Goal: Information Seeking & Learning: Learn about a topic

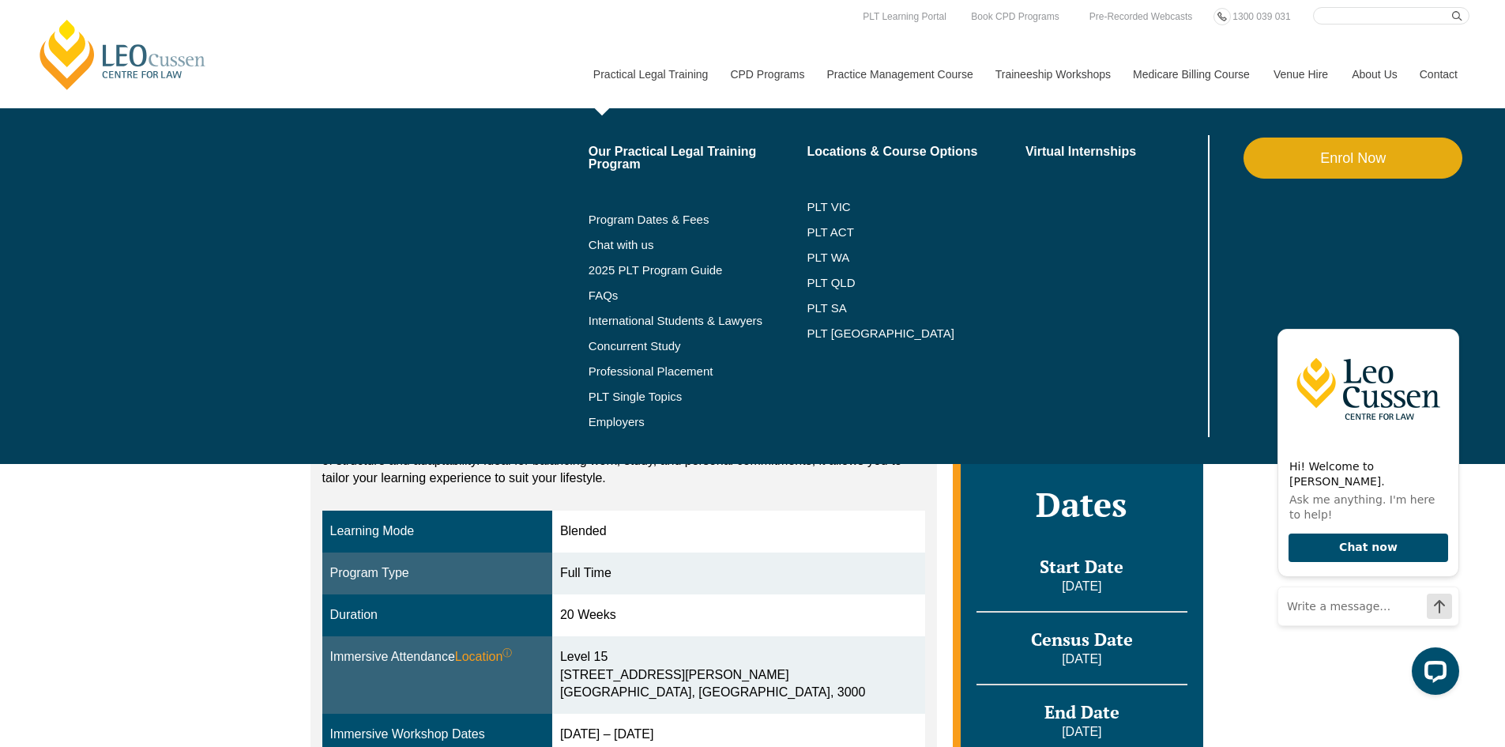
click at [822, 319] on li "PLT SA" at bounding box center [916, 307] width 219 height 25
click at [820, 333] on link "PLT [GEOGRAPHIC_DATA]" at bounding box center [916, 333] width 219 height 13
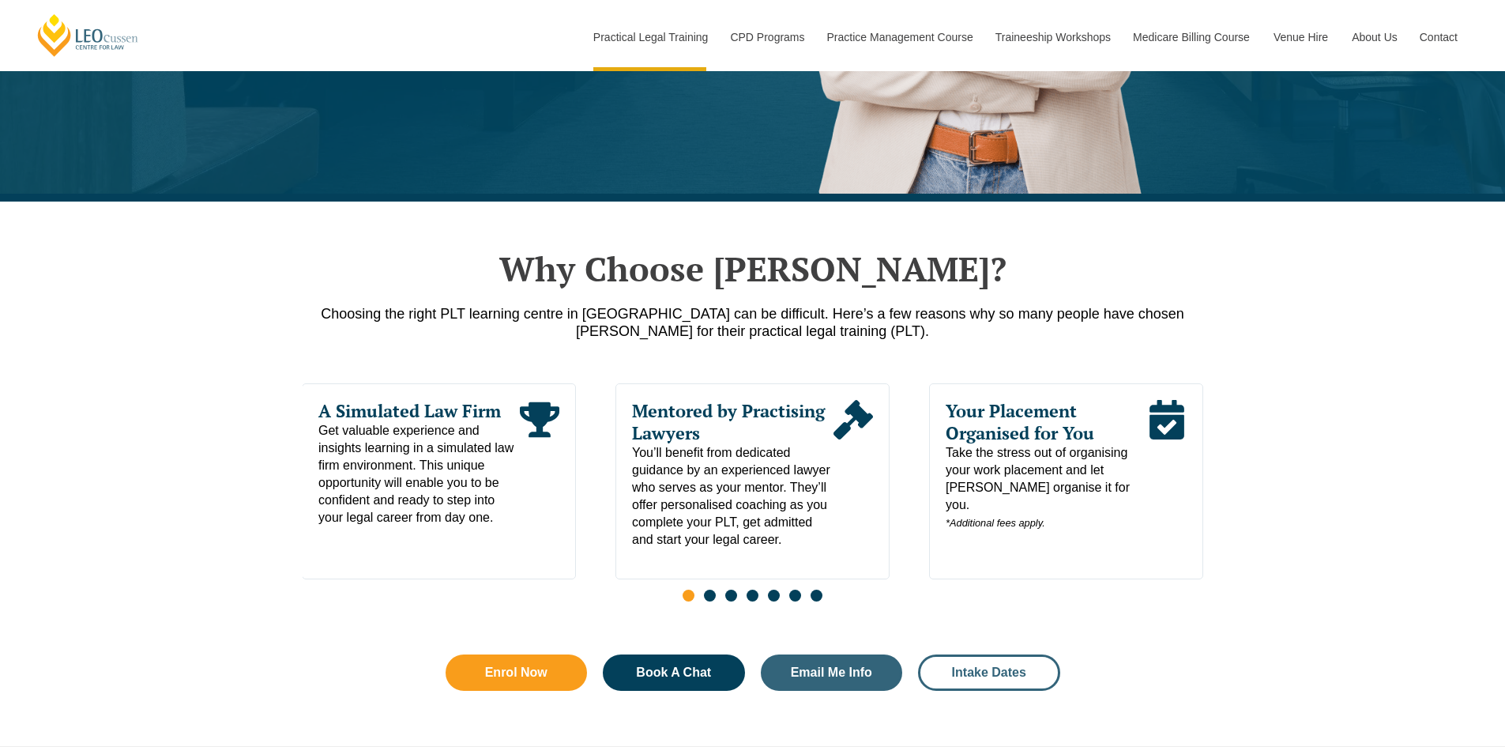
click at [984, 686] on link "Intake Dates" at bounding box center [989, 672] width 142 height 36
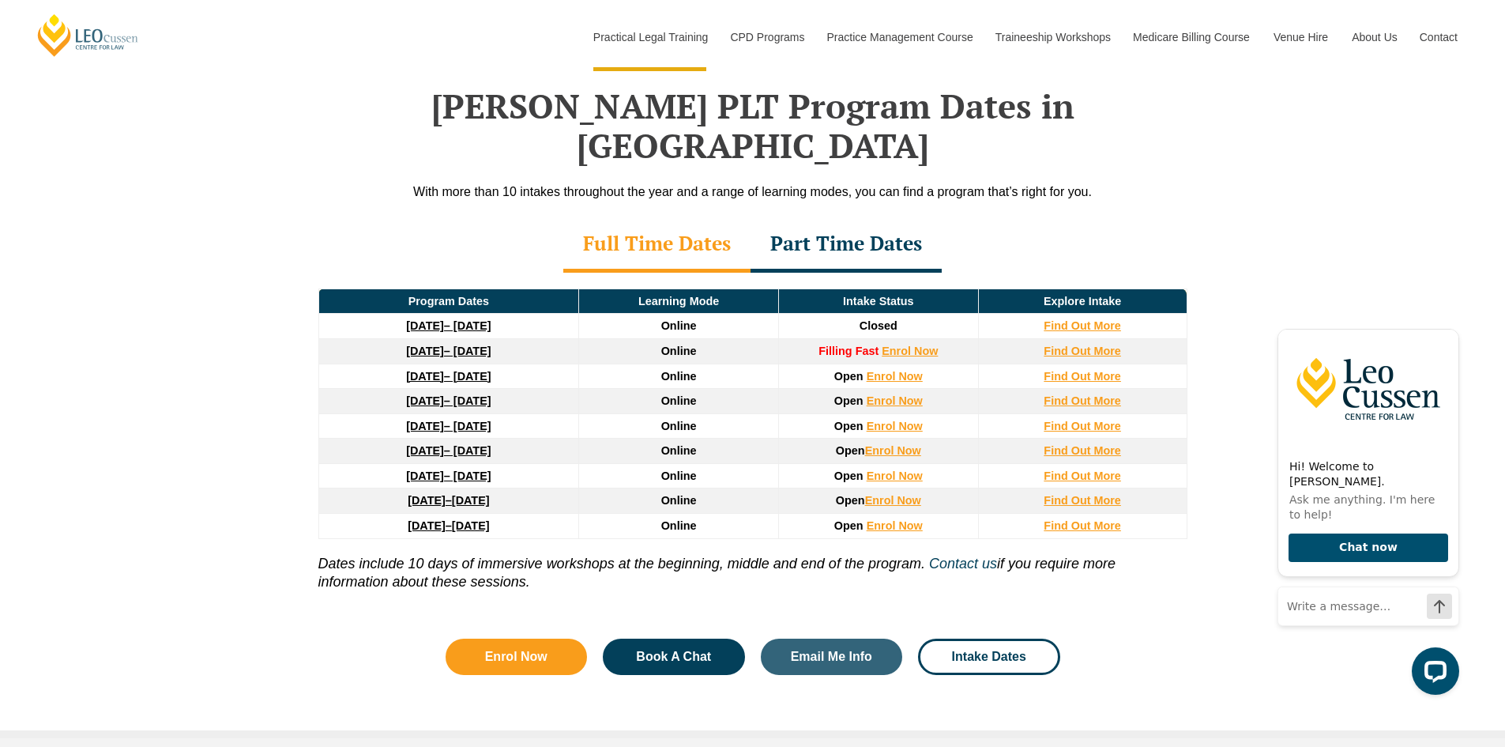
scroll to position [2081, 0]
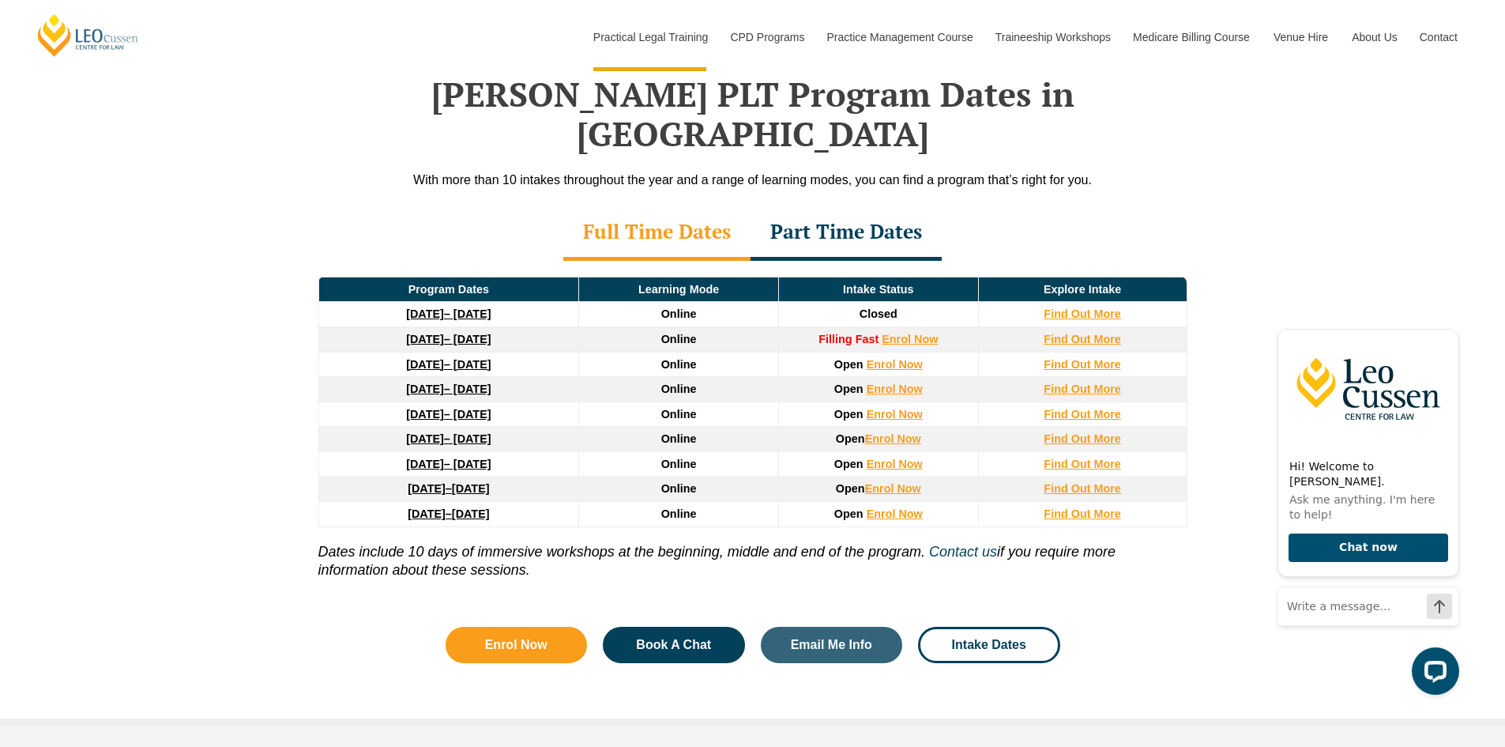
click at [869, 205] on div "Part Time Dates" at bounding box center [846, 232] width 191 height 55
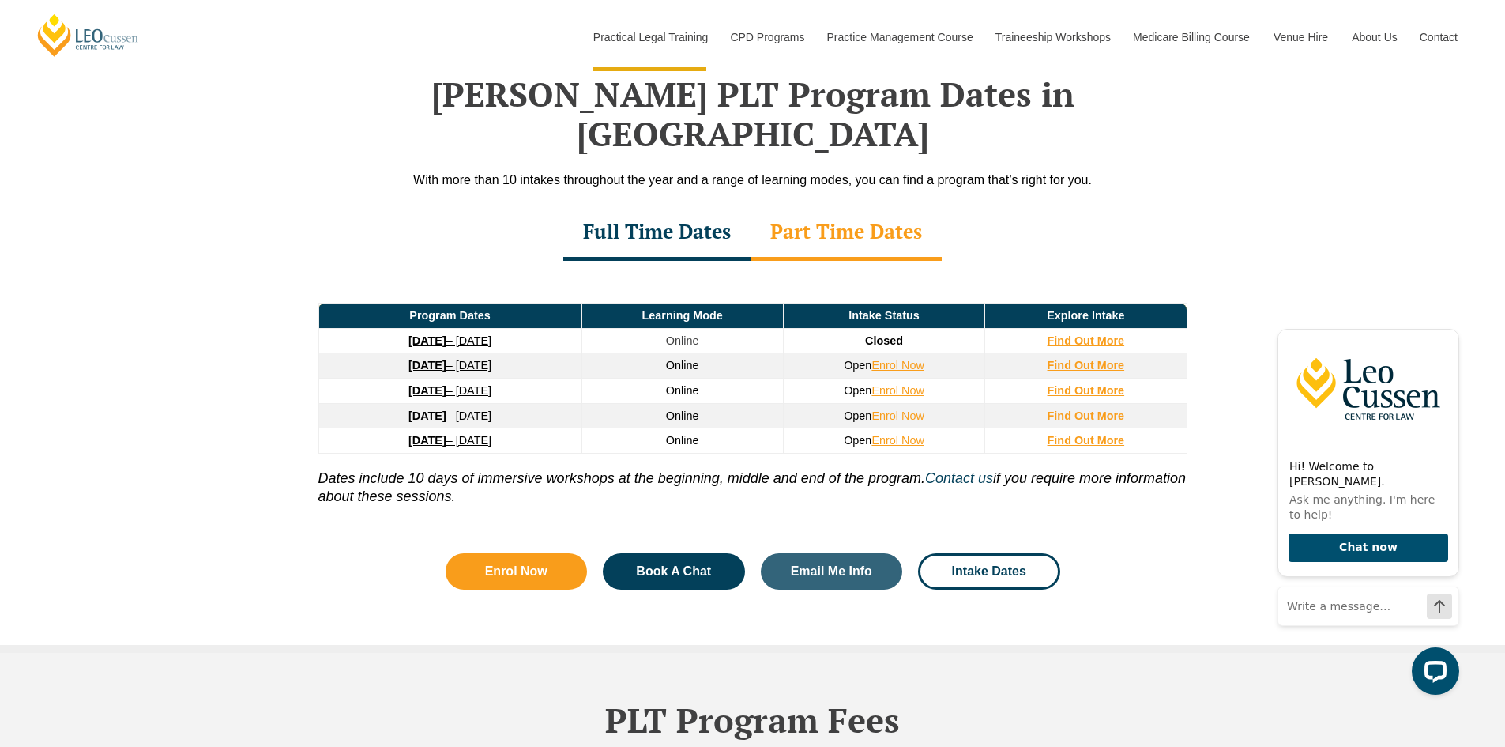
click at [720, 205] on div "Full Time Dates" at bounding box center [656, 232] width 187 height 55
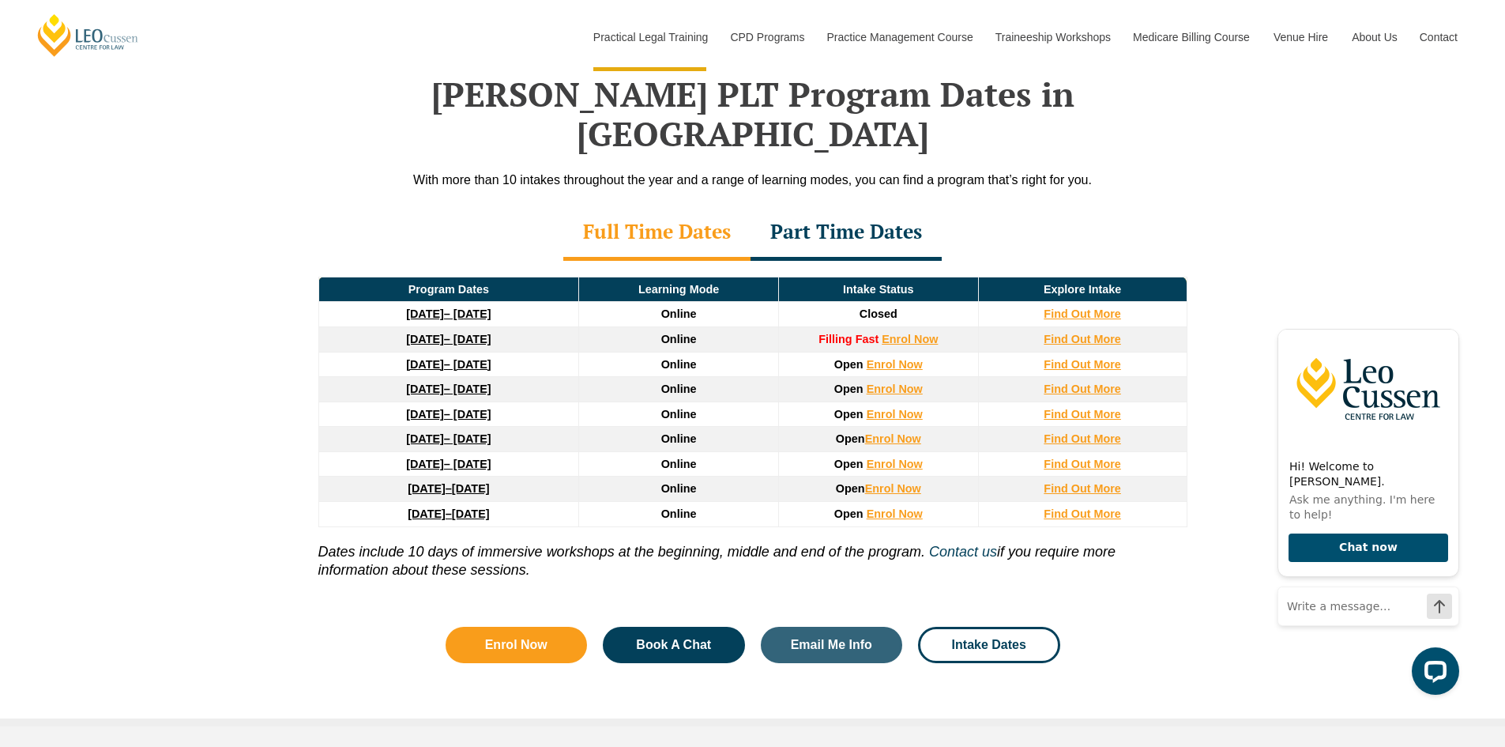
click at [833, 205] on div "Part Time Dates" at bounding box center [846, 232] width 191 height 55
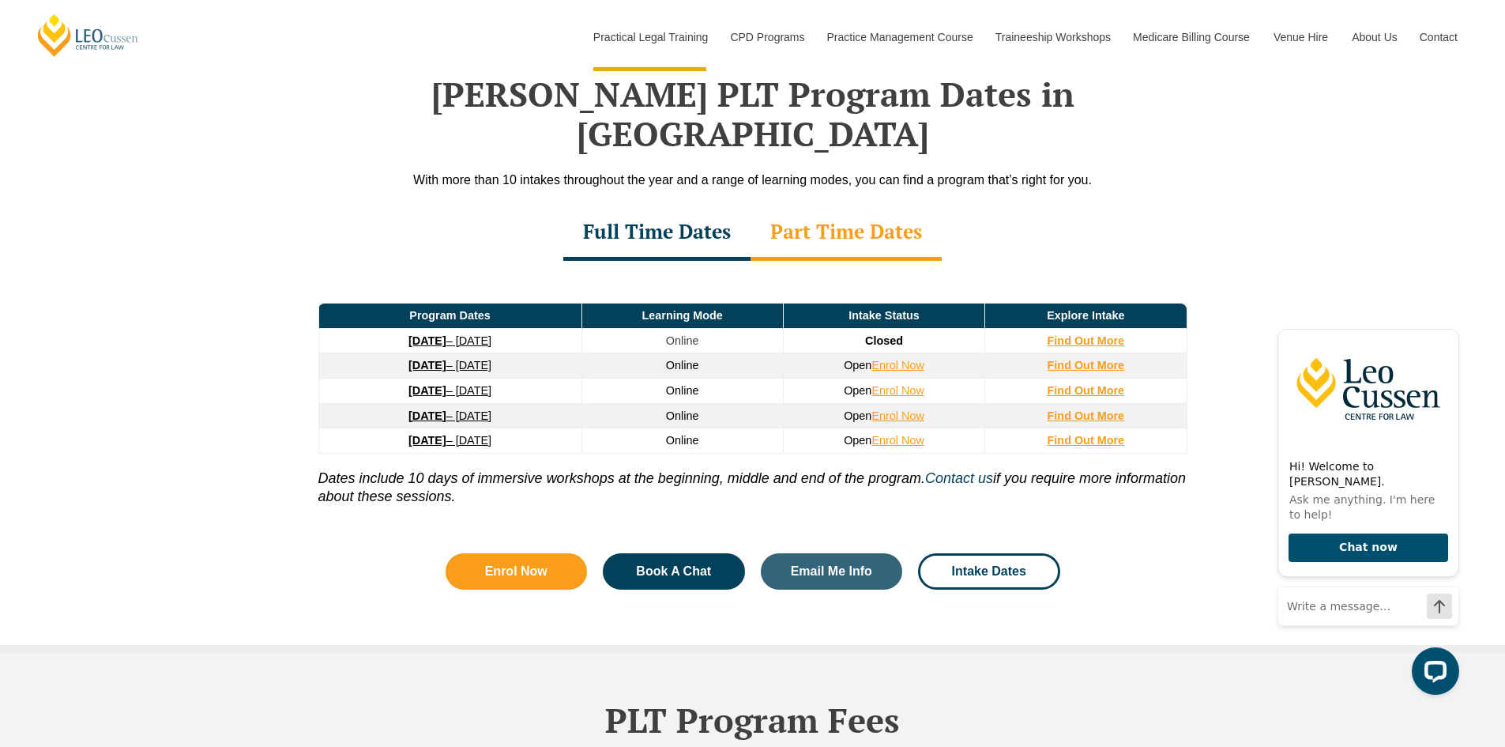
click at [679, 205] on div "Full Time Dates" at bounding box center [656, 232] width 187 height 55
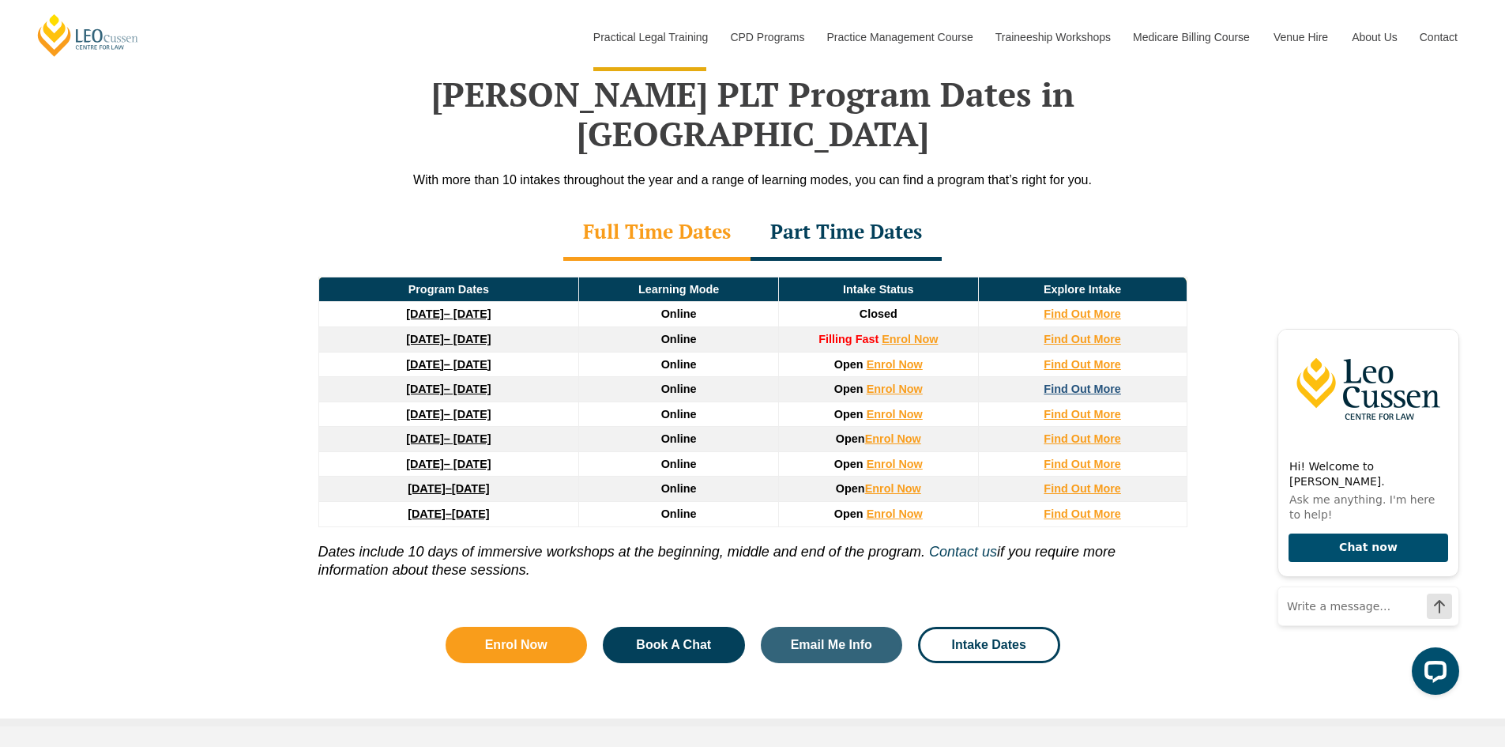
click at [1067, 382] on strong "Find Out More" at bounding box center [1082, 388] width 77 height 13
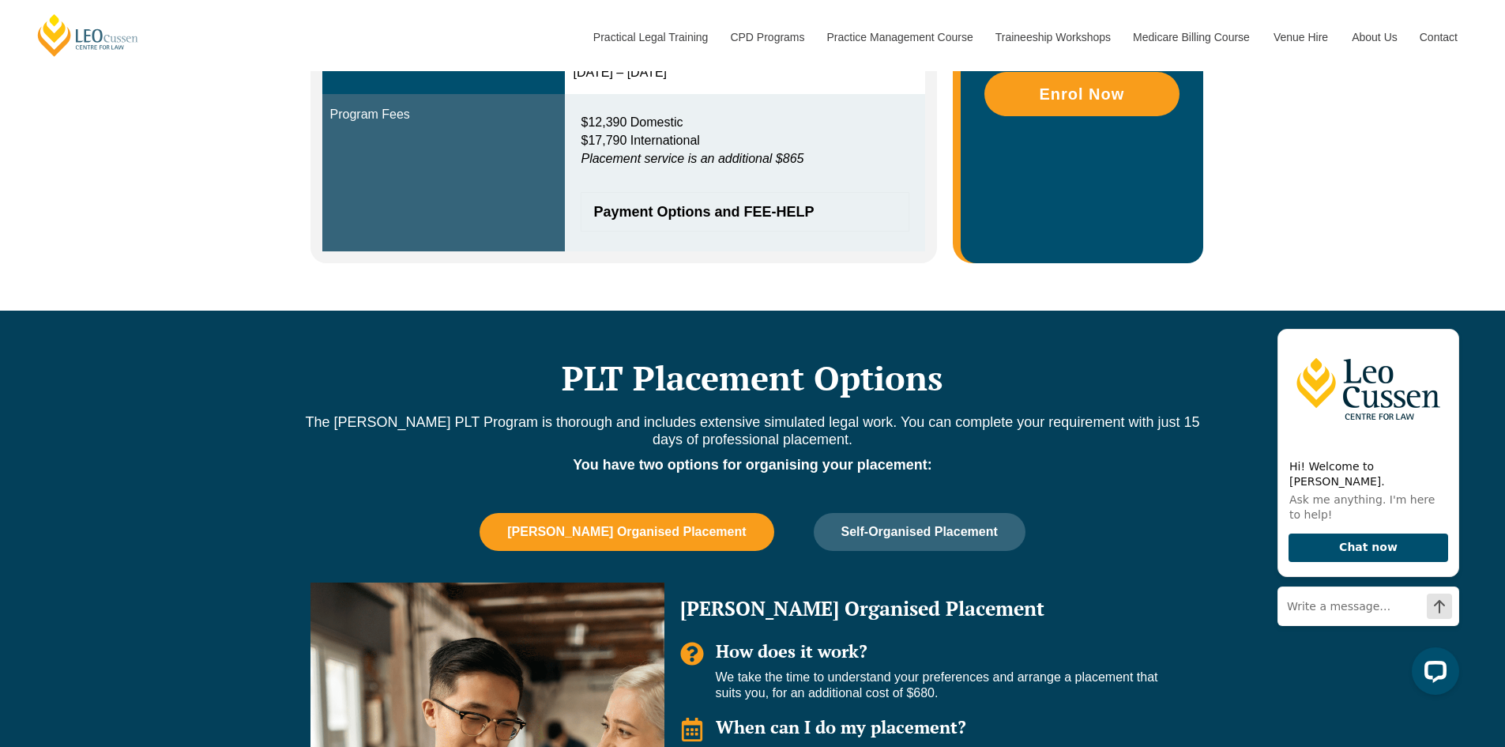
scroll to position [686, 0]
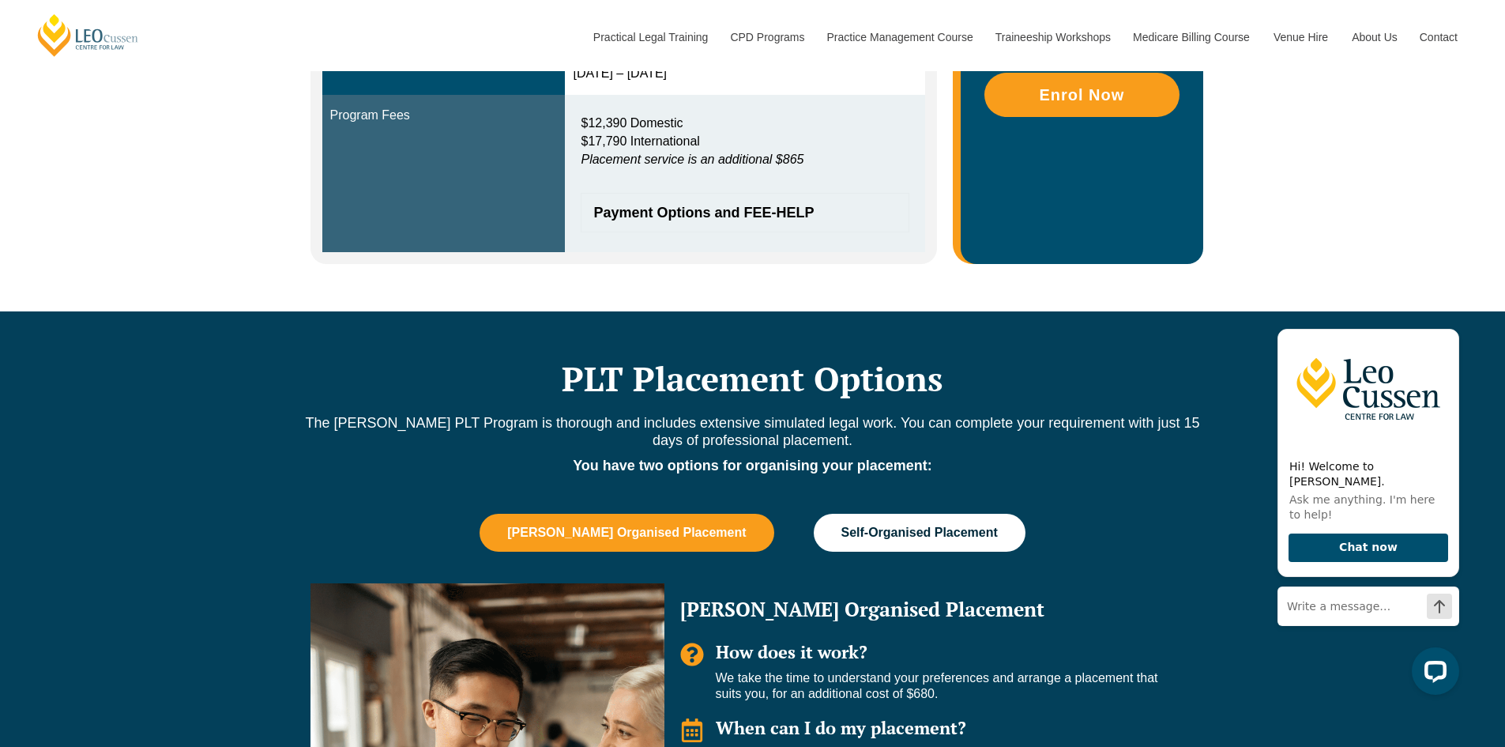
click at [868, 531] on span "Self-Organised Placement" at bounding box center [919, 532] width 156 height 14
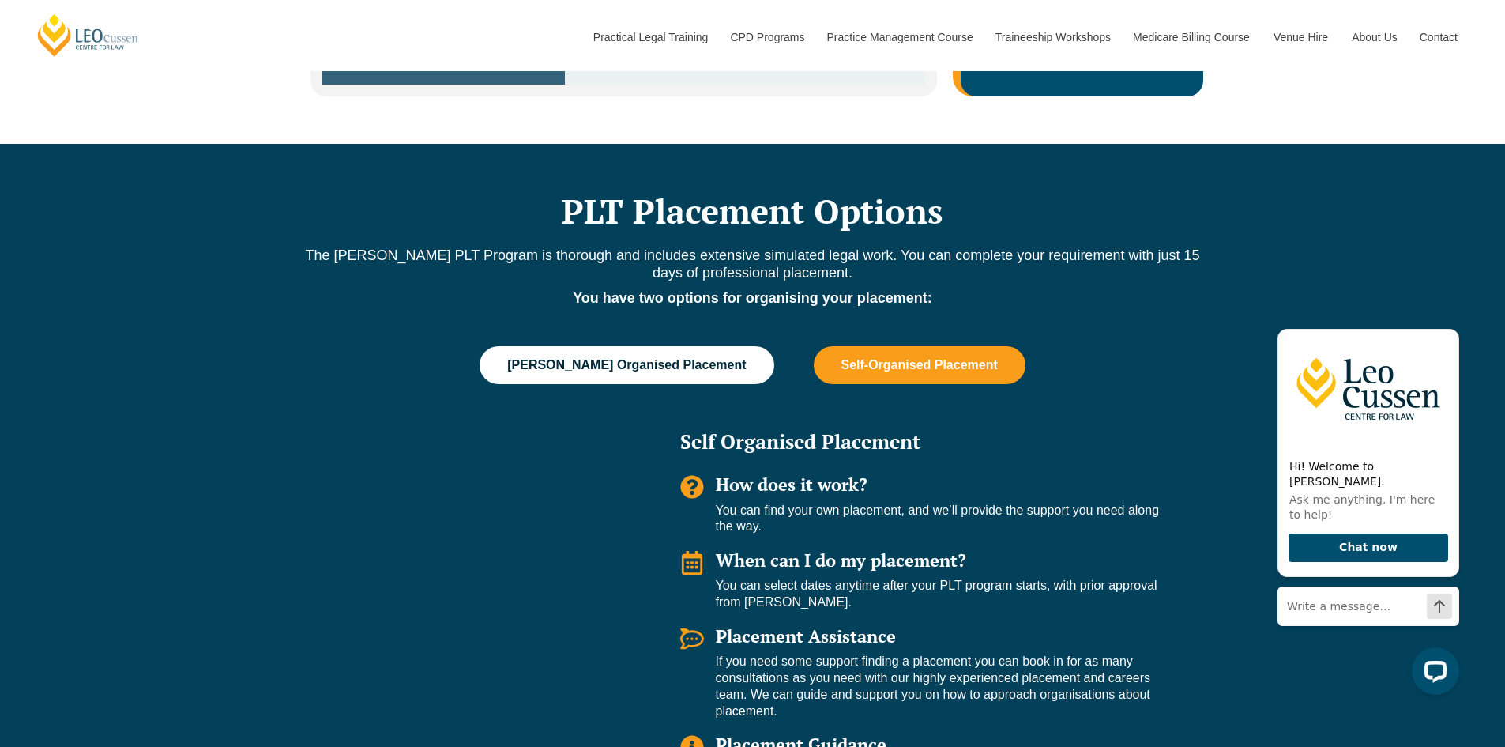
scroll to position [859, 0]
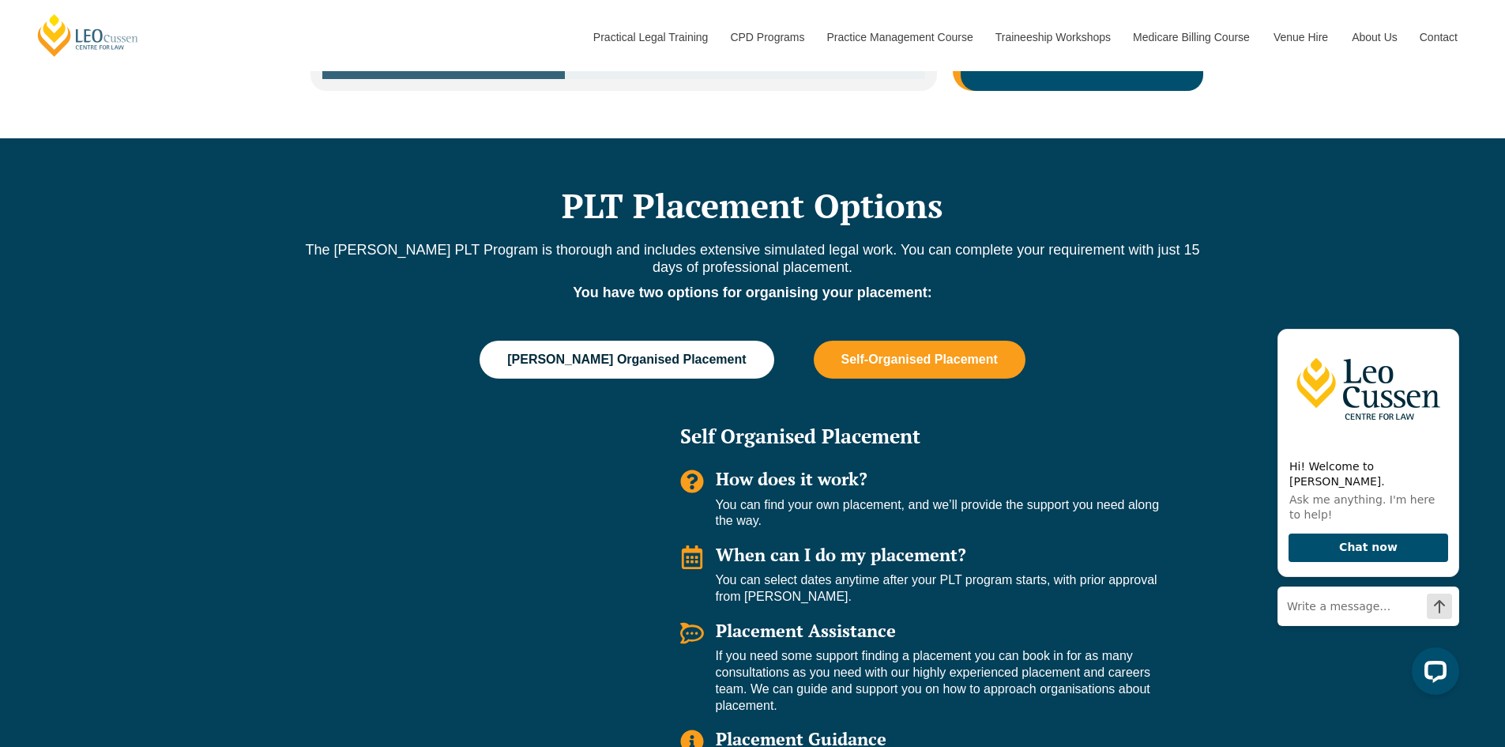
click at [664, 371] on button "[PERSON_NAME] Organised Placement" at bounding box center [627, 360] width 294 height 38
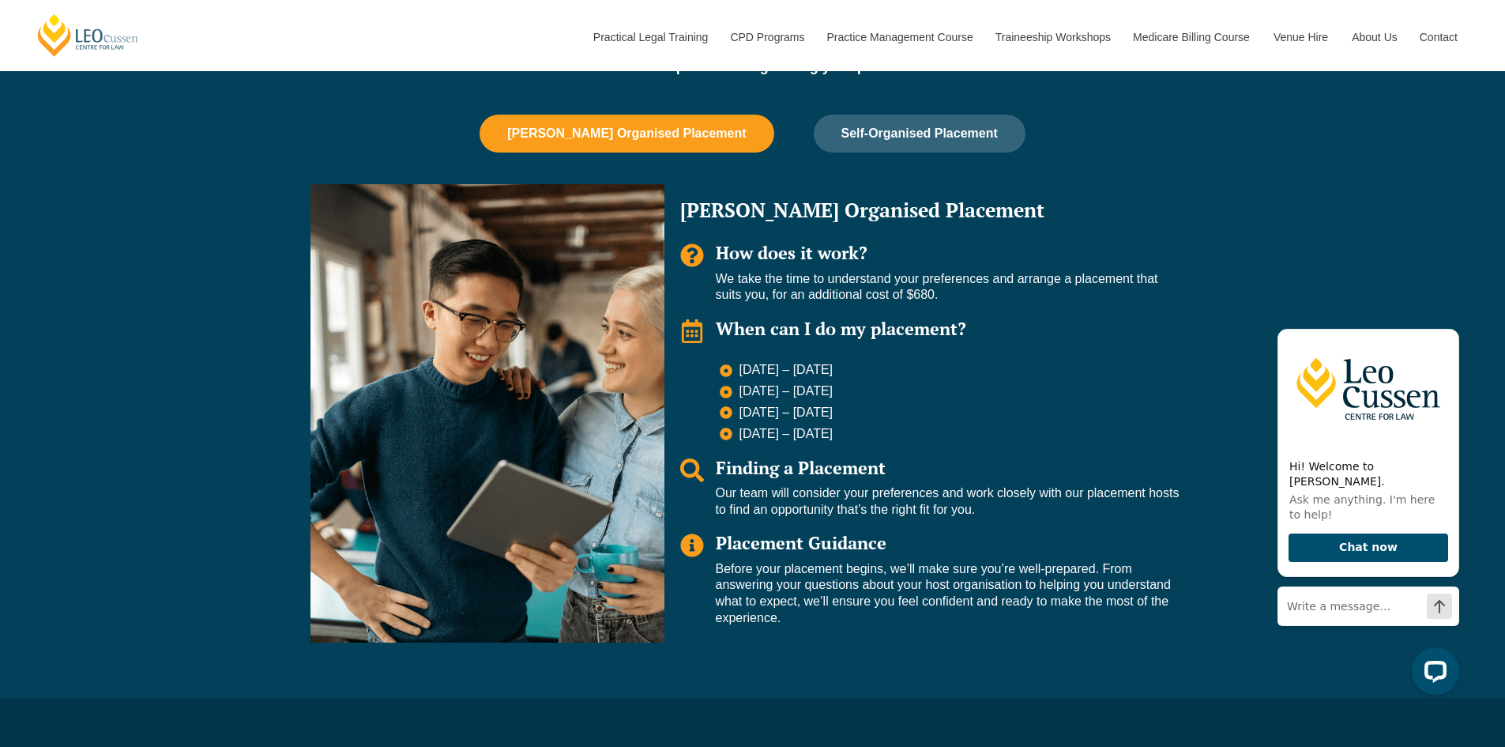
scroll to position [1085, 0]
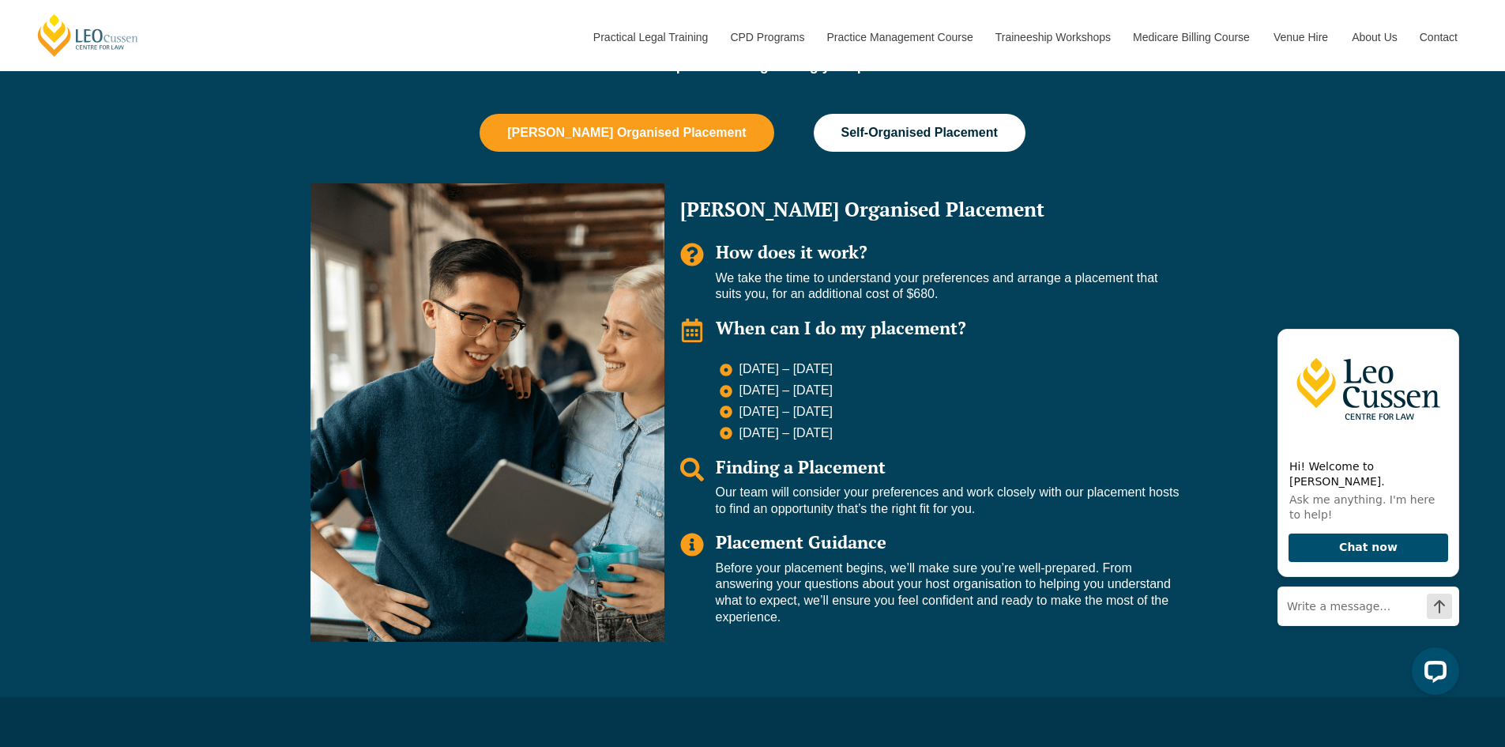
click at [864, 146] on button "Self-Organised Placement" at bounding box center [920, 133] width 212 height 38
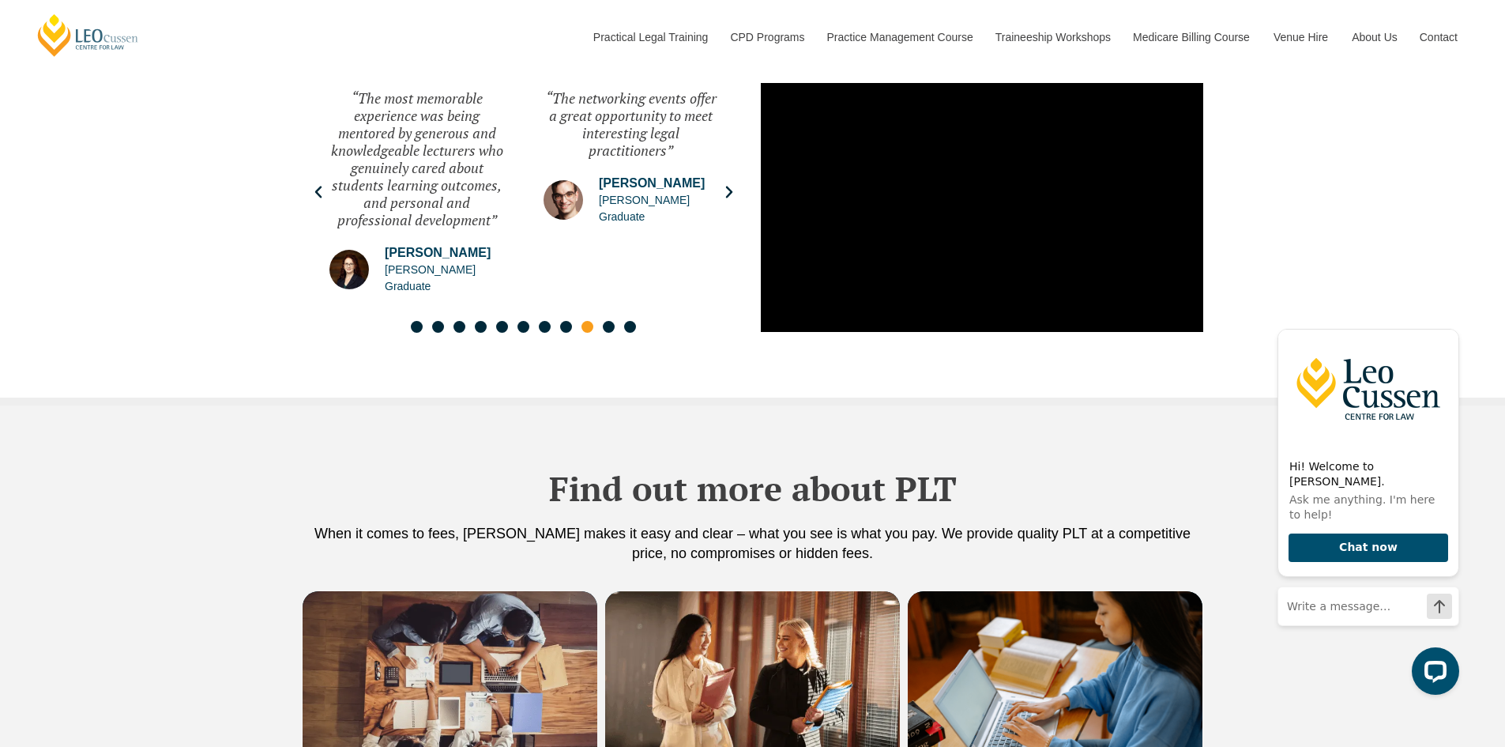
scroll to position [2685, 0]
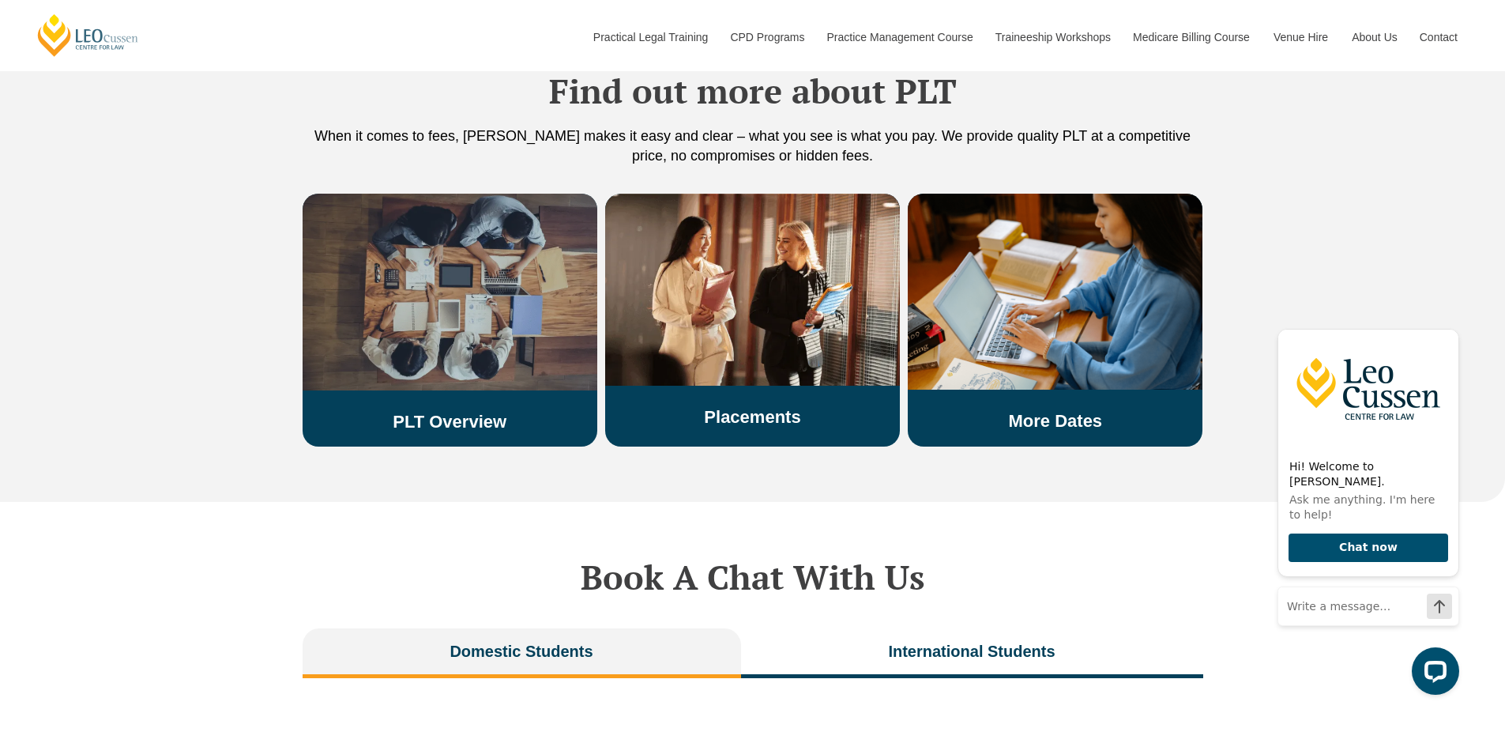
click at [443, 302] on img at bounding box center [450, 292] width 295 height 197
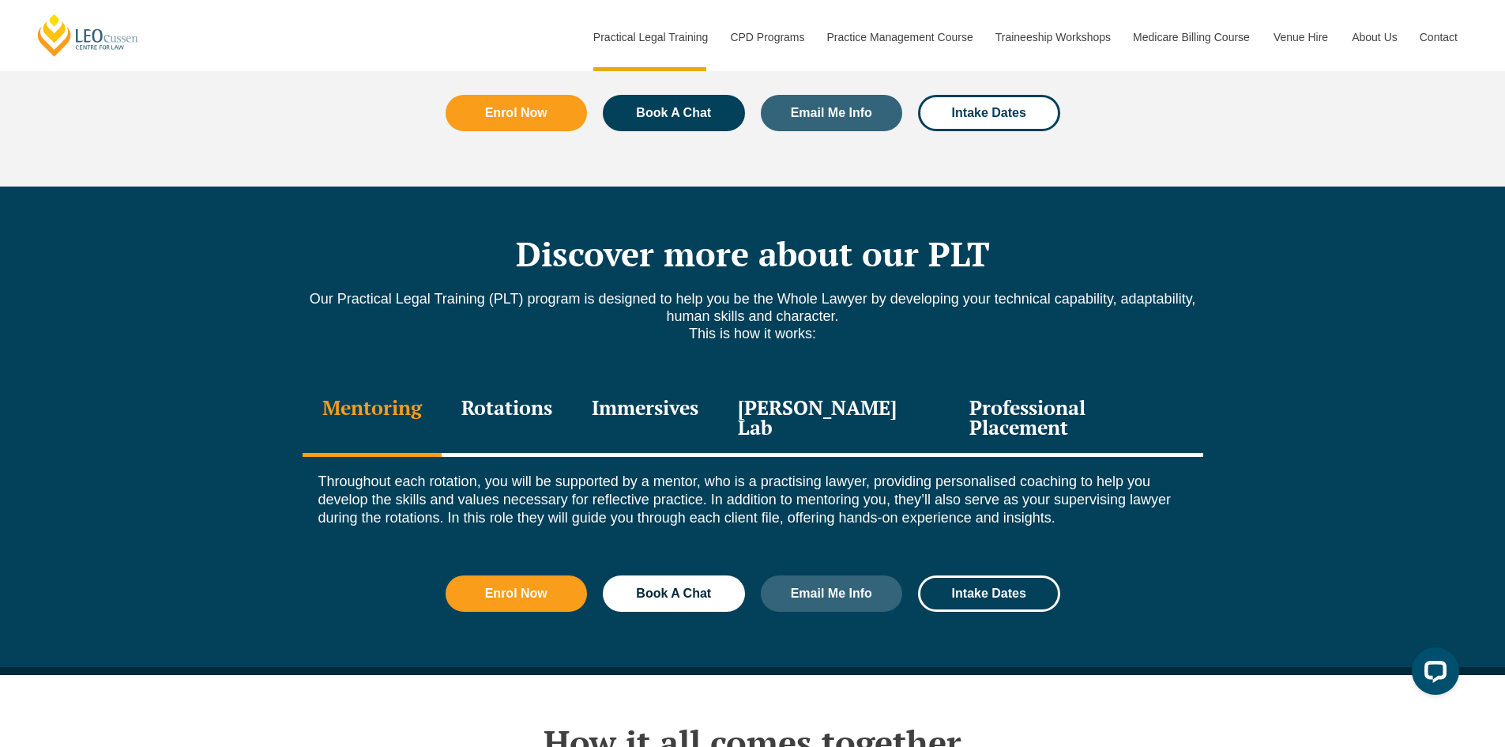
scroll to position [2013, 0]
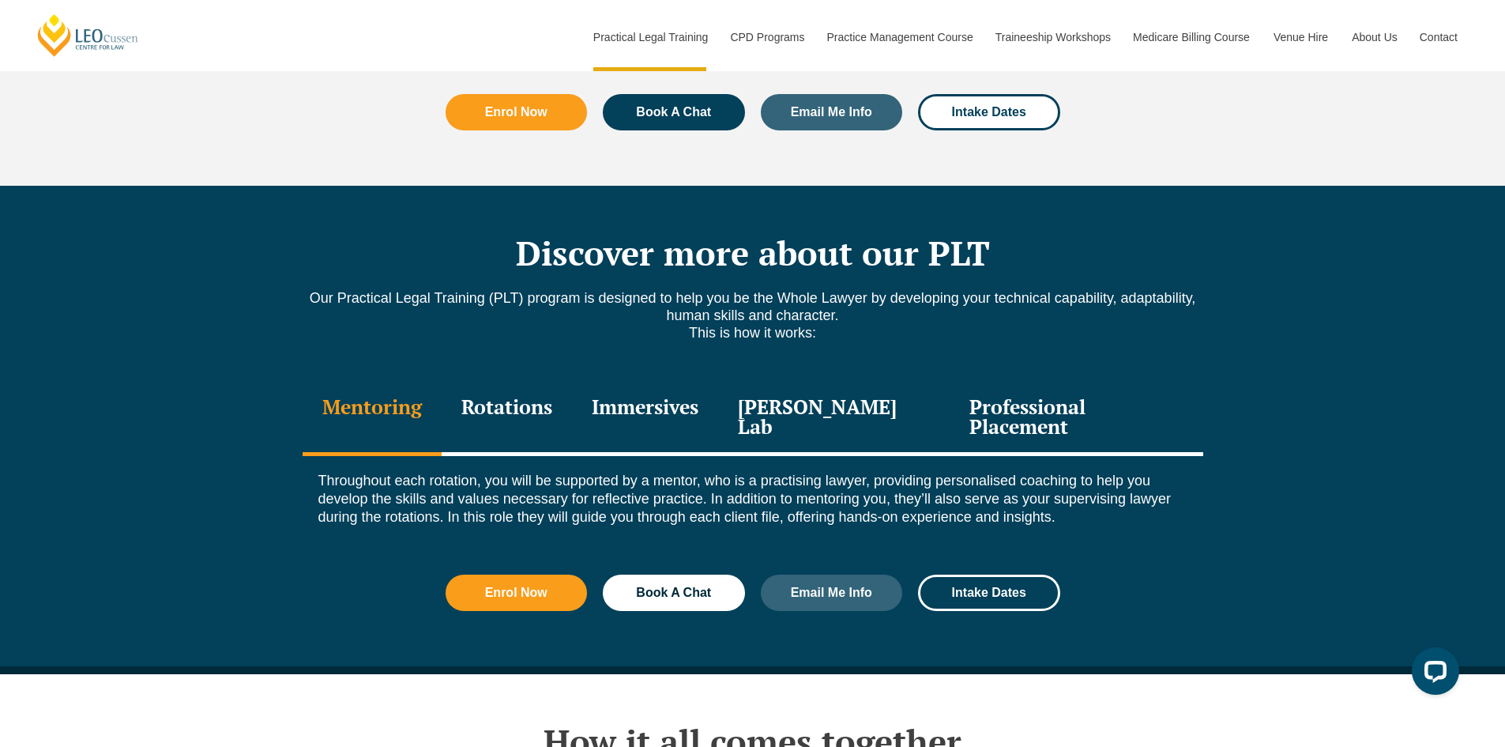
click at [510, 381] on div "Rotations" at bounding box center [507, 418] width 130 height 75
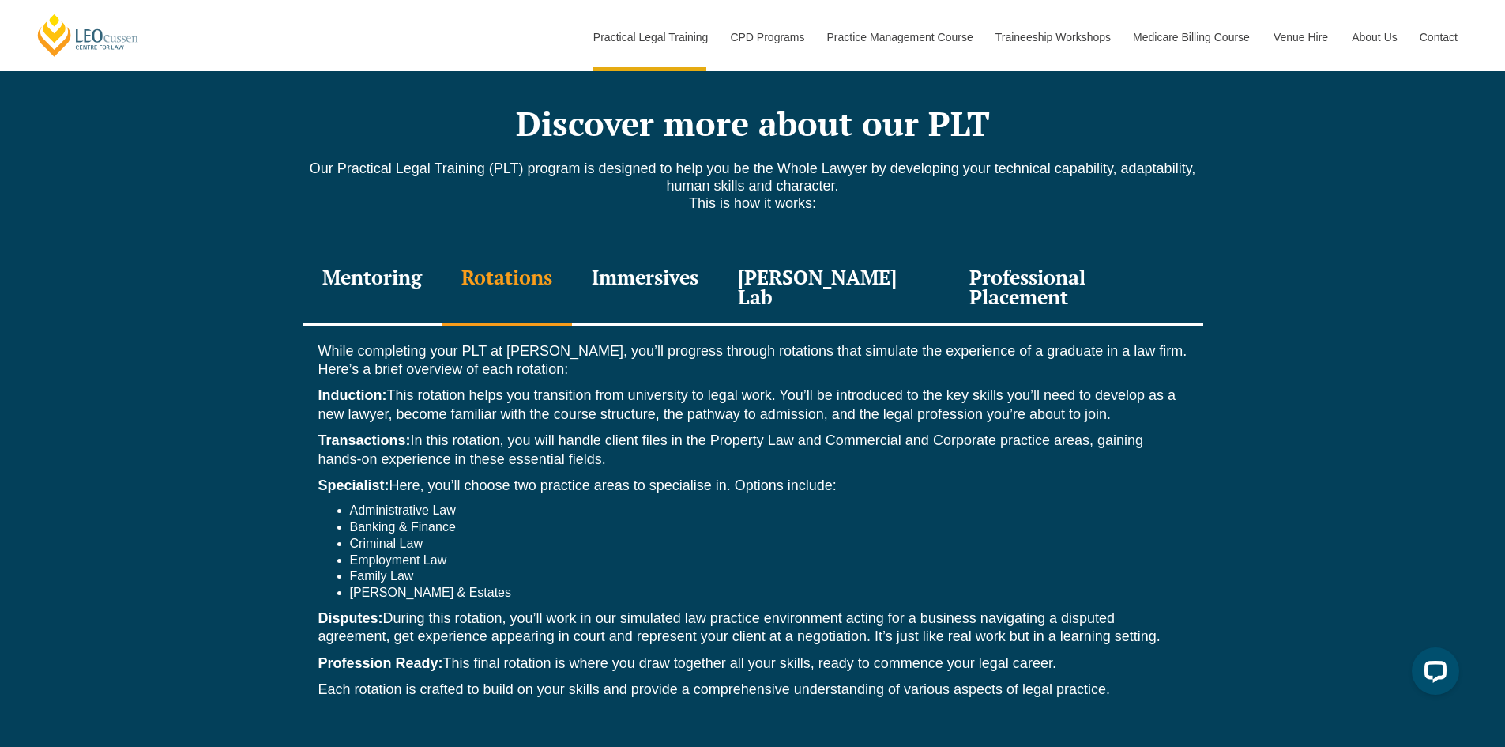
scroll to position [2165, 0]
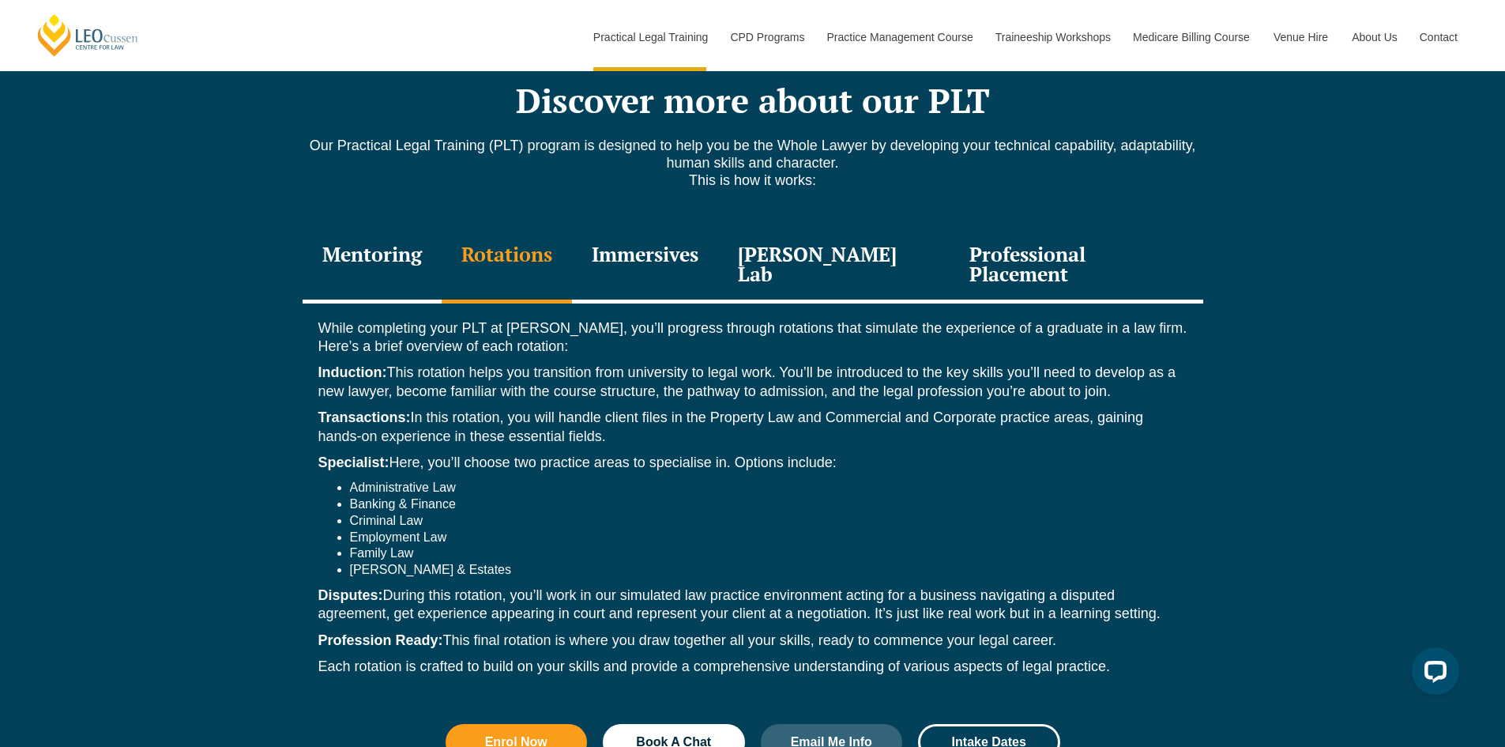
click at [664, 228] on div "Immersives" at bounding box center [645, 265] width 146 height 75
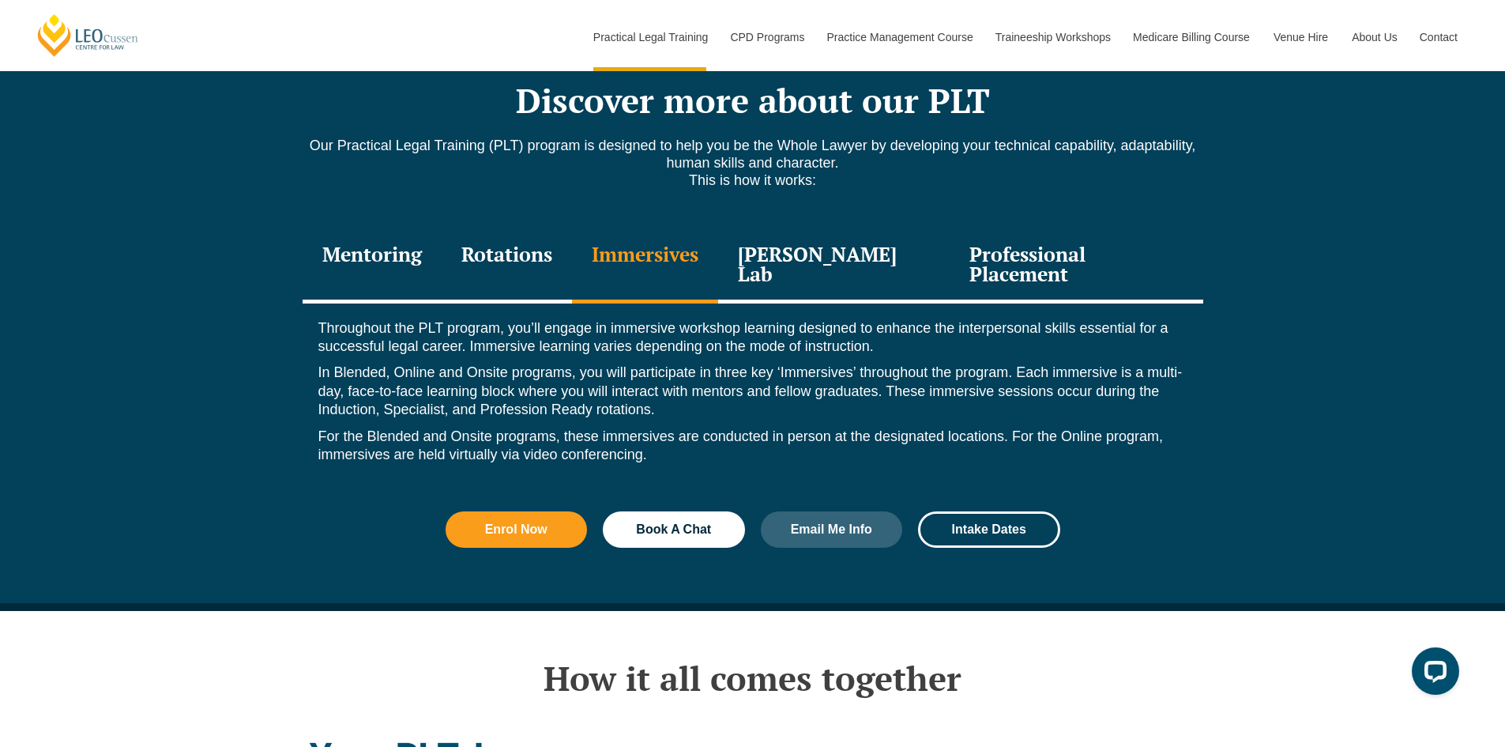
click at [796, 228] on div "[PERSON_NAME] Lab" at bounding box center [834, 265] width 232 height 75
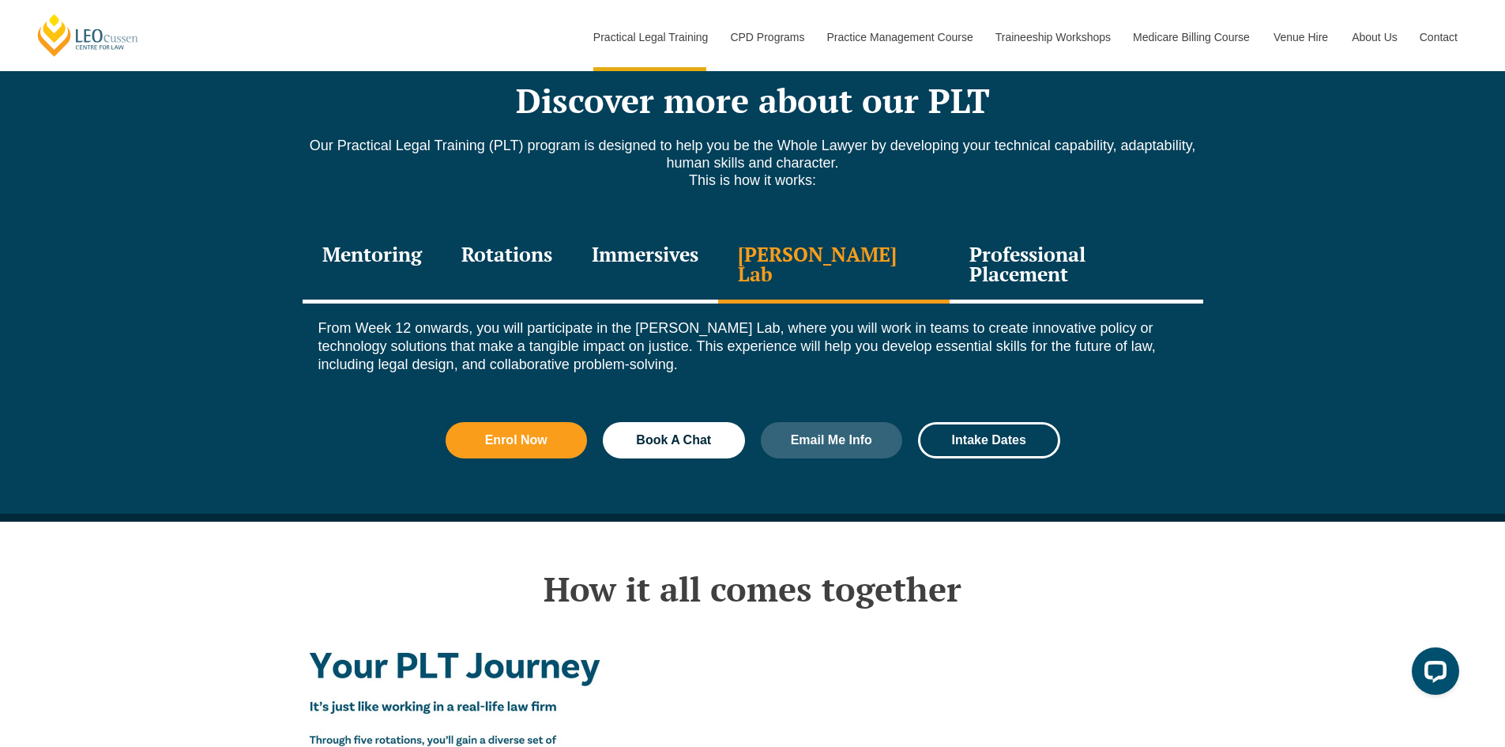
click at [980, 228] on div "Professional Placement" at bounding box center [1076, 265] width 253 height 75
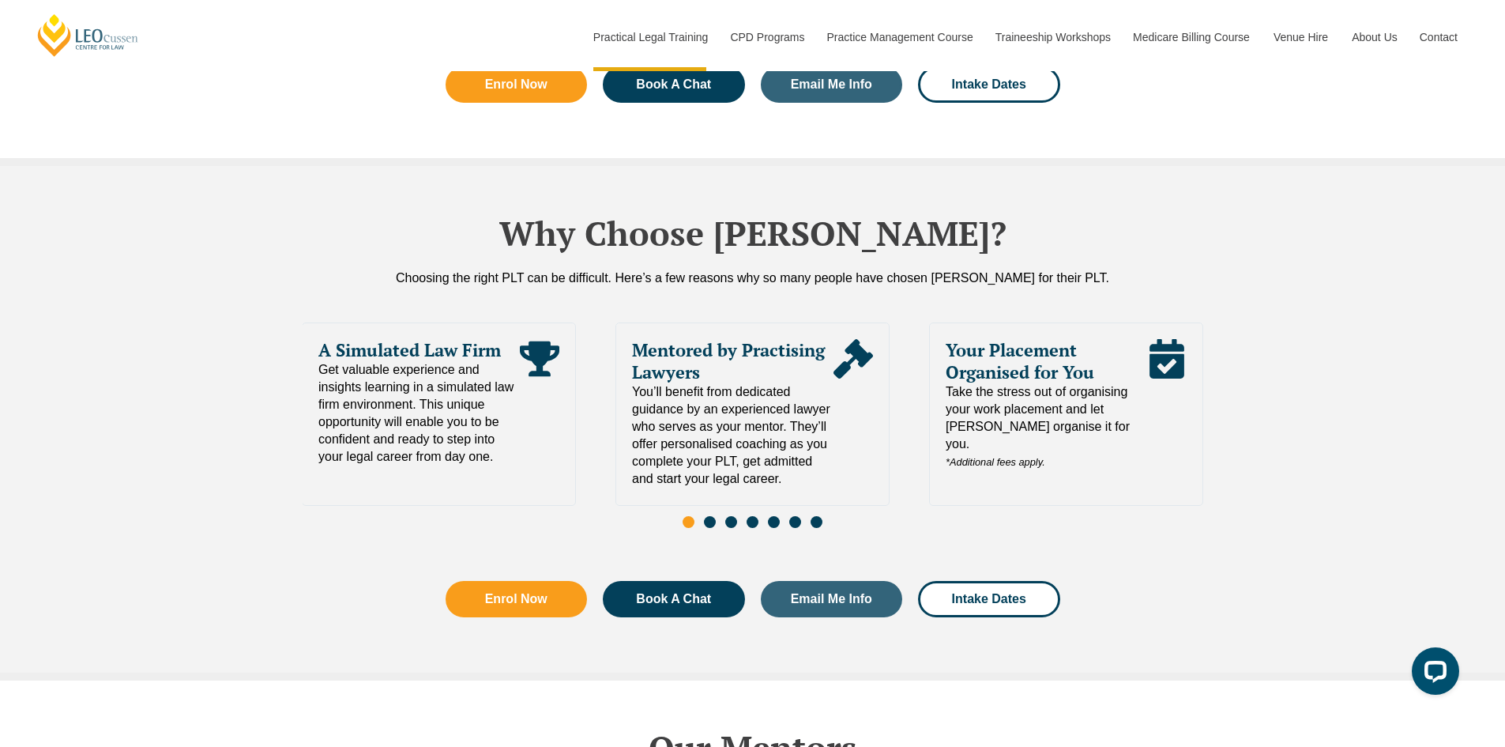
scroll to position [3407, 0]
click at [710, 517] on span "Go to slide 2" at bounding box center [710, 523] width 12 height 12
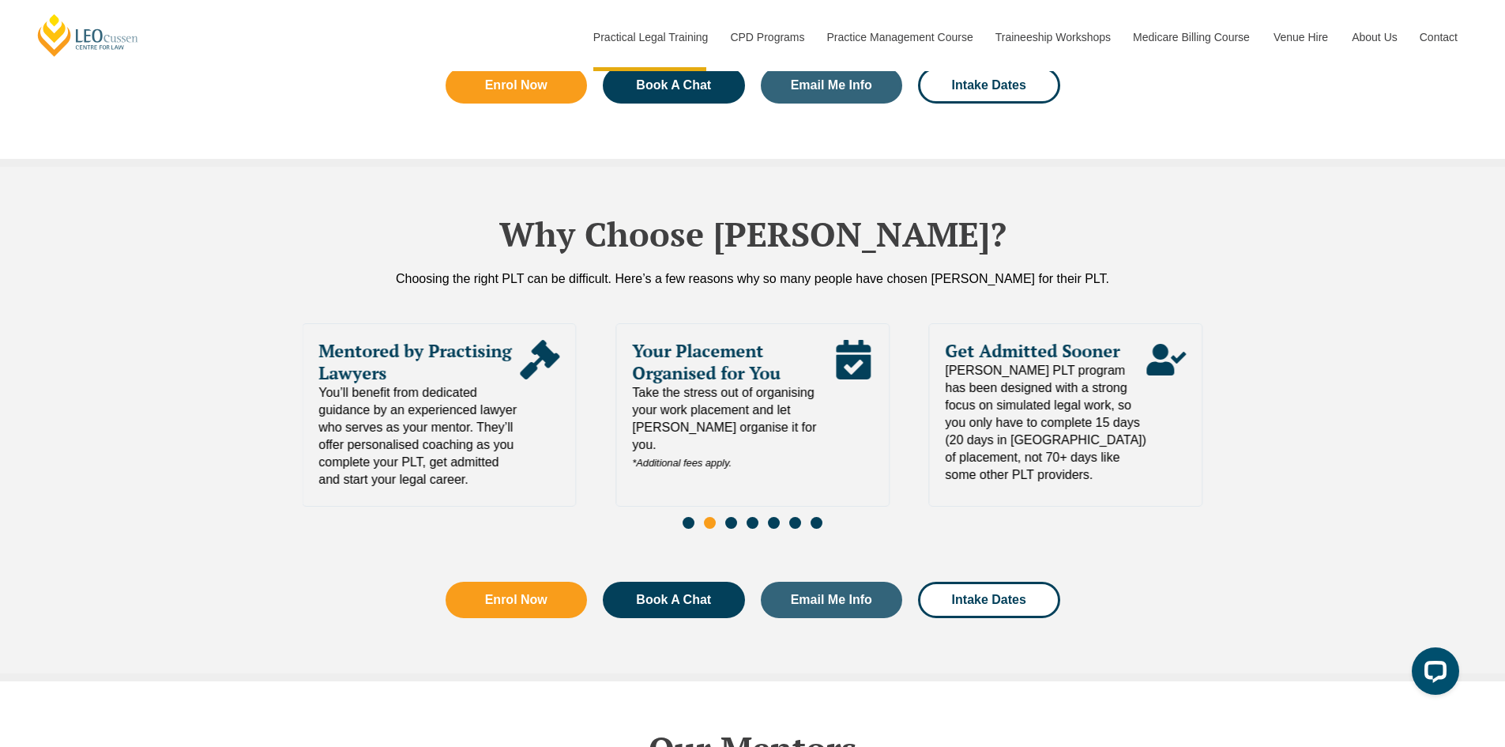
click at [730, 517] on span "Go to slide 3" at bounding box center [731, 523] width 12 height 12
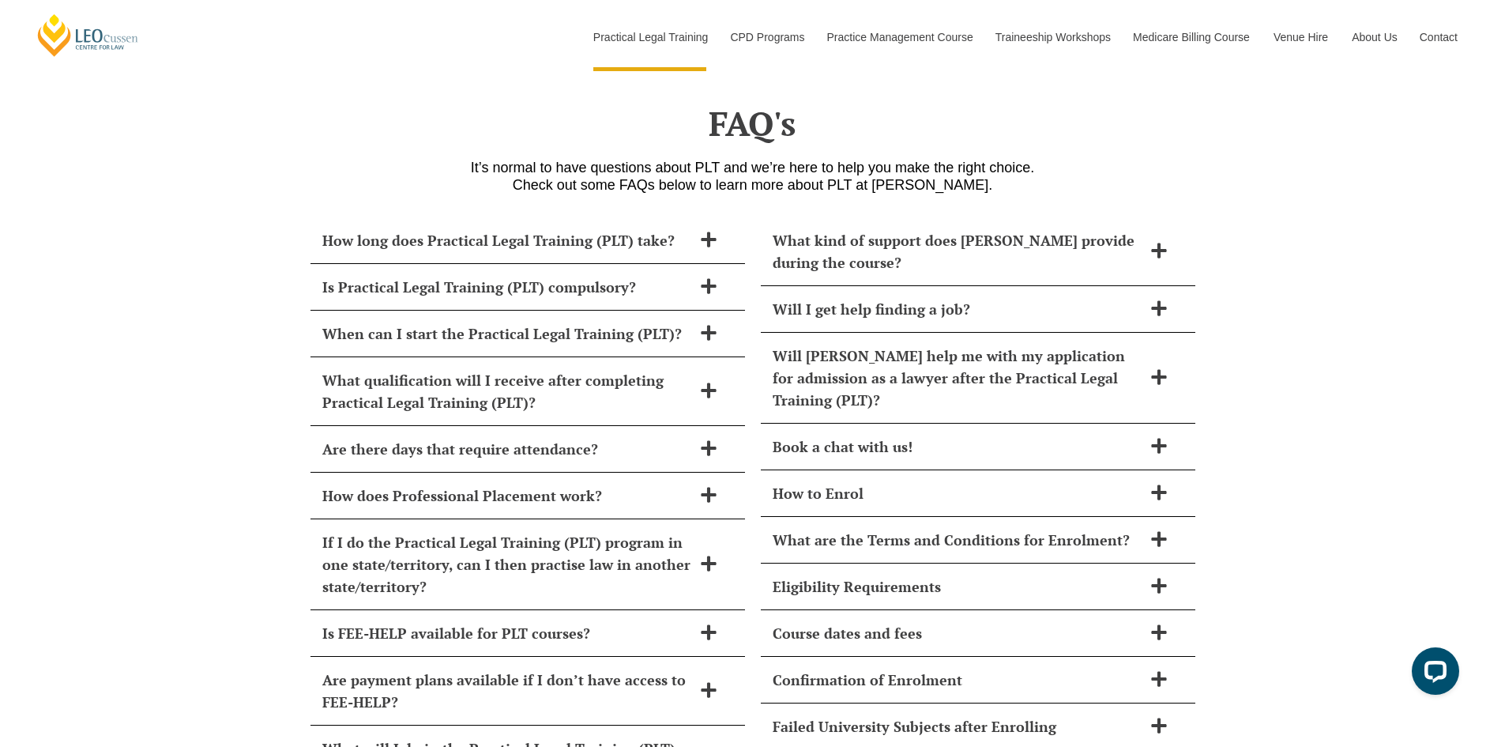
scroll to position [6864, 0]
click at [674, 437] on h2 "Are there days that require attendance?" at bounding box center [507, 448] width 370 height 22
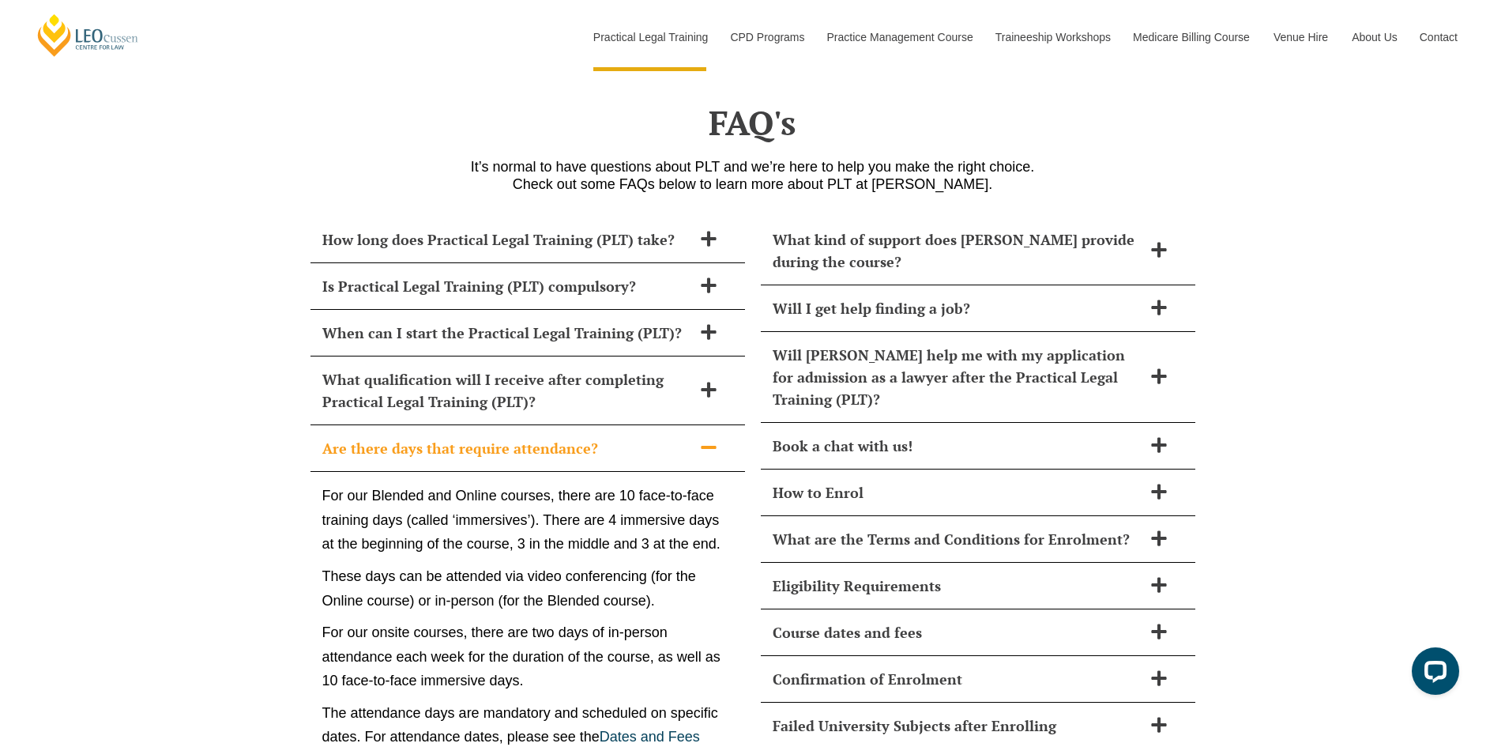
click at [674, 437] on h2 "Are there days that require attendance?" at bounding box center [507, 448] width 370 height 22
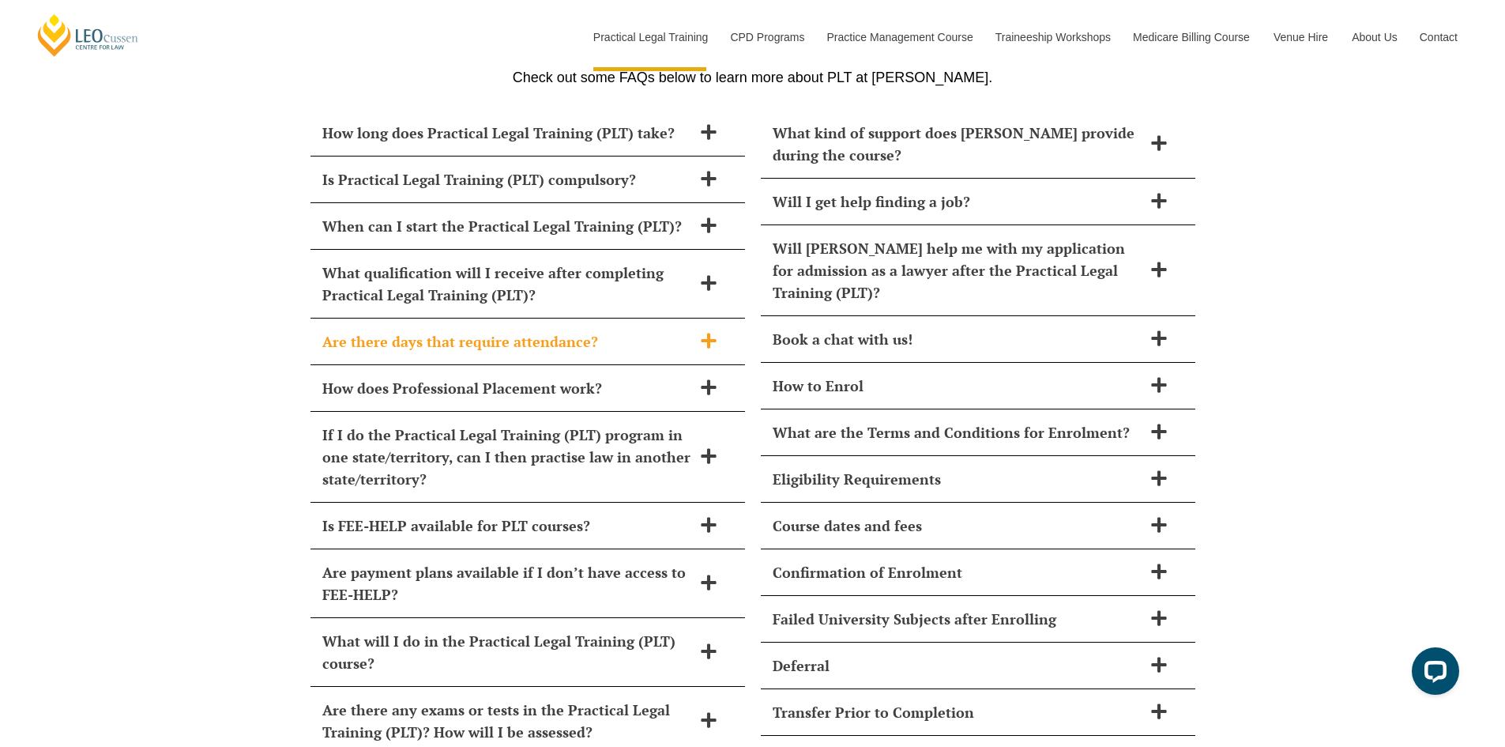
scroll to position [6971, 0]
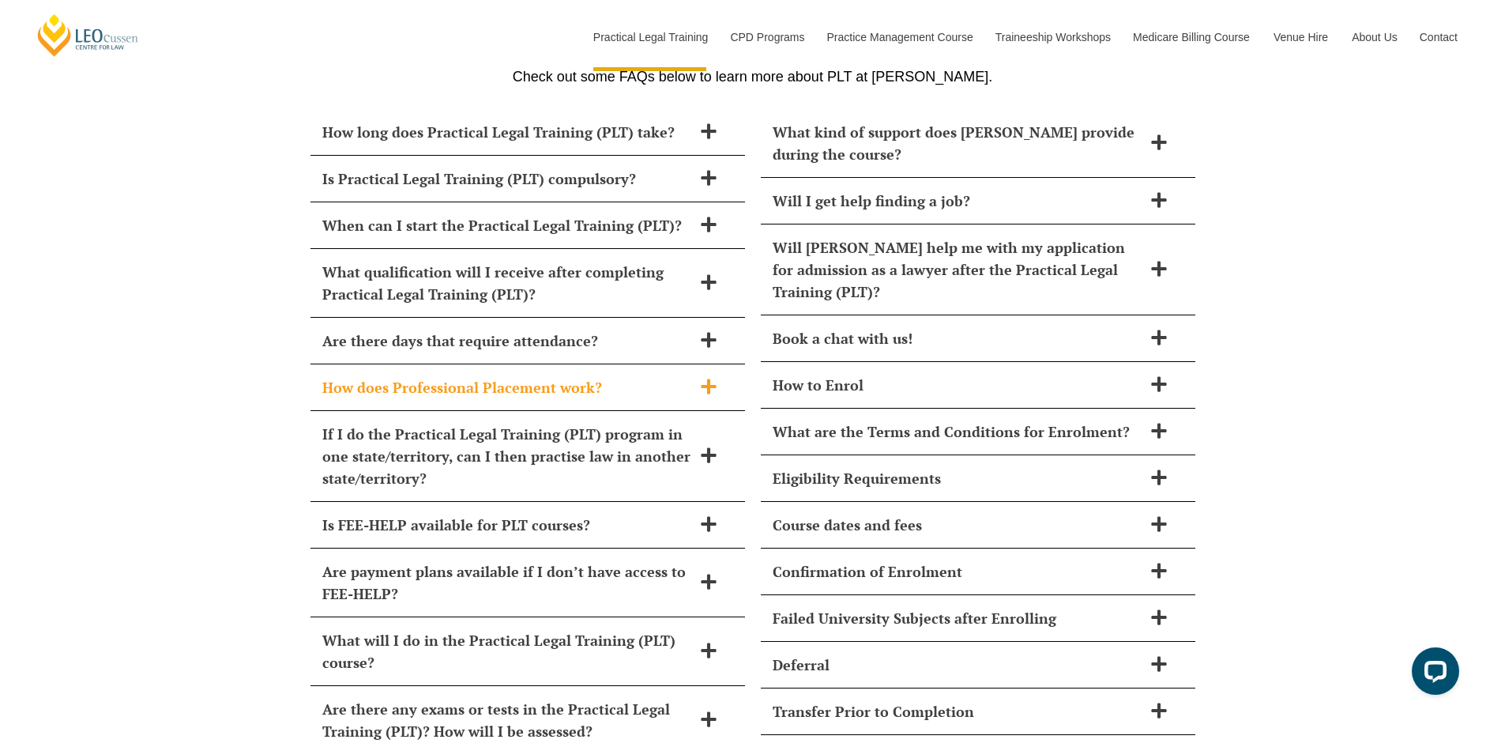
click at [614, 376] on h2 "How does Professional Placement work?" at bounding box center [507, 387] width 370 height 22
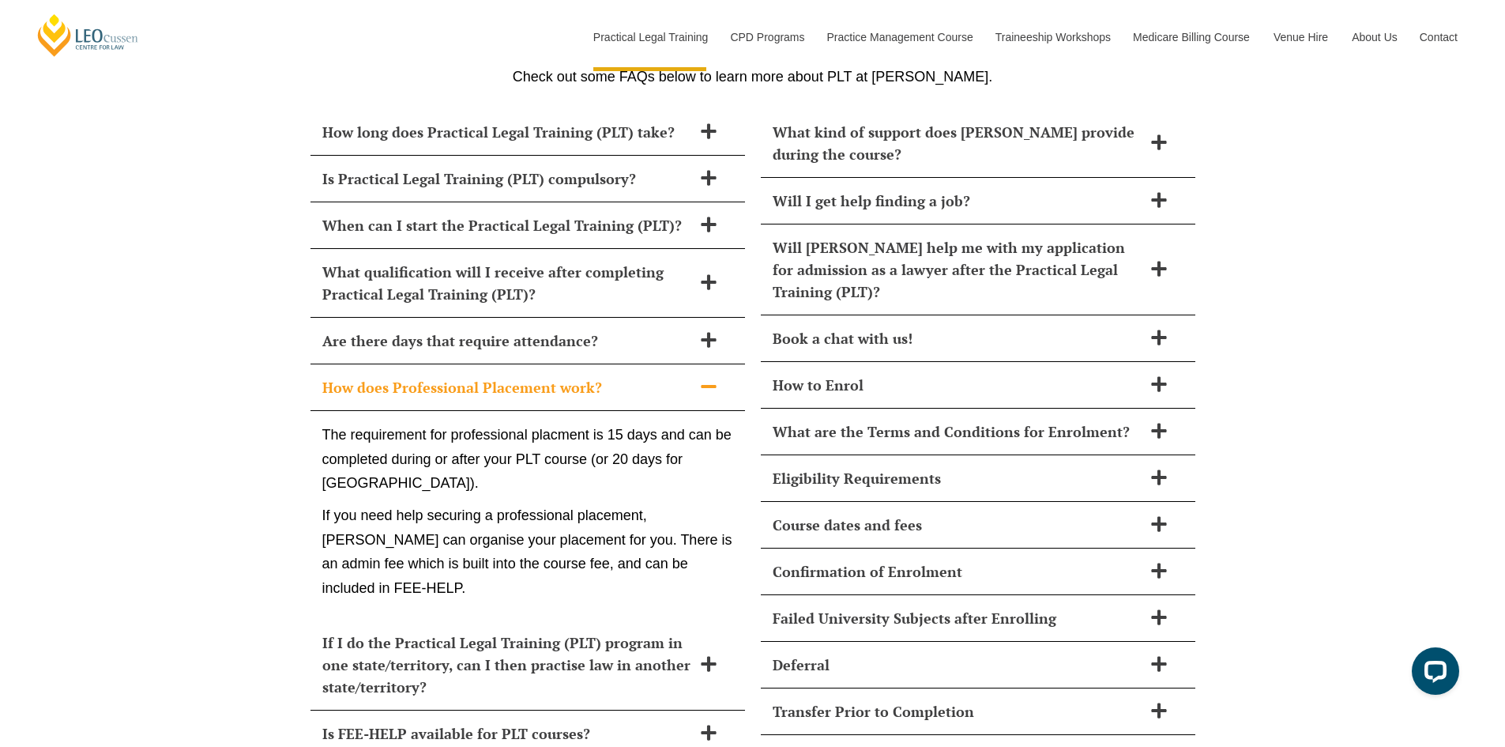
click at [614, 376] on h2 "How does Professional Placement work?" at bounding box center [507, 387] width 370 height 22
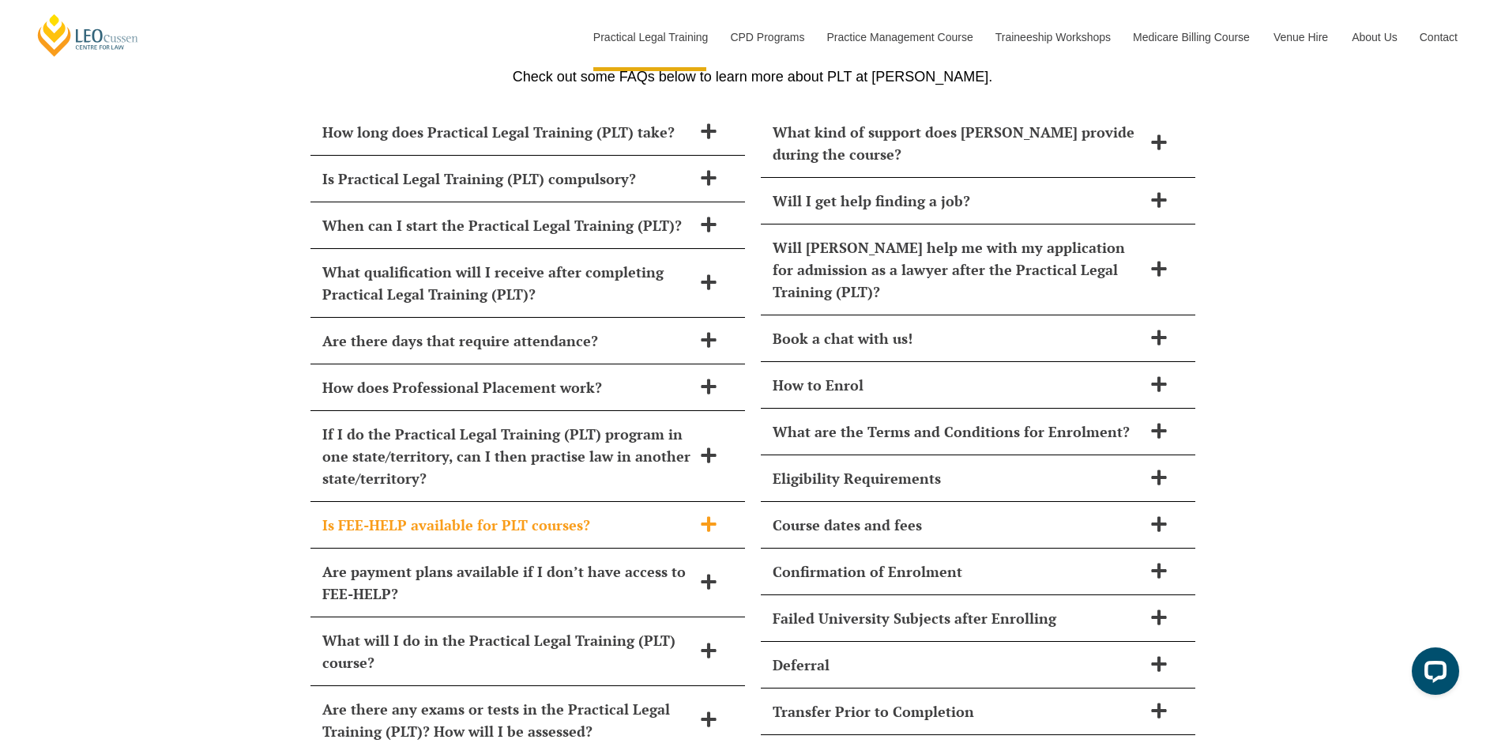
click at [593, 514] on h2 "Is FEE-HELP available for PLT courses?" at bounding box center [507, 525] width 370 height 22
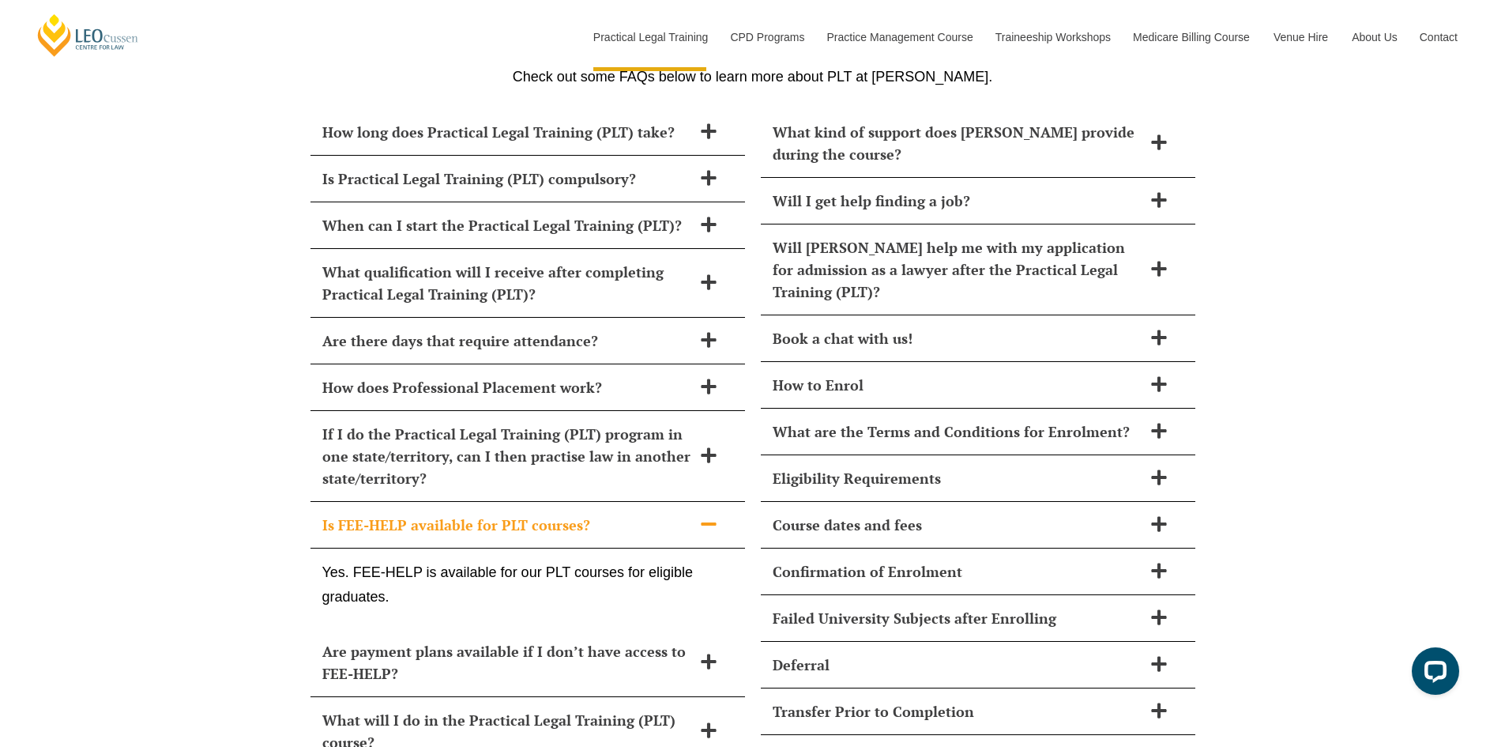
click at [593, 514] on h2 "Is FEE-HELP available for PLT courses?" at bounding box center [507, 525] width 370 height 22
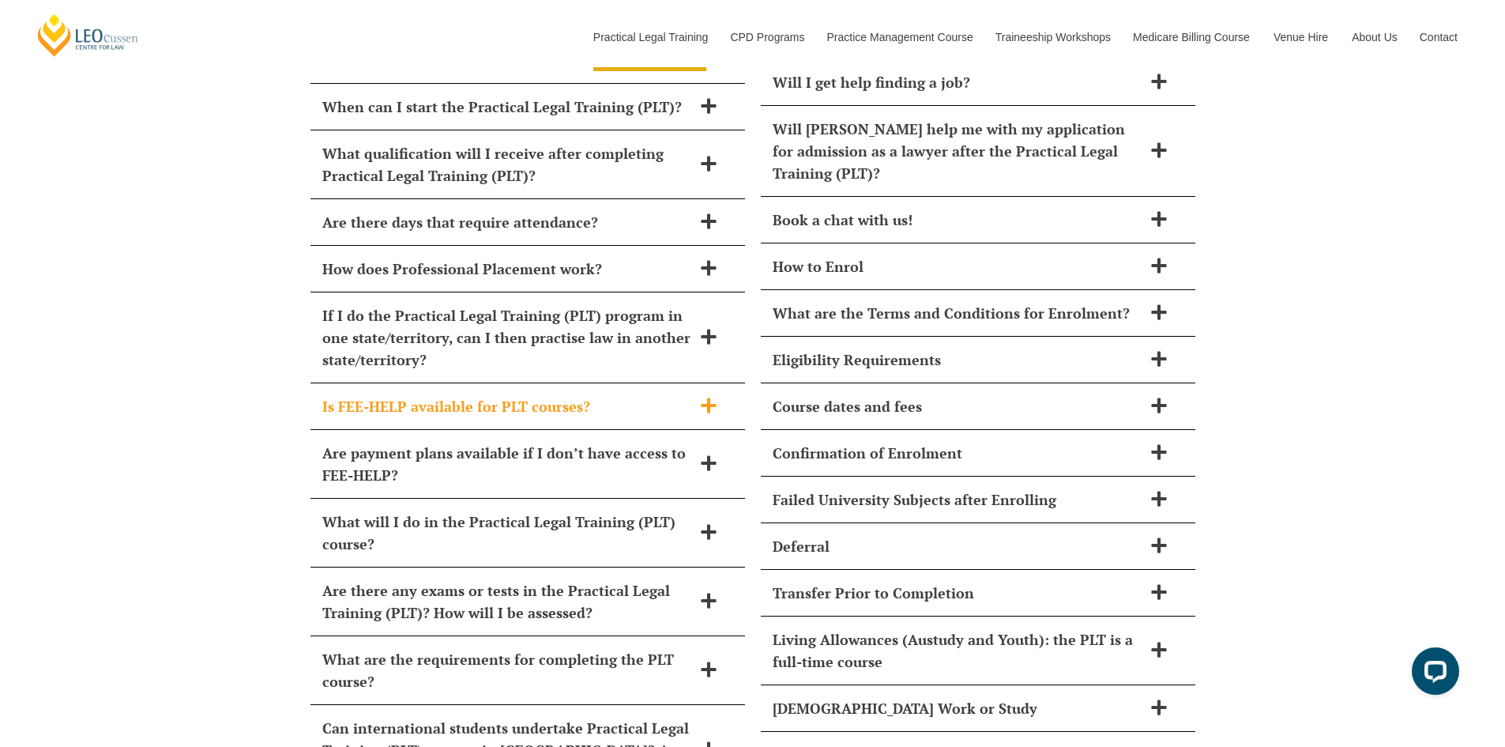
scroll to position [7095, 0]
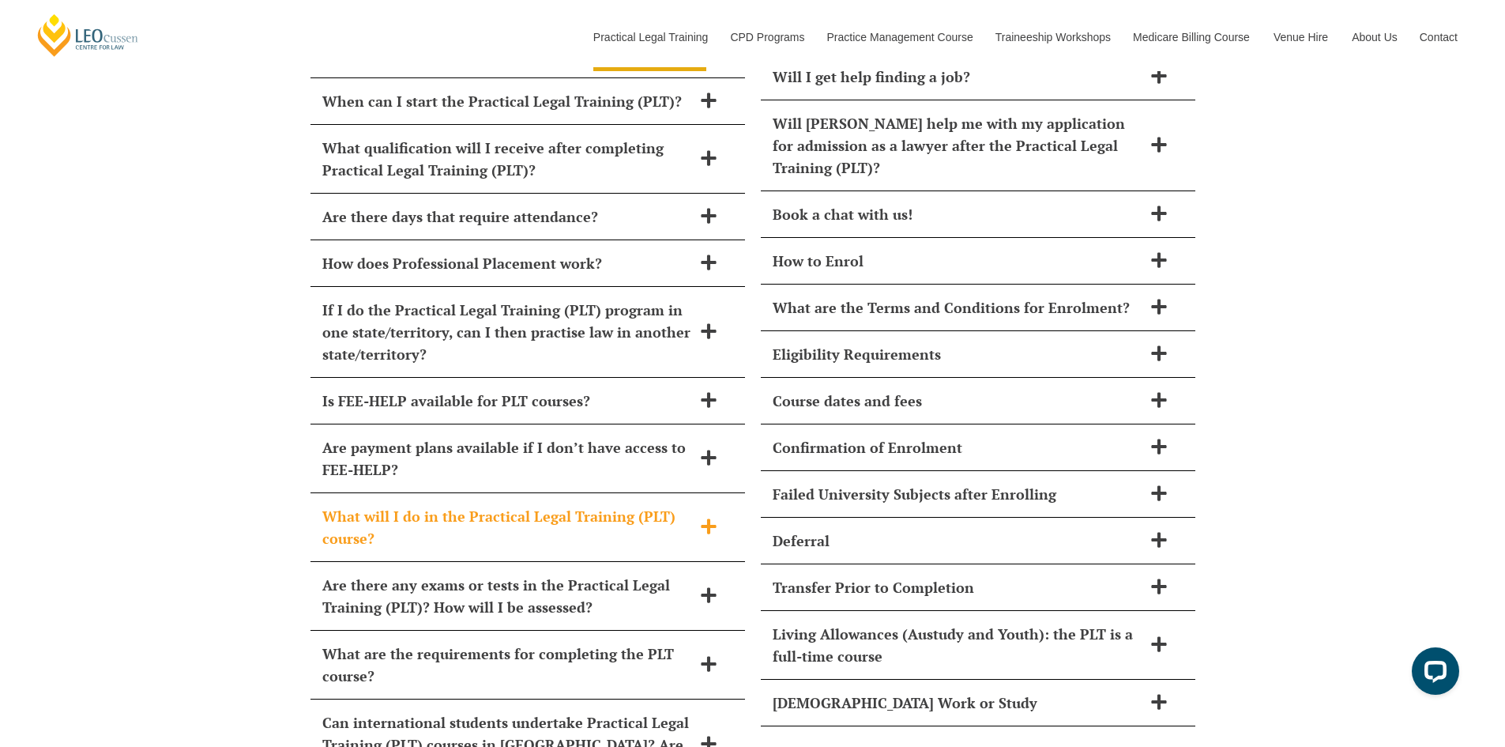
click at [593, 505] on h2 "What will I do in the Practical Legal Training (PLT) course?" at bounding box center [507, 527] width 370 height 44
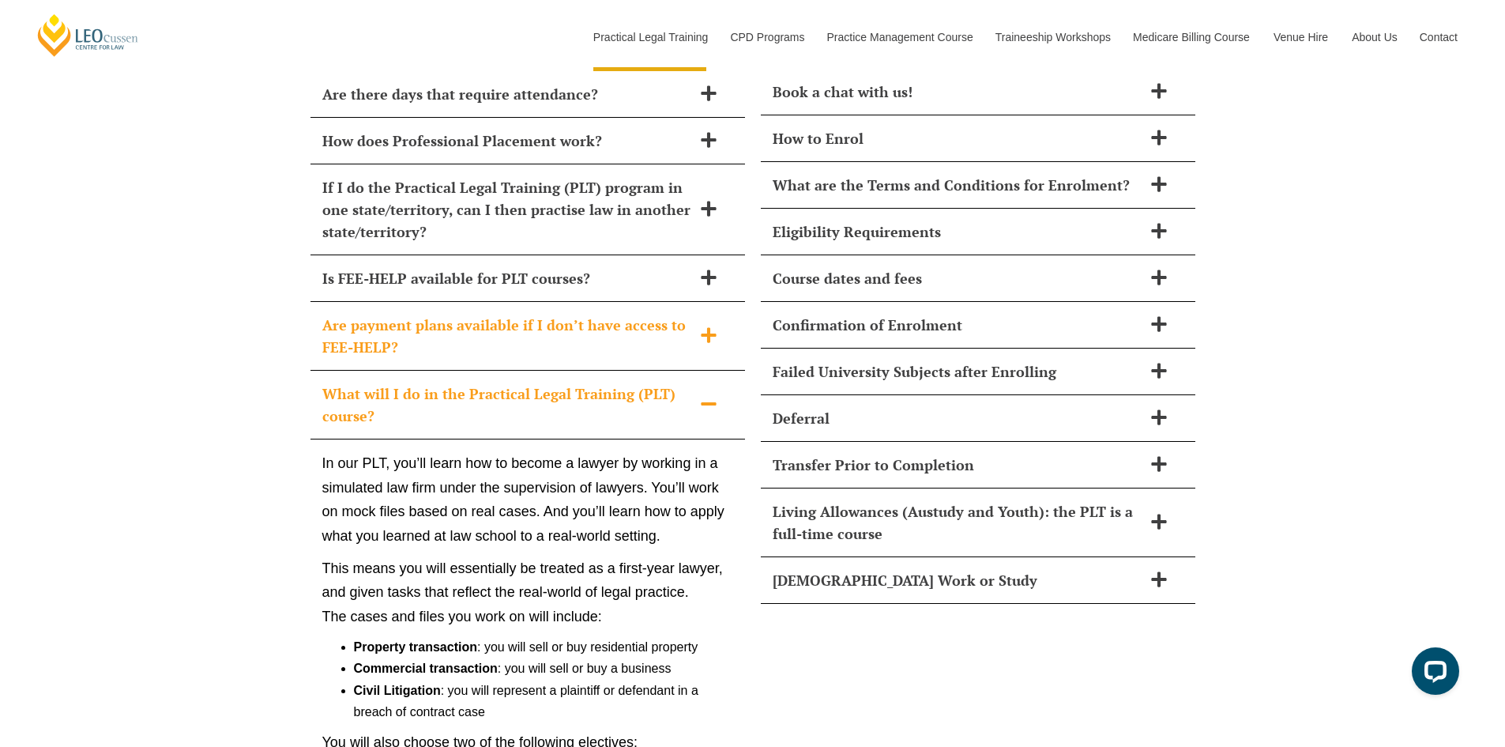
scroll to position [7218, 0]
click at [556, 382] on h2 "What will I do in the Practical Legal Training (PLT) course?" at bounding box center [507, 404] width 370 height 44
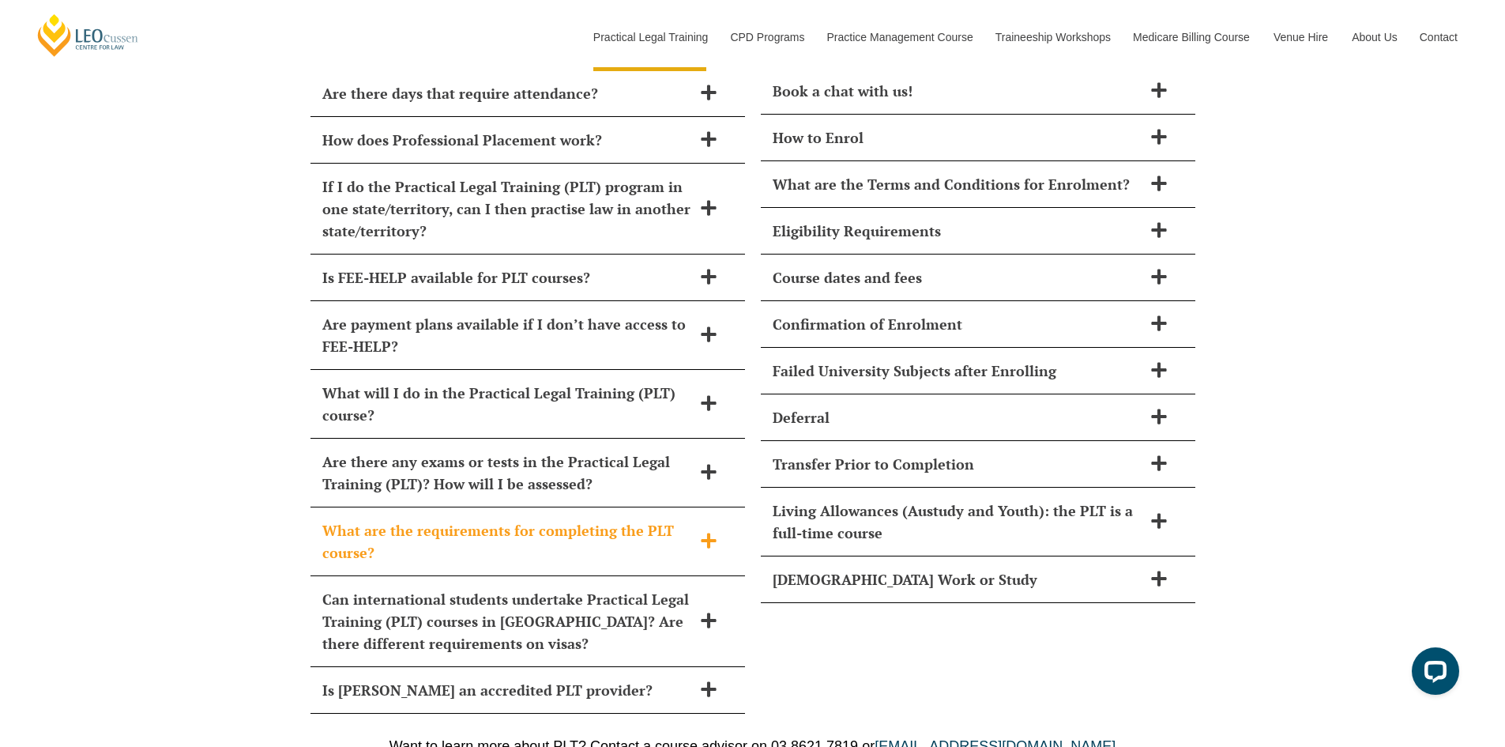
click at [660, 519] on h2 "What are the requirements for completing the PLT course?" at bounding box center [507, 541] width 370 height 44
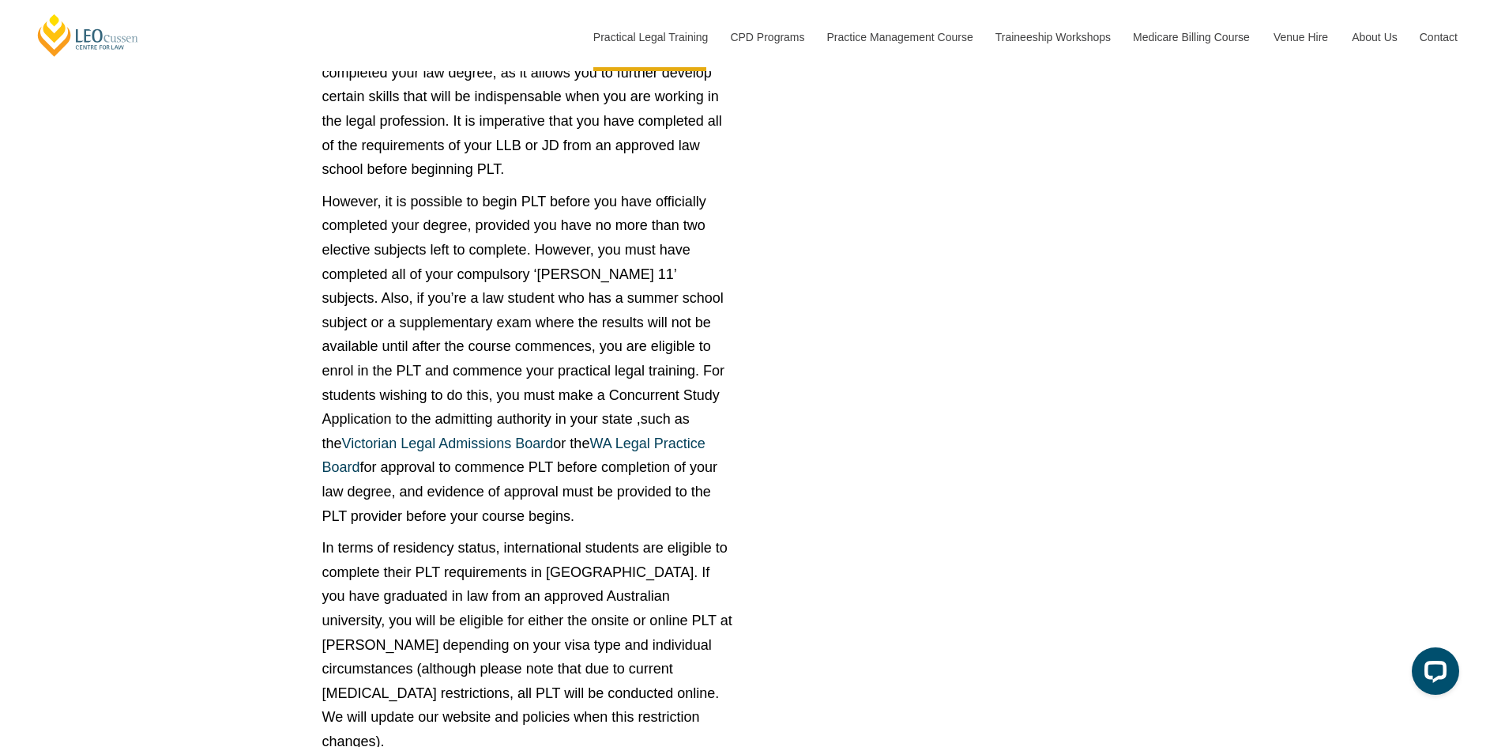
scroll to position [7948, 0]
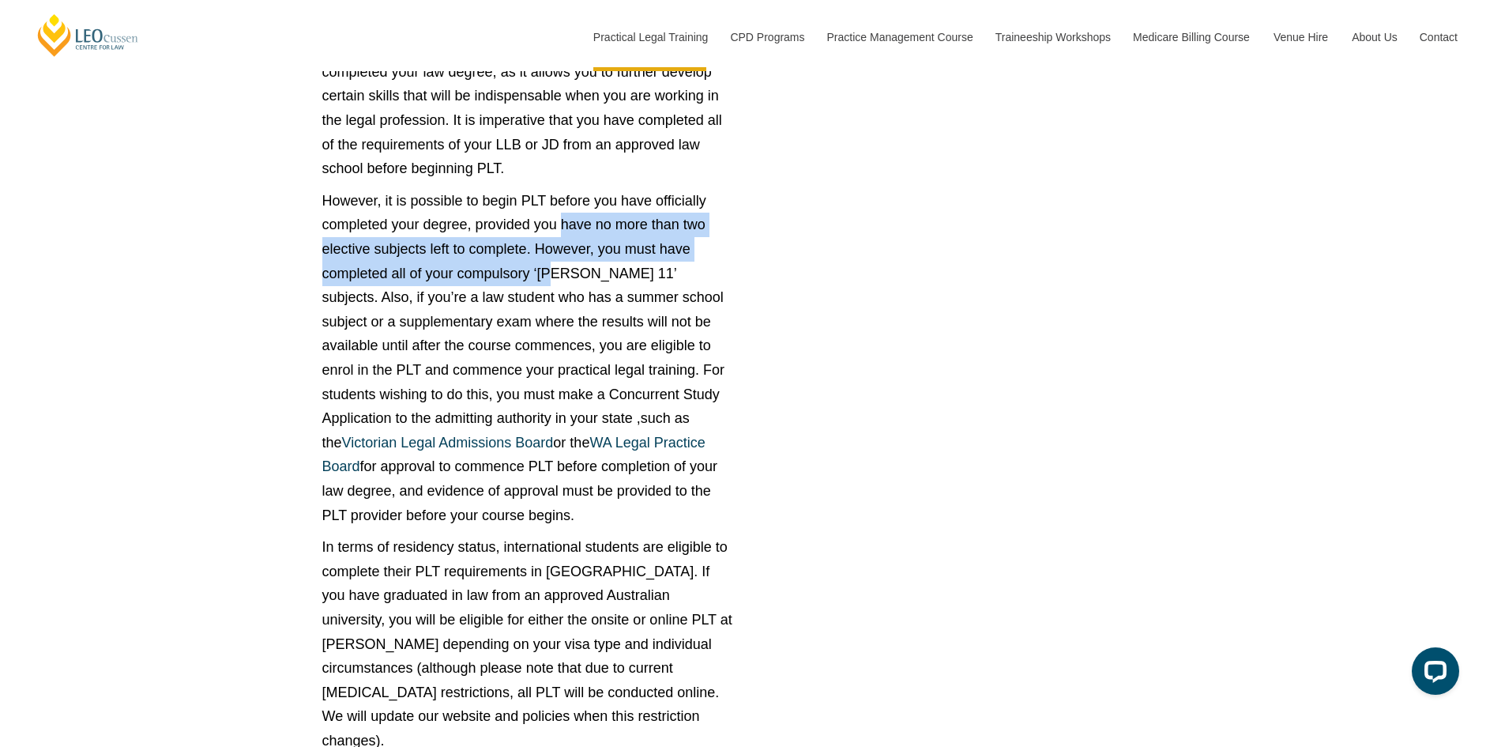
drag, startPoint x: 561, startPoint y: 180, endPoint x: 551, endPoint y: 218, distance: 39.3
click at [551, 218] on p "However, it is possible to begin PLT before you have officially completed your …" at bounding box center [527, 358] width 411 height 338
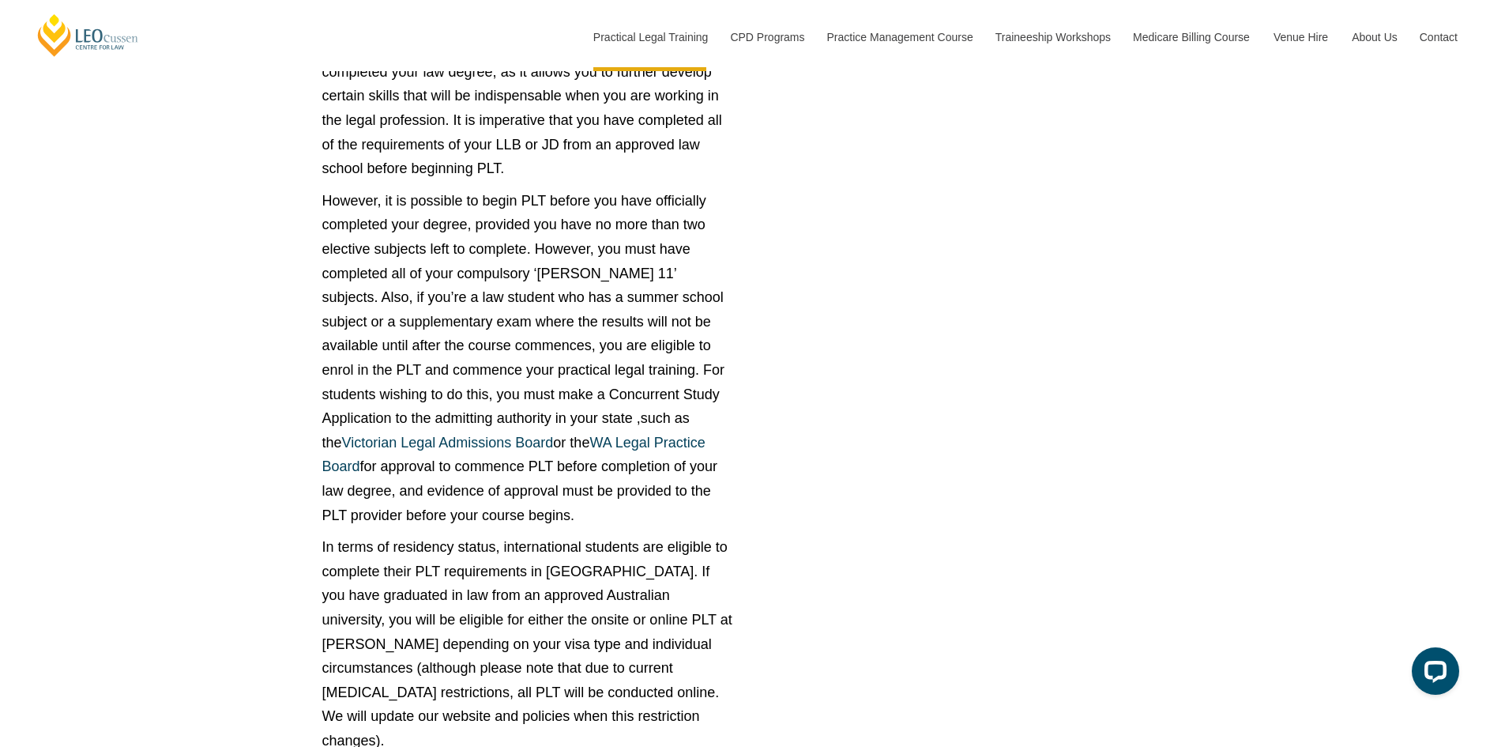
click at [600, 236] on p "However, it is possible to begin PLT before you have officially completed your …" at bounding box center [527, 358] width 411 height 338
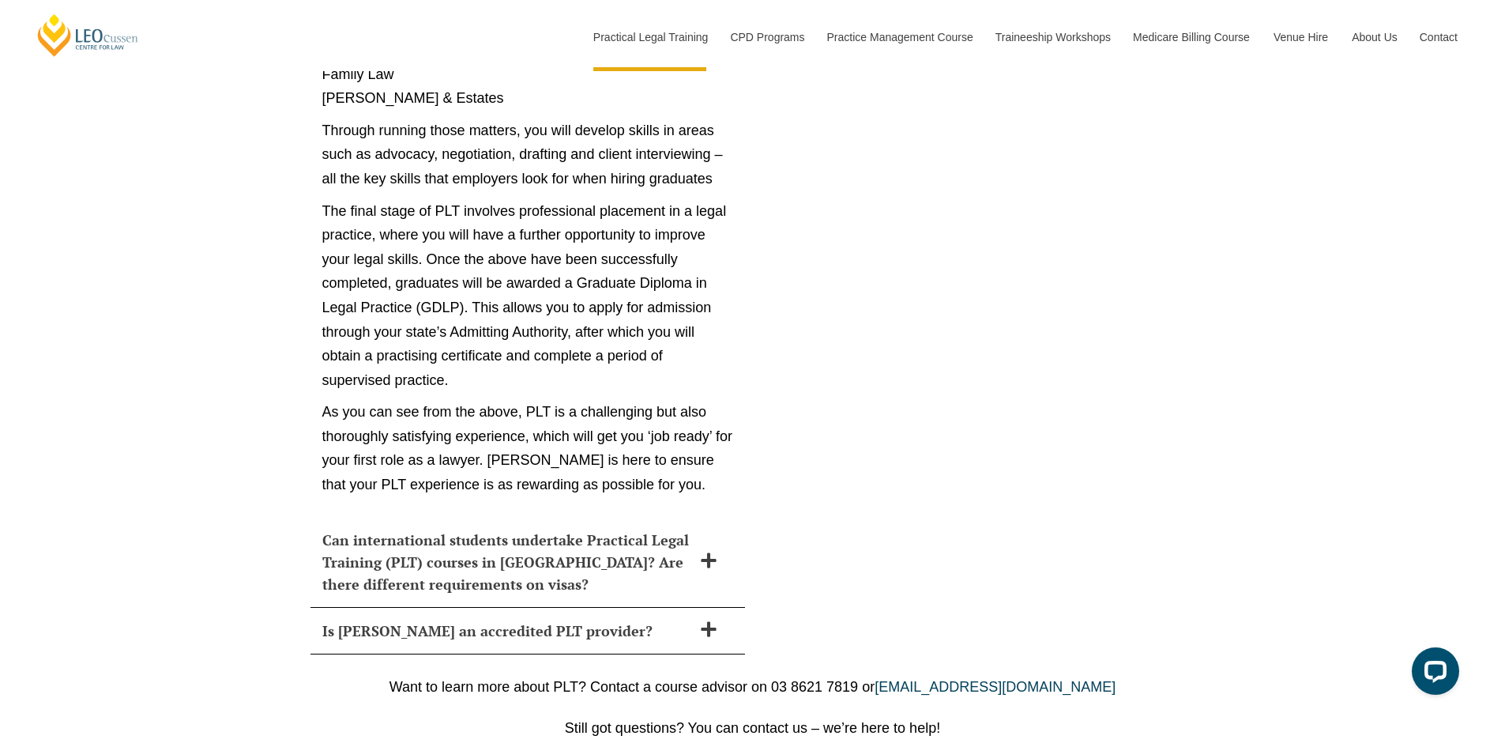
scroll to position [9076, 0]
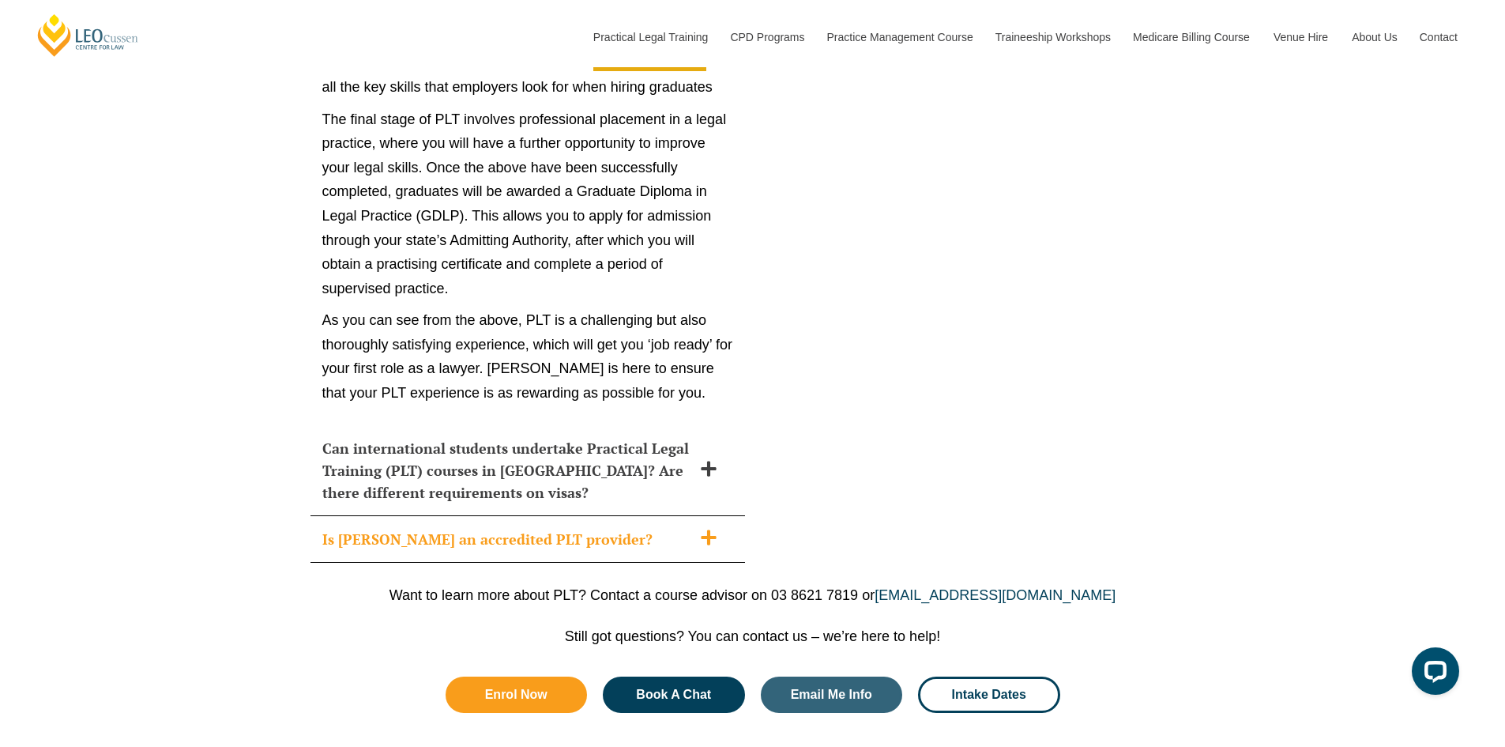
click at [467, 516] on div "Is Leo Cussen an accredited PLT provider?" at bounding box center [527, 539] width 435 height 47
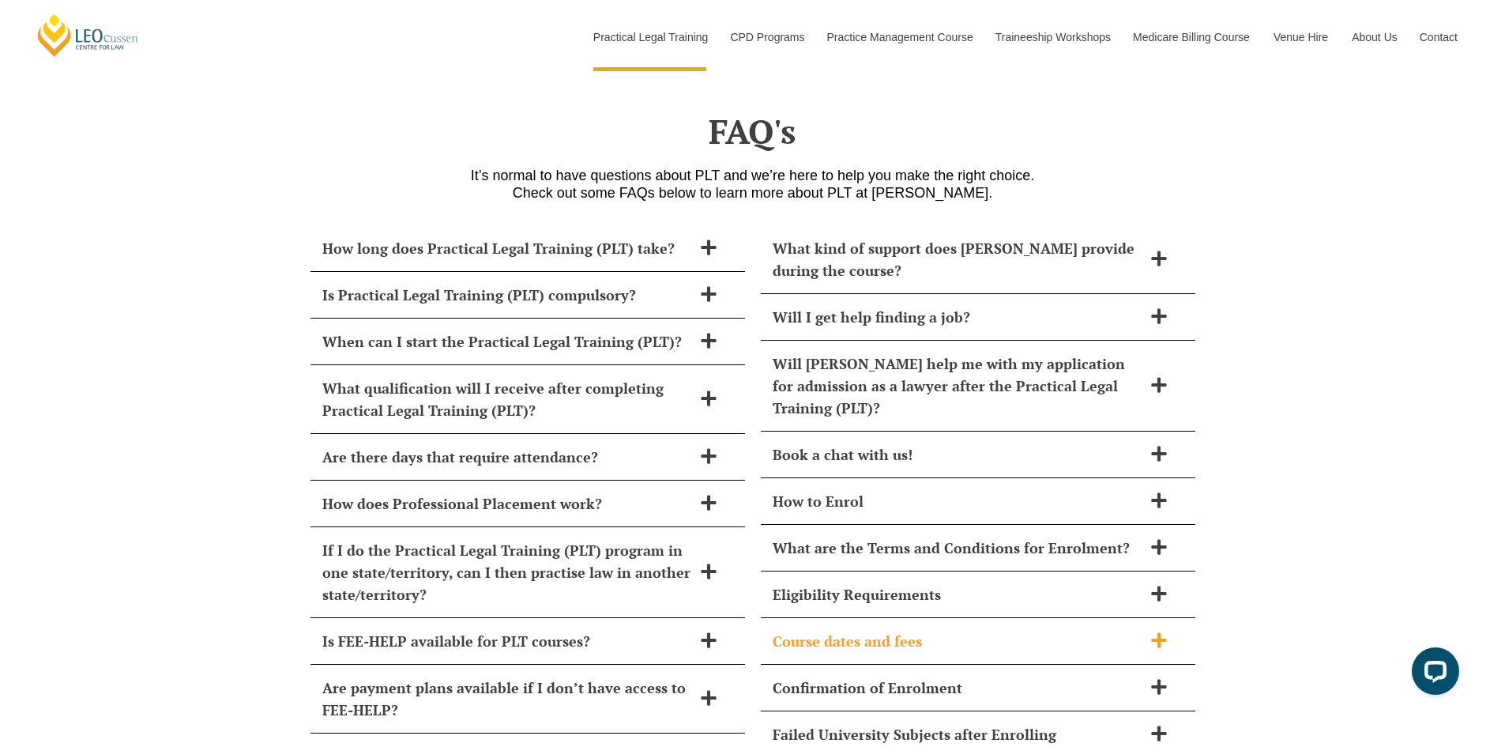
scroll to position [6853, 0]
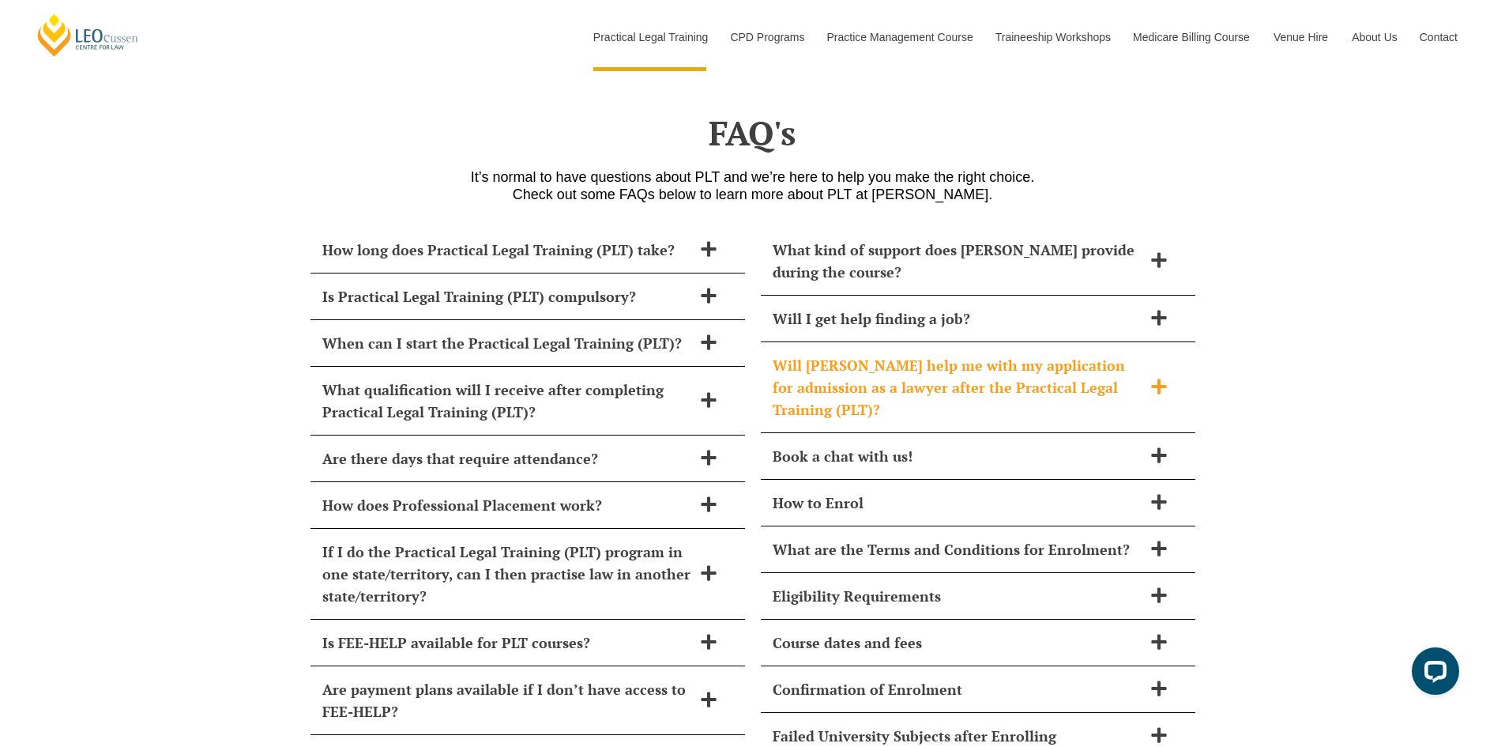
click at [1084, 354] on h2 "Will Leo Cussen help me with my application for admission as a lawyer after the…" at bounding box center [958, 387] width 370 height 66
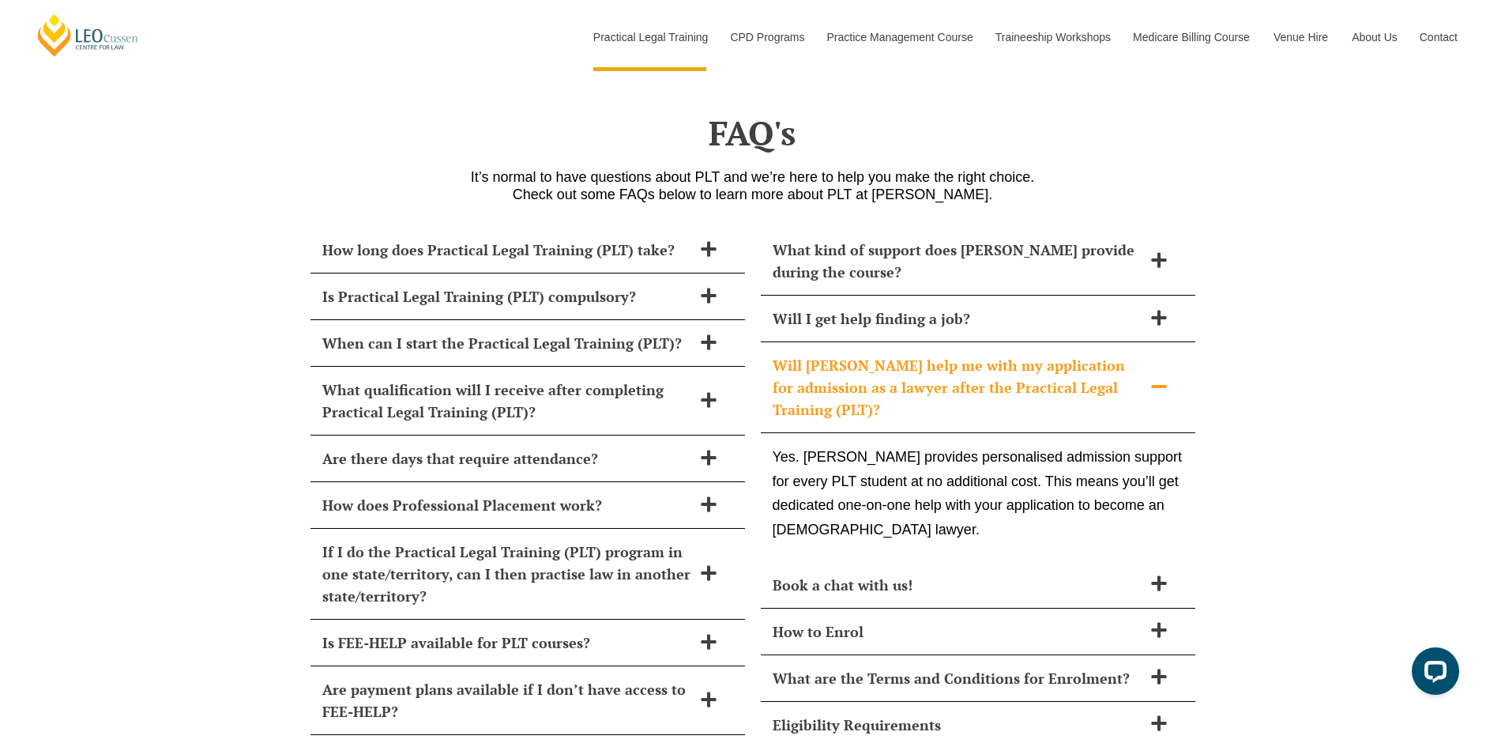
click at [1084, 354] on h2 "Will Leo Cussen help me with my application for admission as a lawyer after the…" at bounding box center [958, 387] width 370 height 66
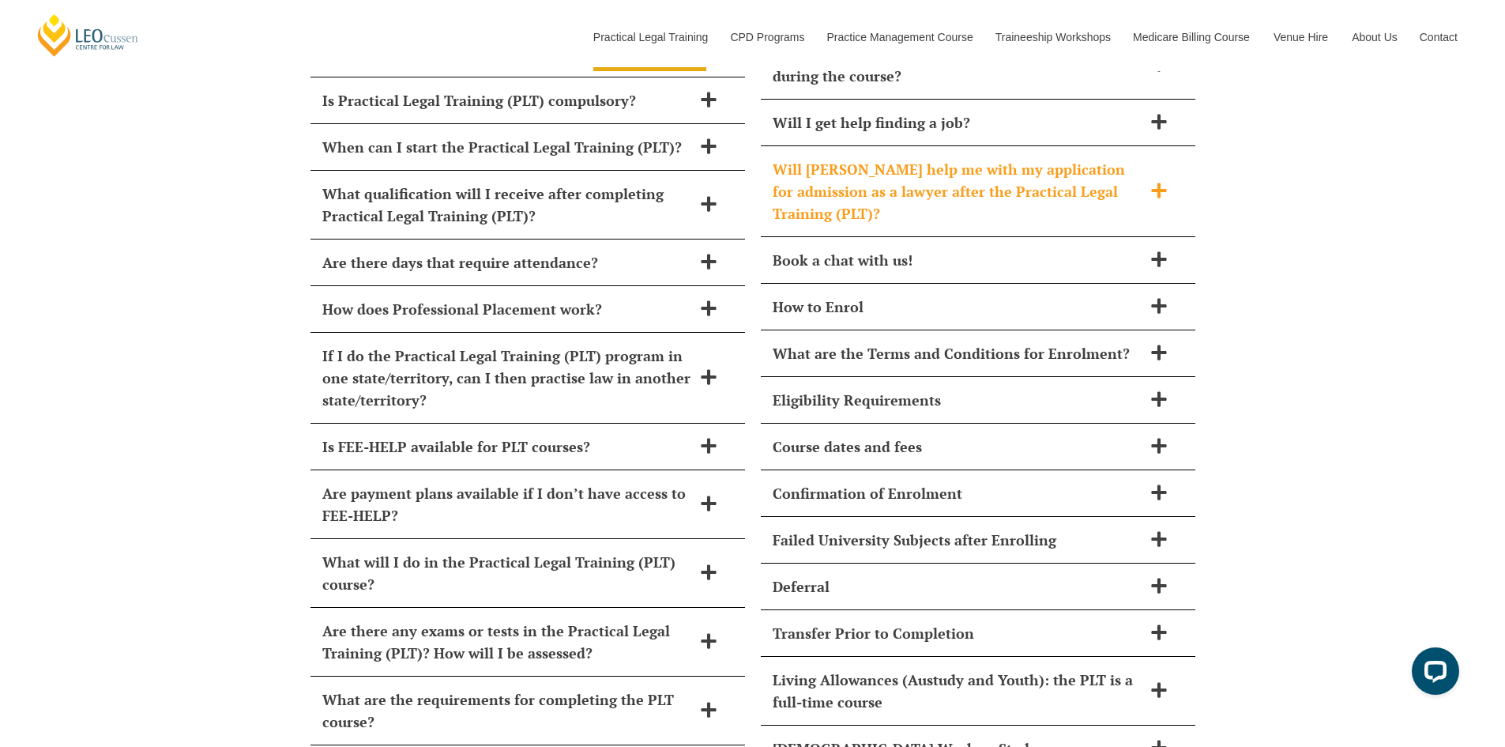
scroll to position [7050, 0]
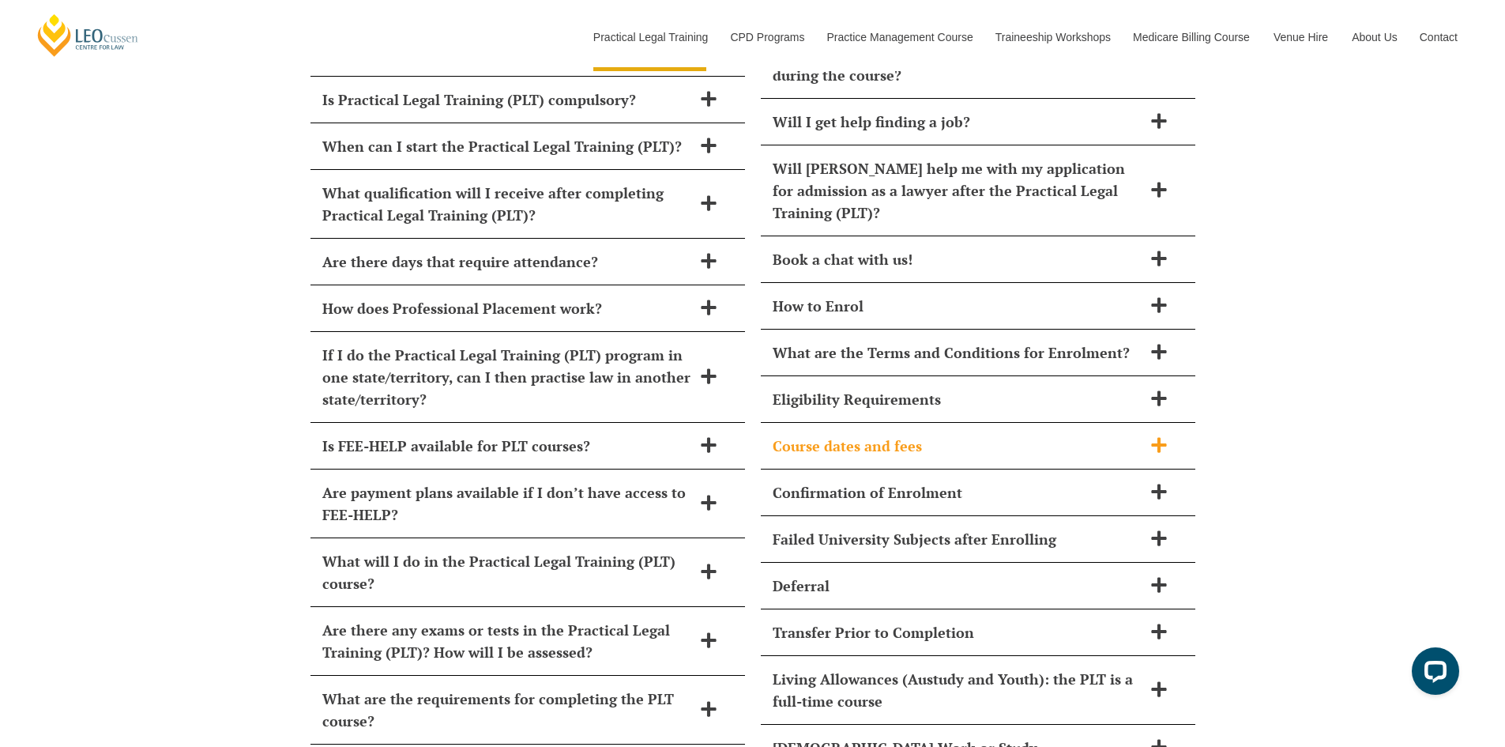
click at [1059, 435] on h2 "Course dates and fees" at bounding box center [958, 446] width 370 height 22
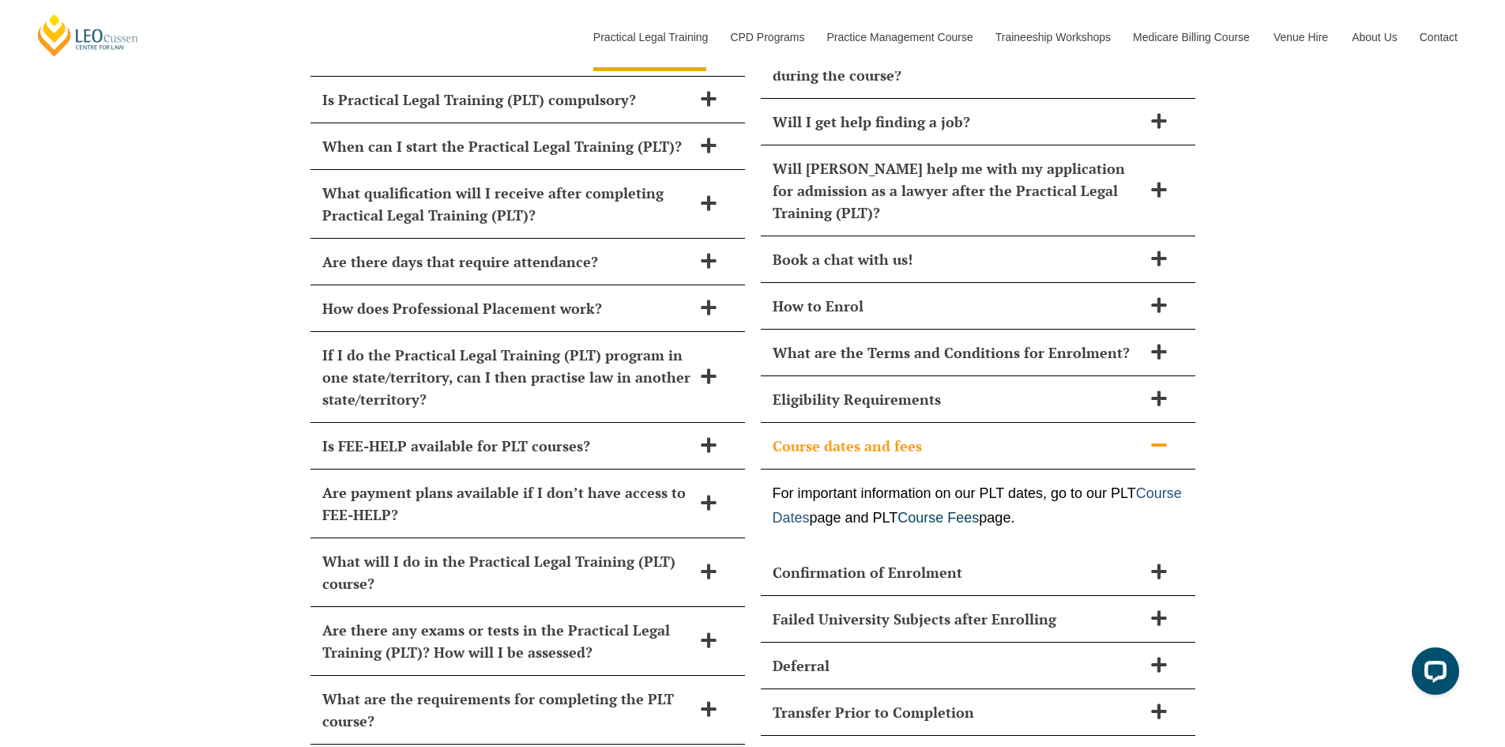
click at [897, 485] on link "Course Dates" at bounding box center [977, 505] width 409 height 40
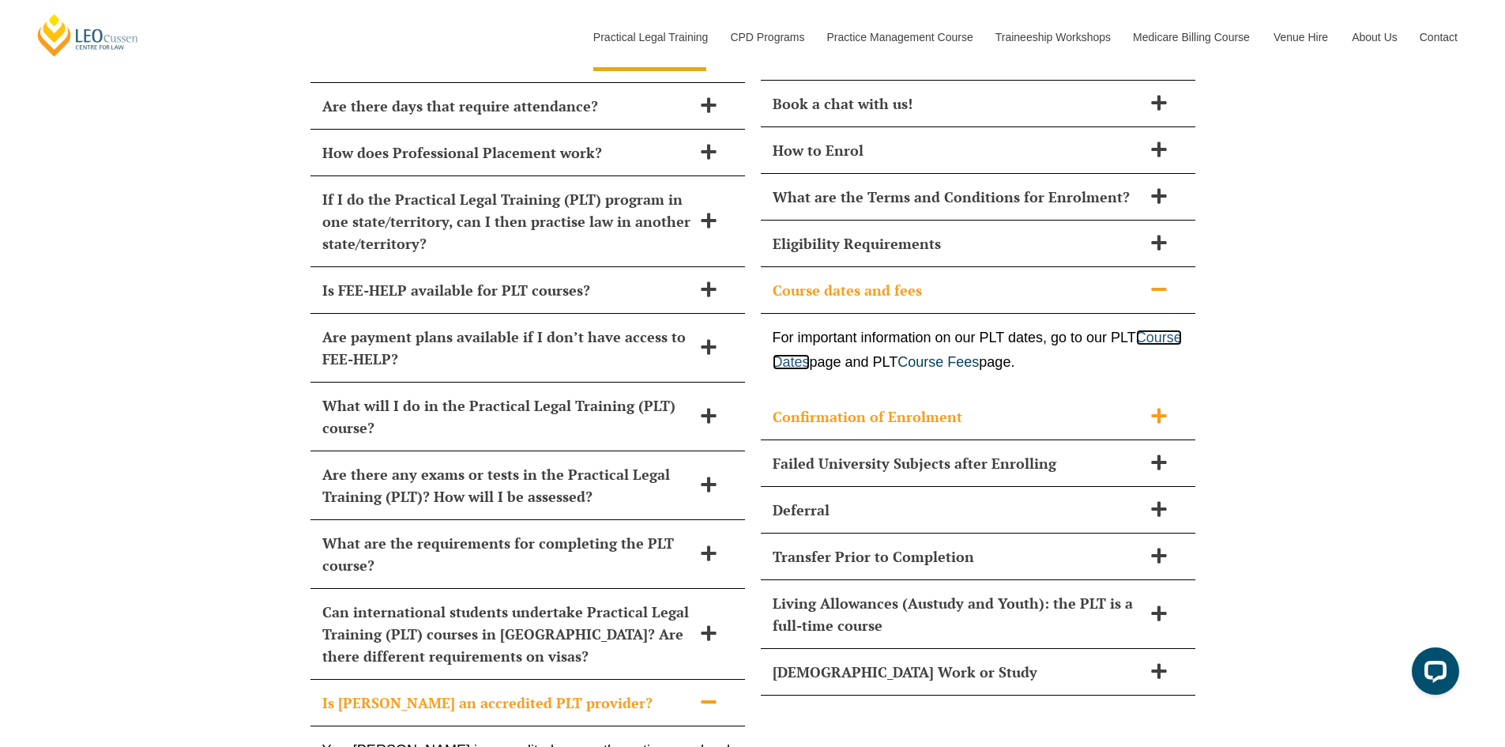
scroll to position [7208, 0]
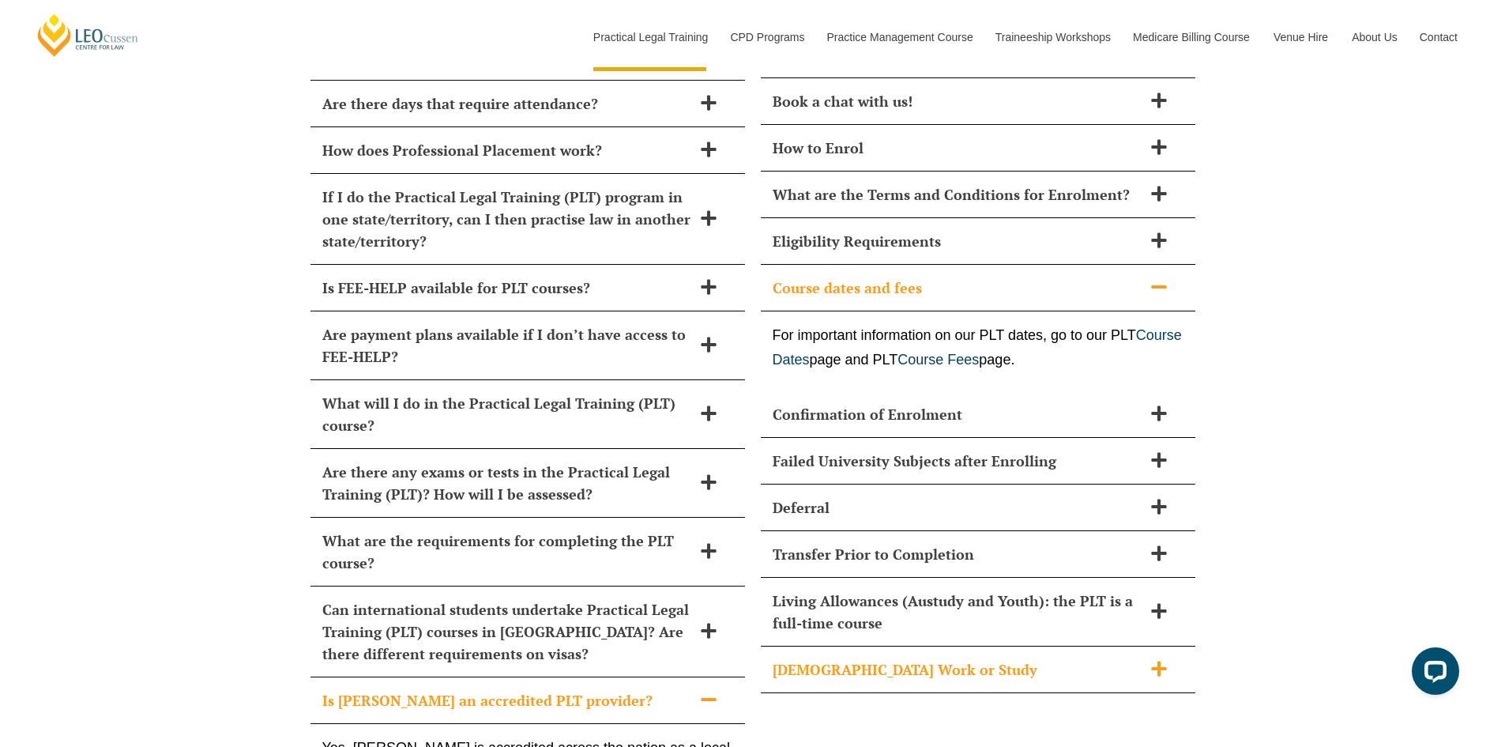
click at [923, 658] on h2 "Part-Time Work or Study" at bounding box center [958, 669] width 370 height 22
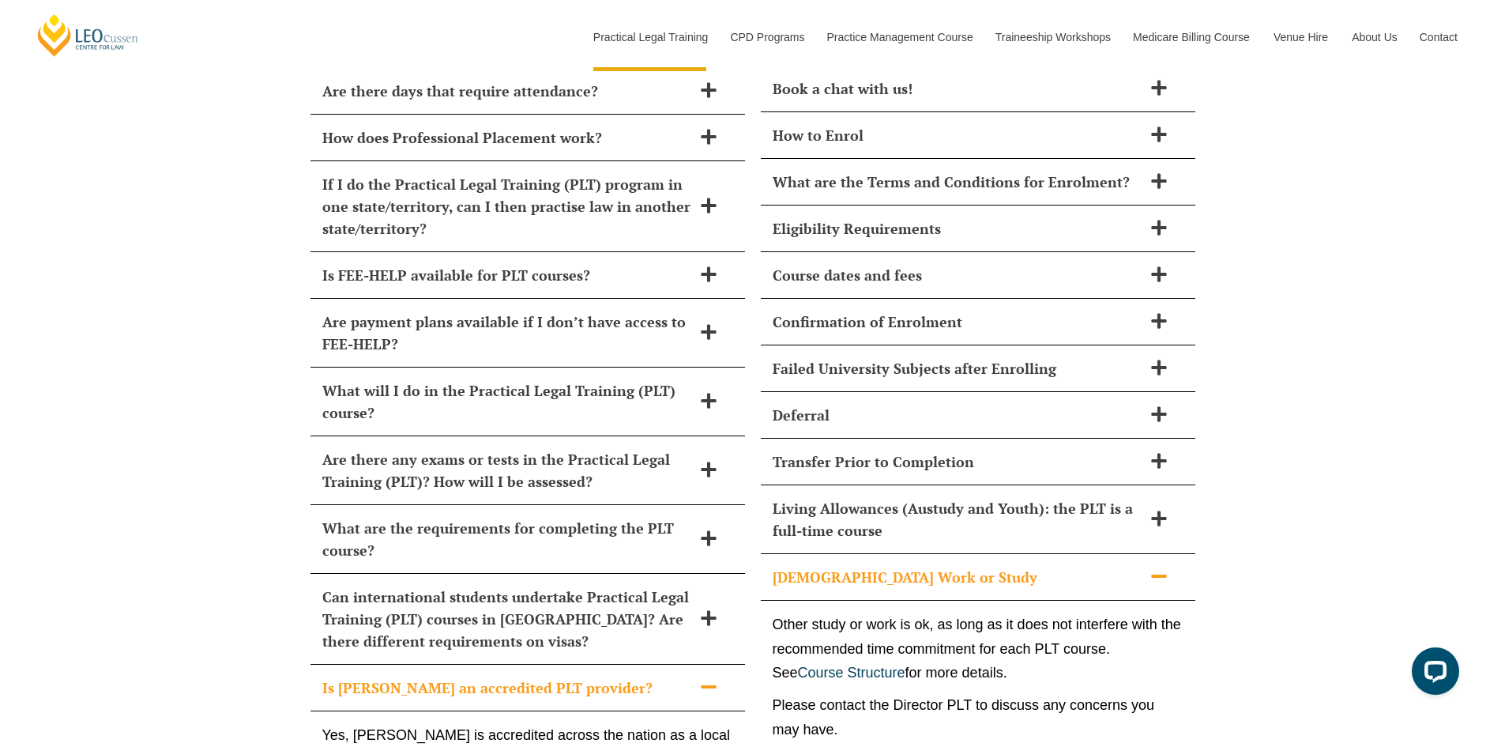
scroll to position [7222, 0]
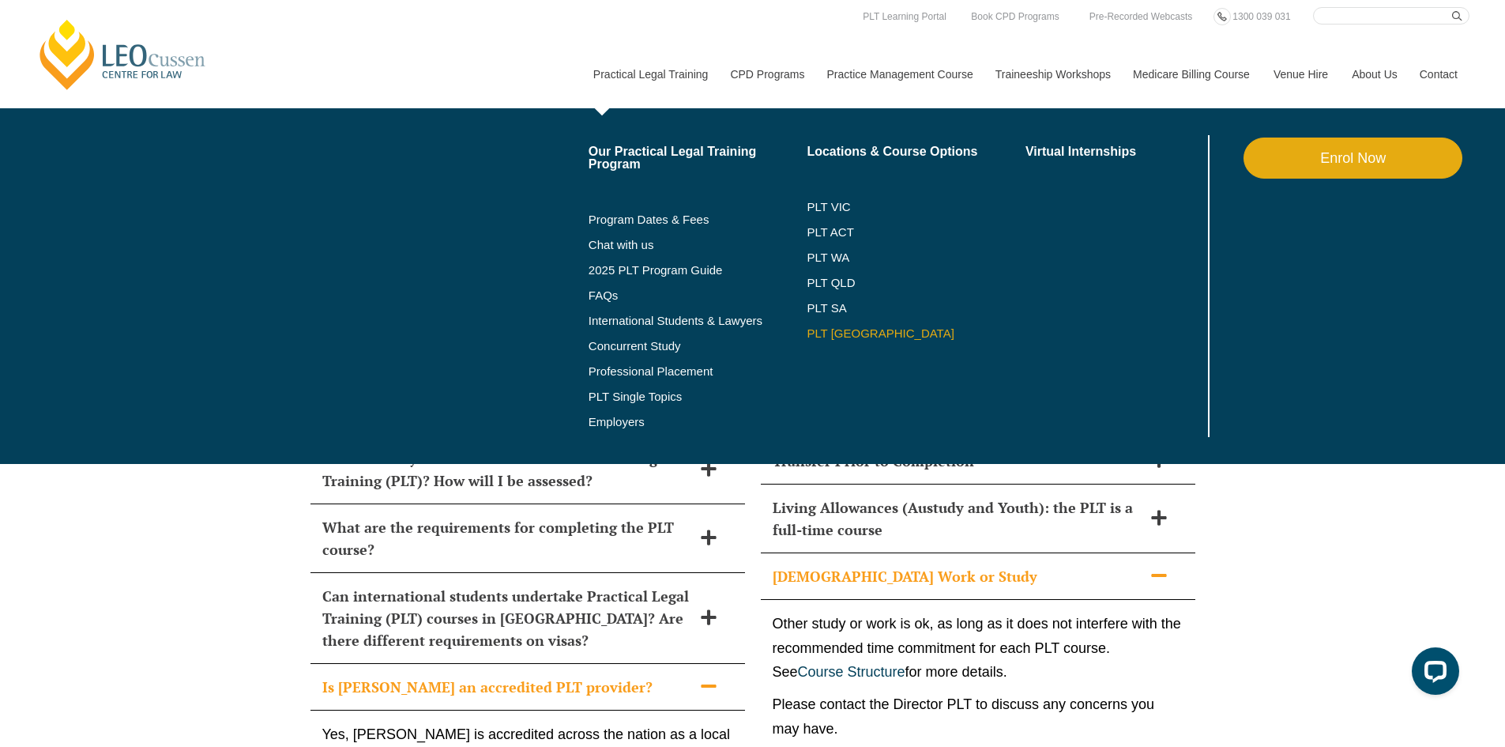
click at [832, 331] on link "PLT [GEOGRAPHIC_DATA]" at bounding box center [916, 333] width 219 height 13
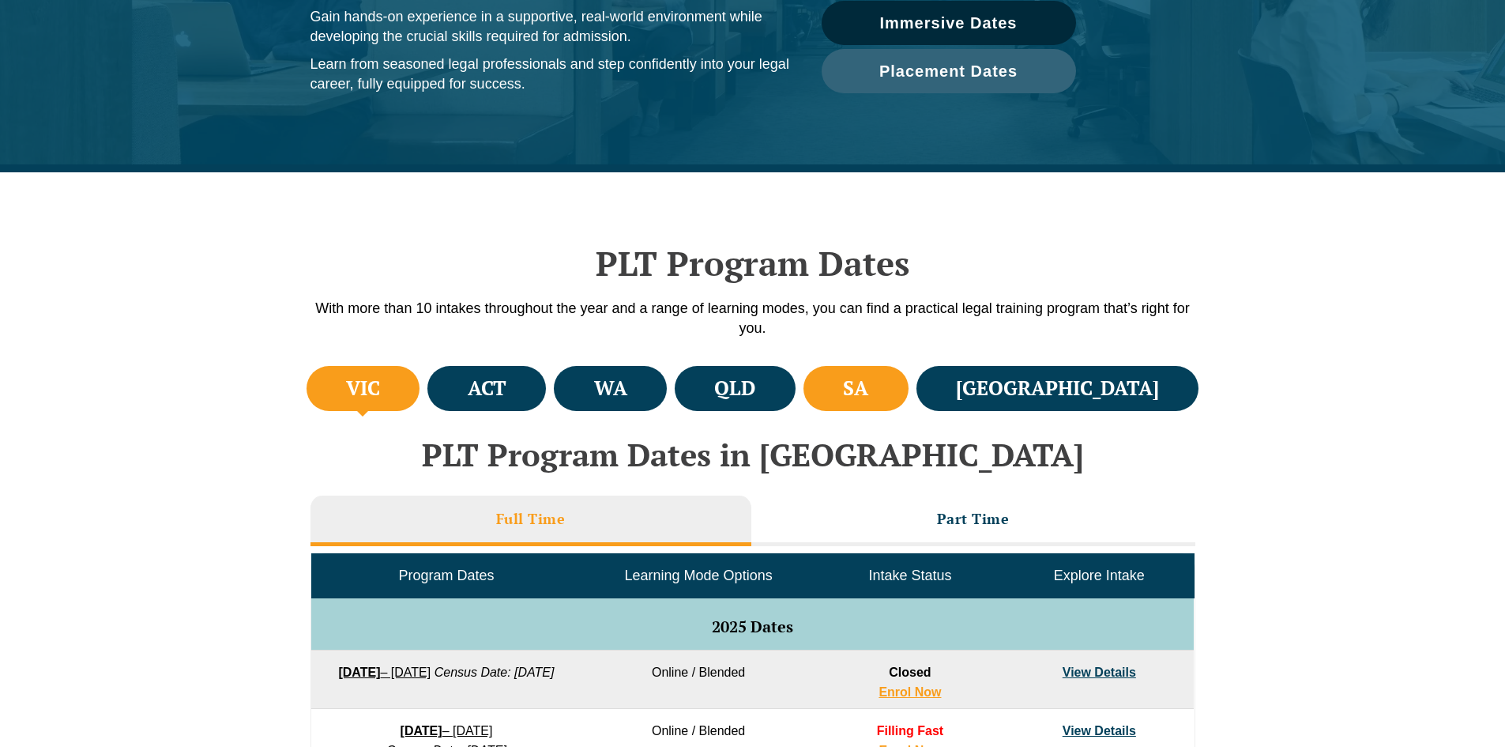
scroll to position [299, 0]
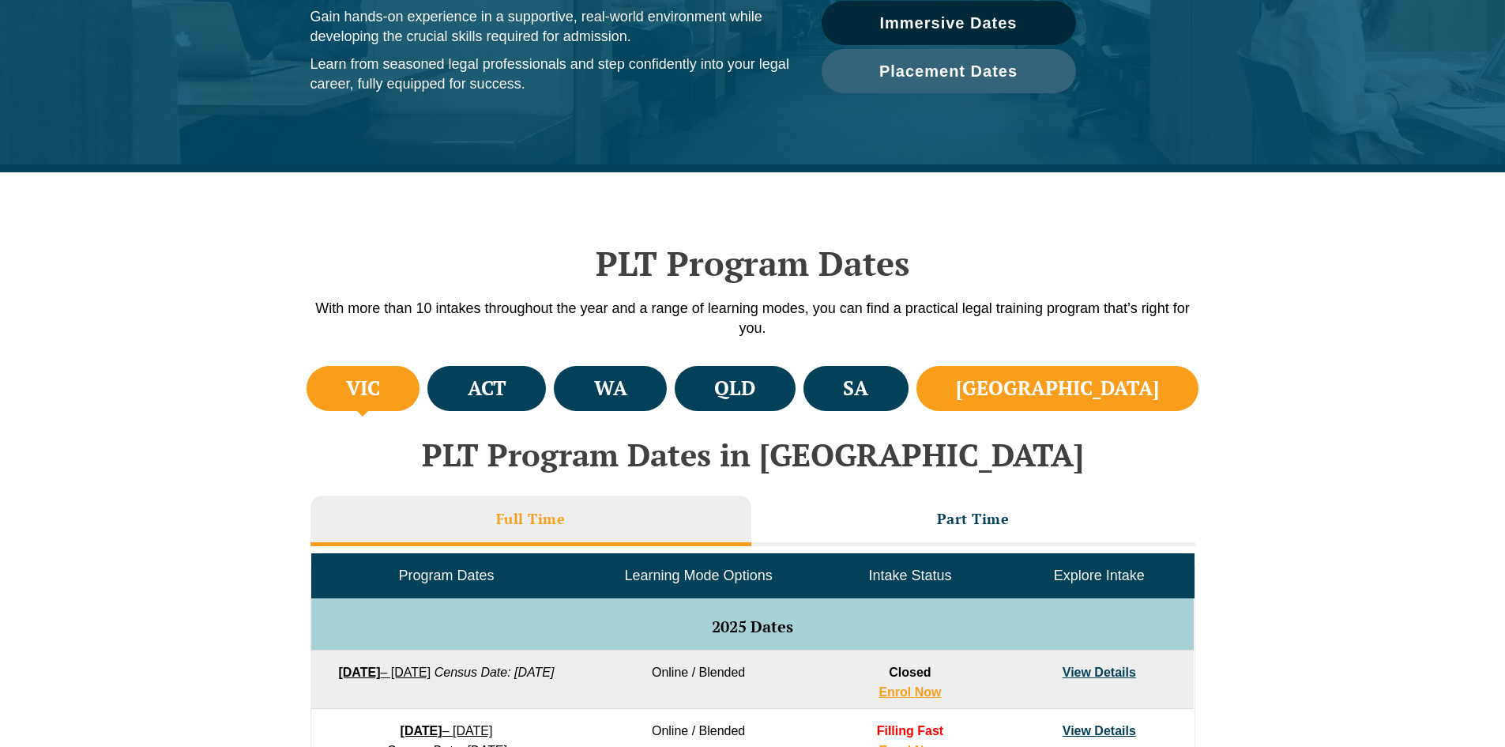
click at [1126, 381] on h4 "[GEOGRAPHIC_DATA]" at bounding box center [1057, 388] width 203 height 26
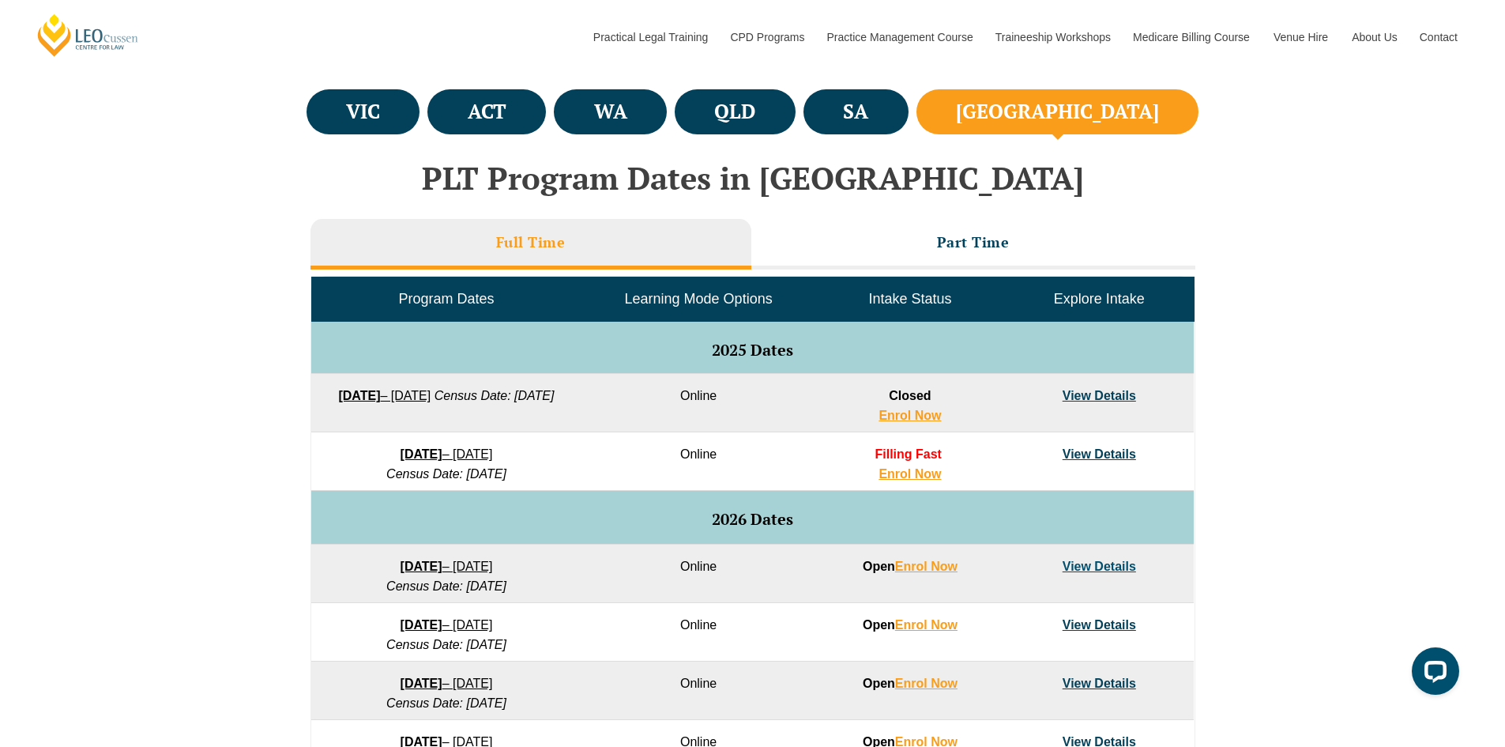
scroll to position [0, 0]
click at [983, 256] on li "Part Time" at bounding box center [973, 244] width 444 height 51
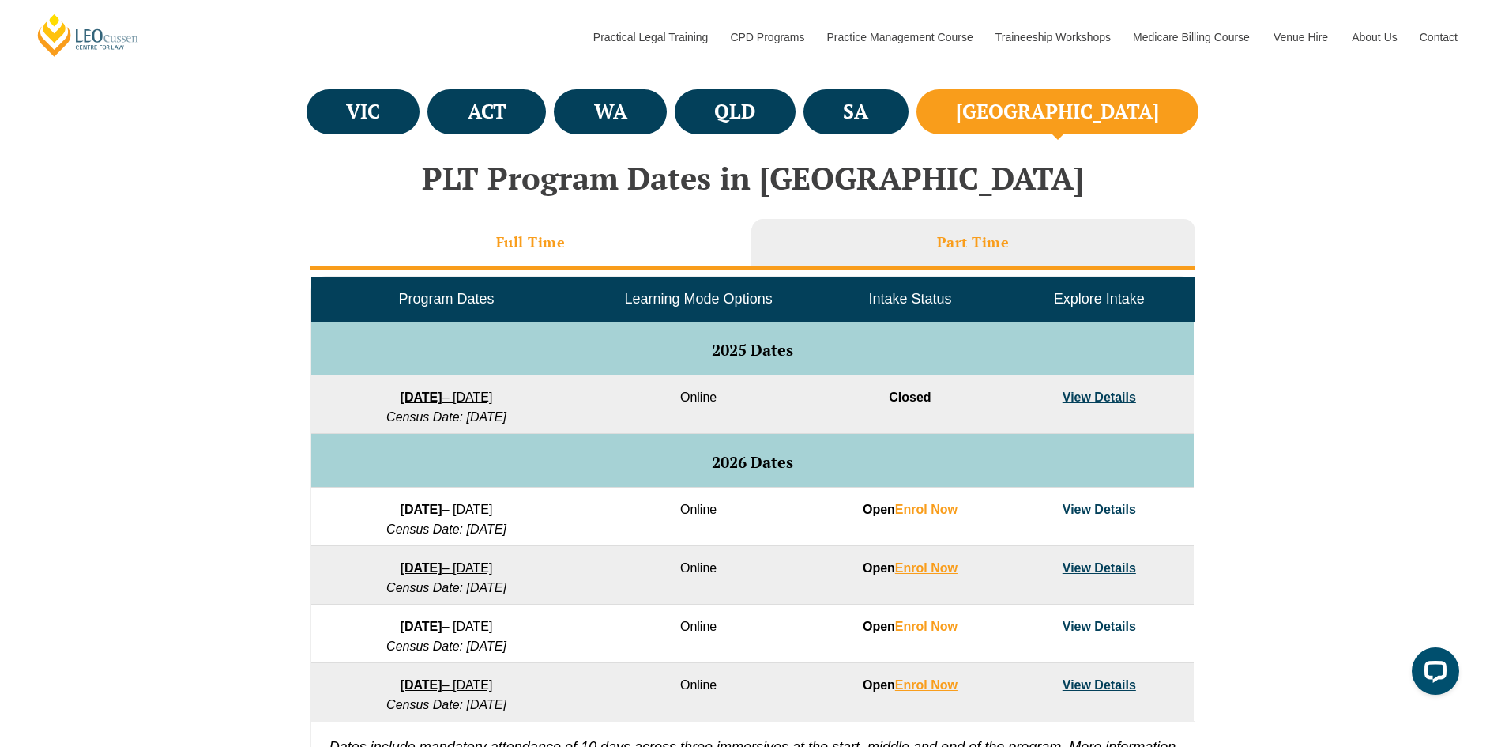
click at [594, 256] on li "Full Time" at bounding box center [530, 244] width 441 height 51
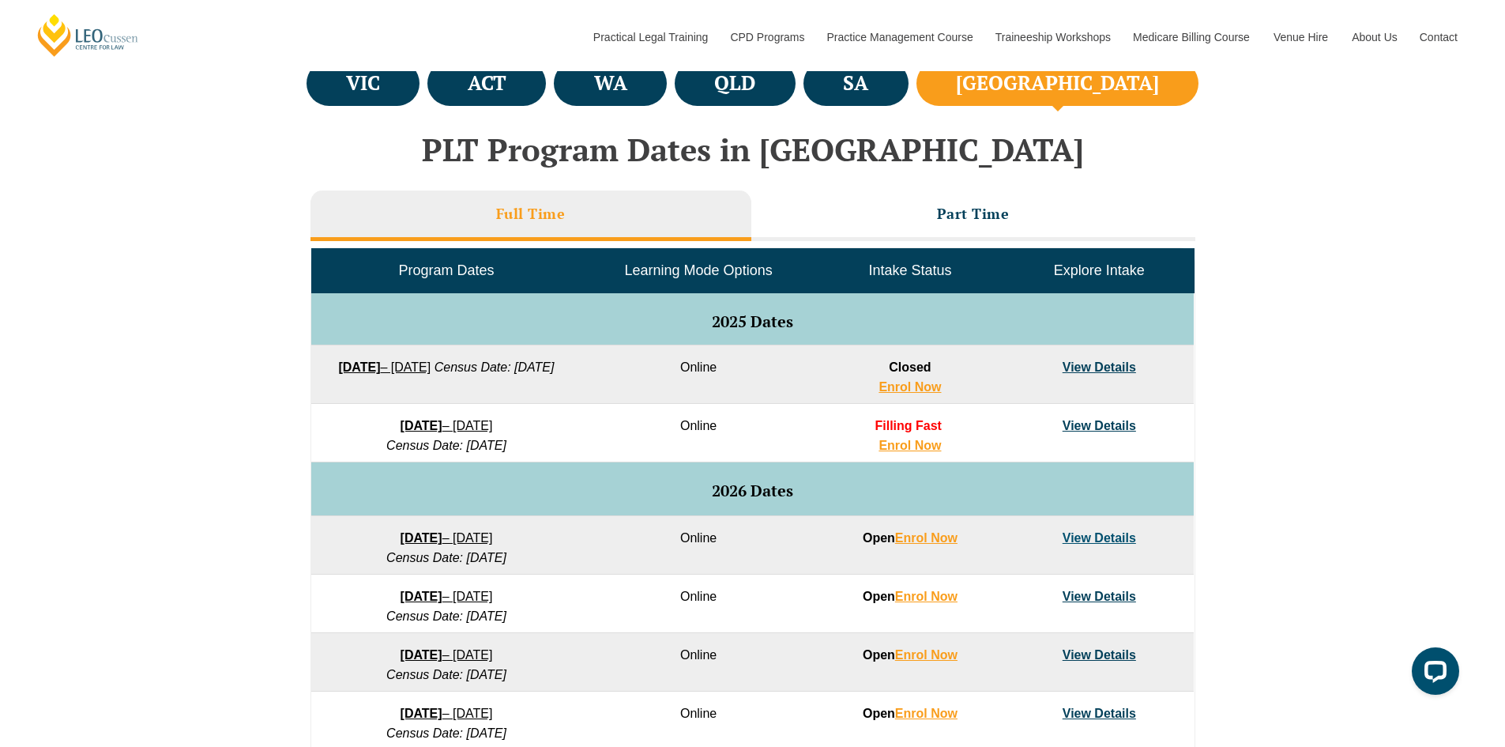
scroll to position [607, 0]
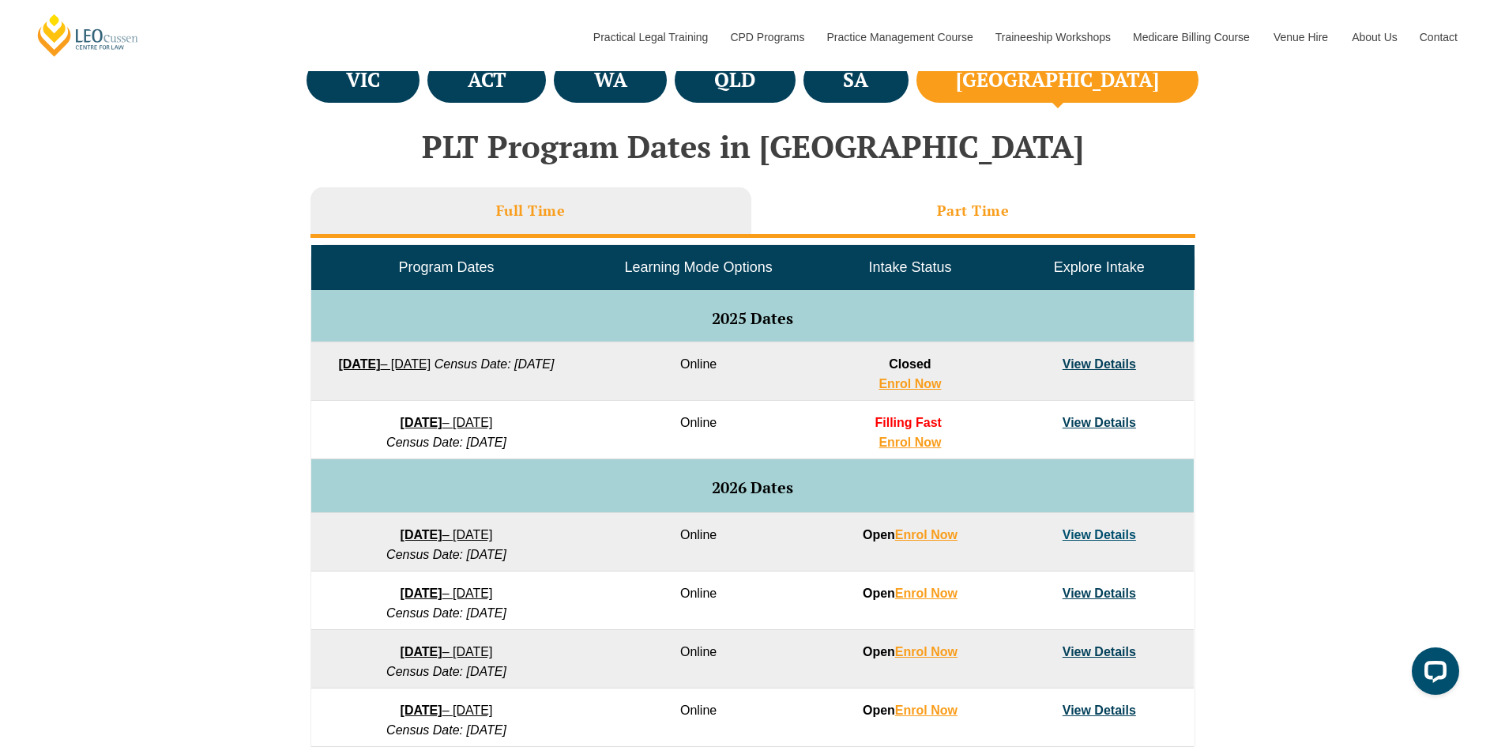
click at [939, 210] on h3 "Part Time" at bounding box center [973, 210] width 73 height 18
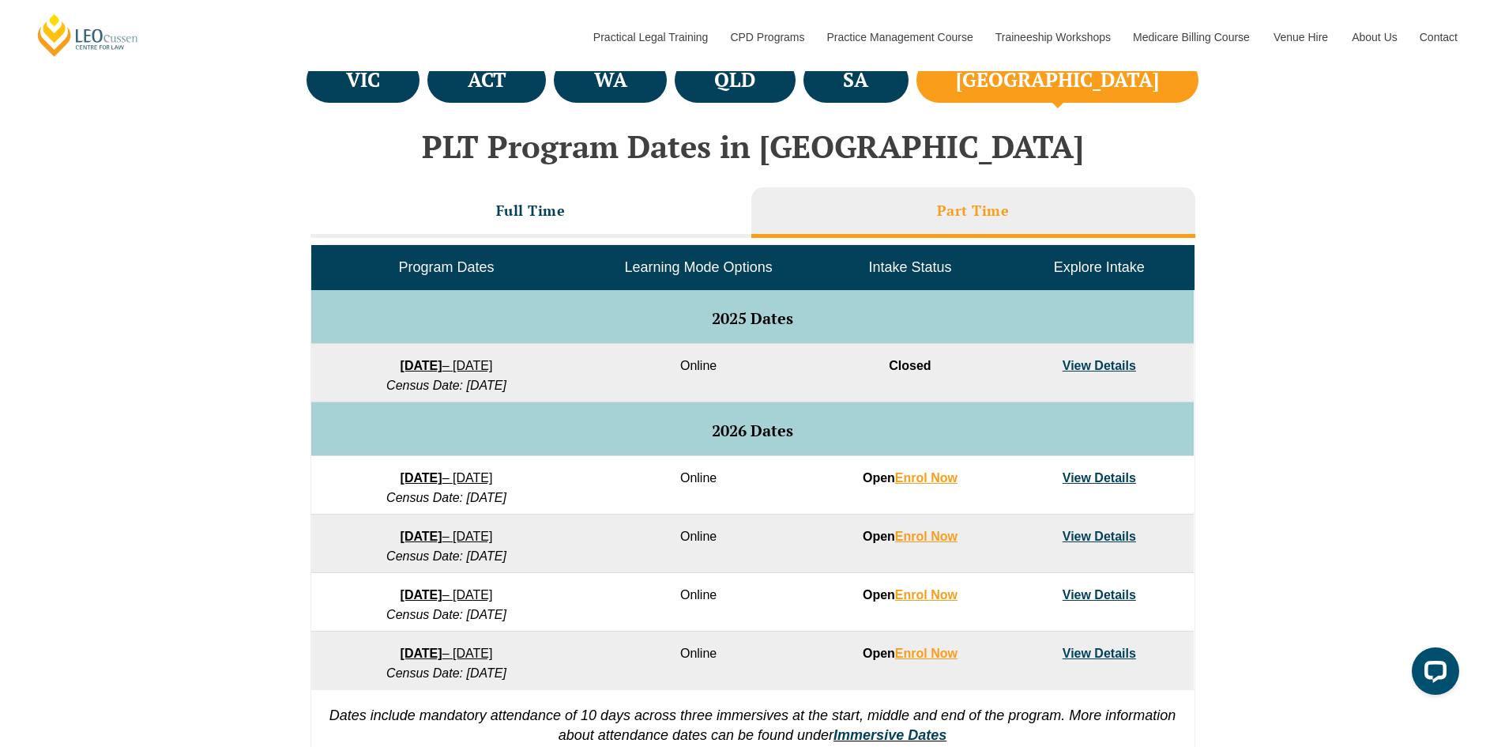
click at [1119, 480] on link "View Details" at bounding box center [1099, 477] width 73 height 13
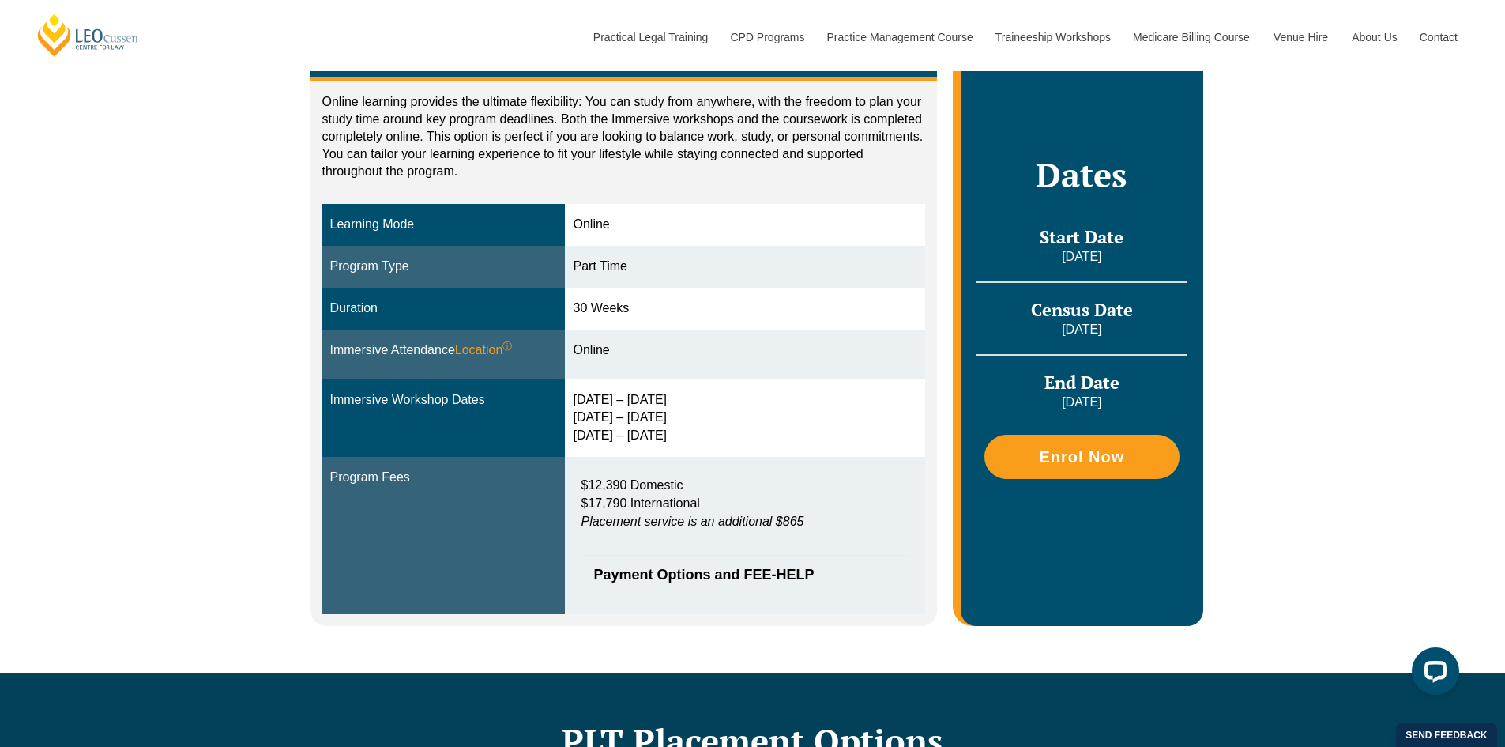
scroll to position [325, 0]
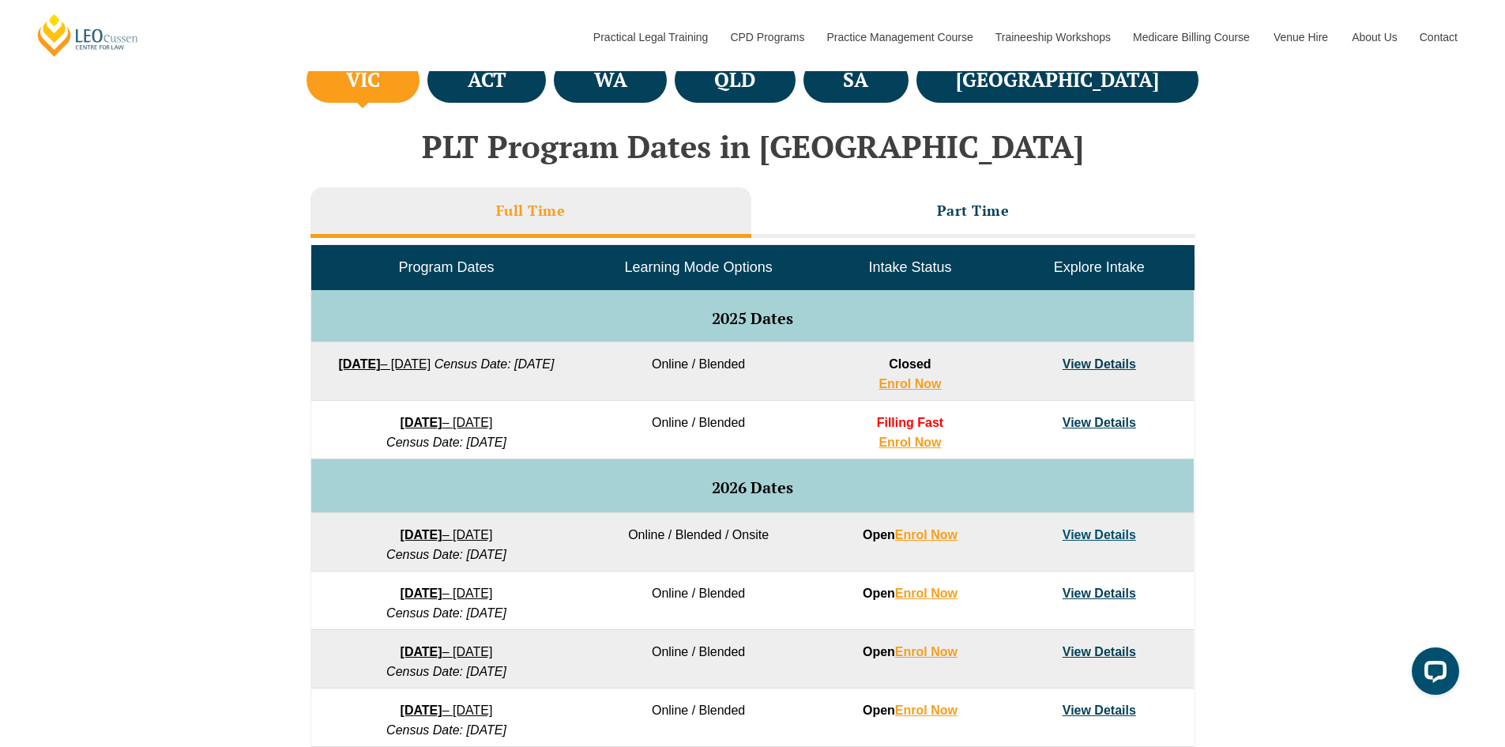
click at [1080, 540] on link "View Details" at bounding box center [1099, 534] width 73 height 13
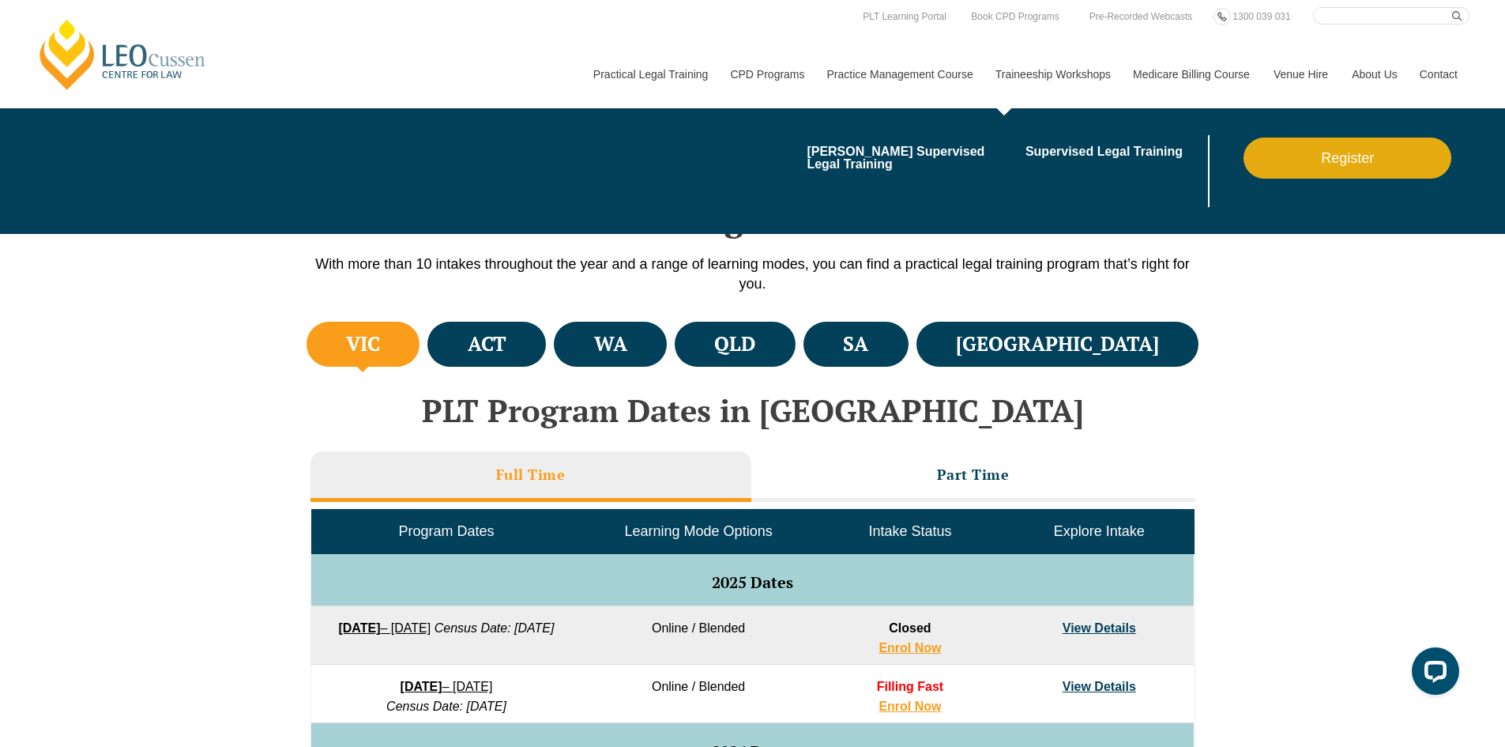
scroll to position [342, 0]
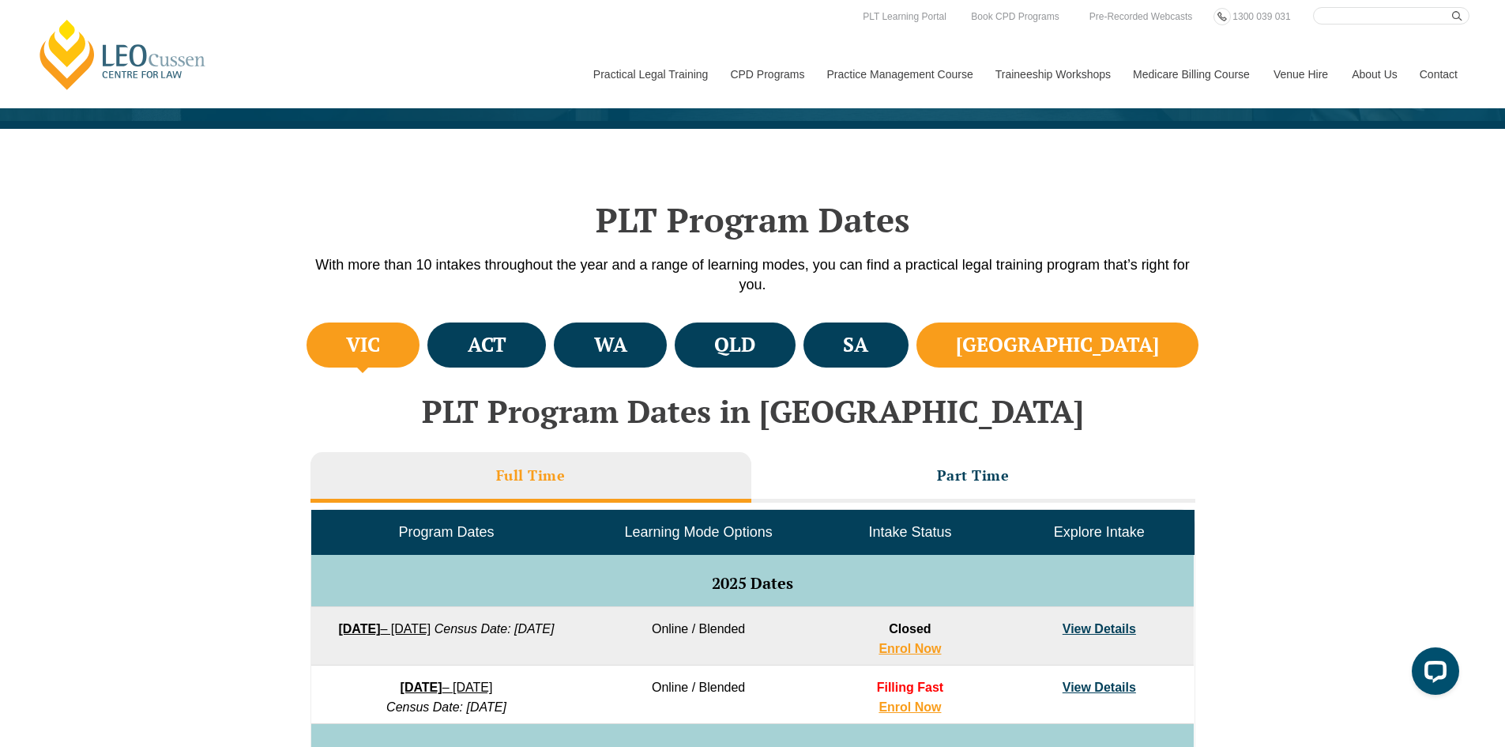
click at [1109, 341] on h4 "[GEOGRAPHIC_DATA]" at bounding box center [1057, 345] width 203 height 26
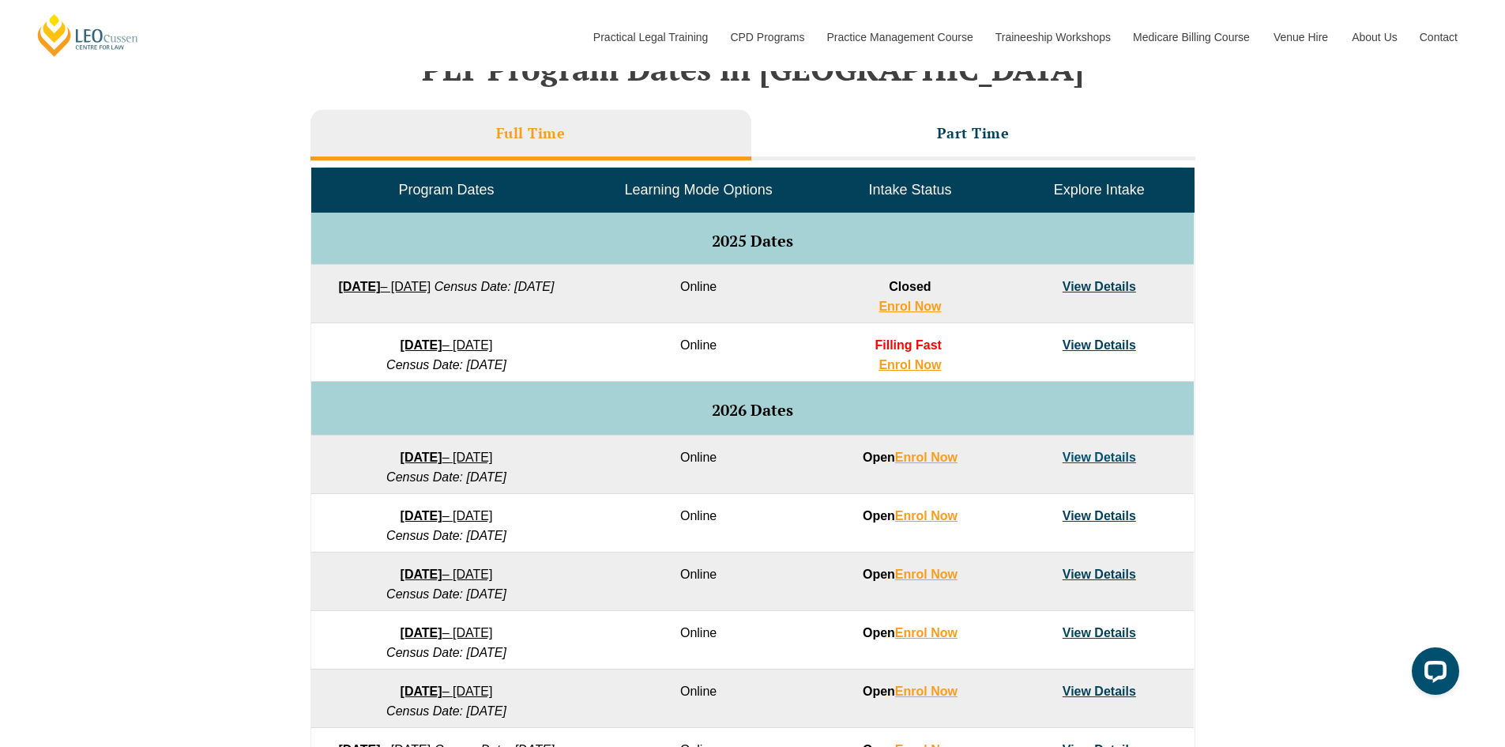
scroll to position [685, 0]
click at [1091, 516] on link "View Details" at bounding box center [1099, 514] width 73 height 13
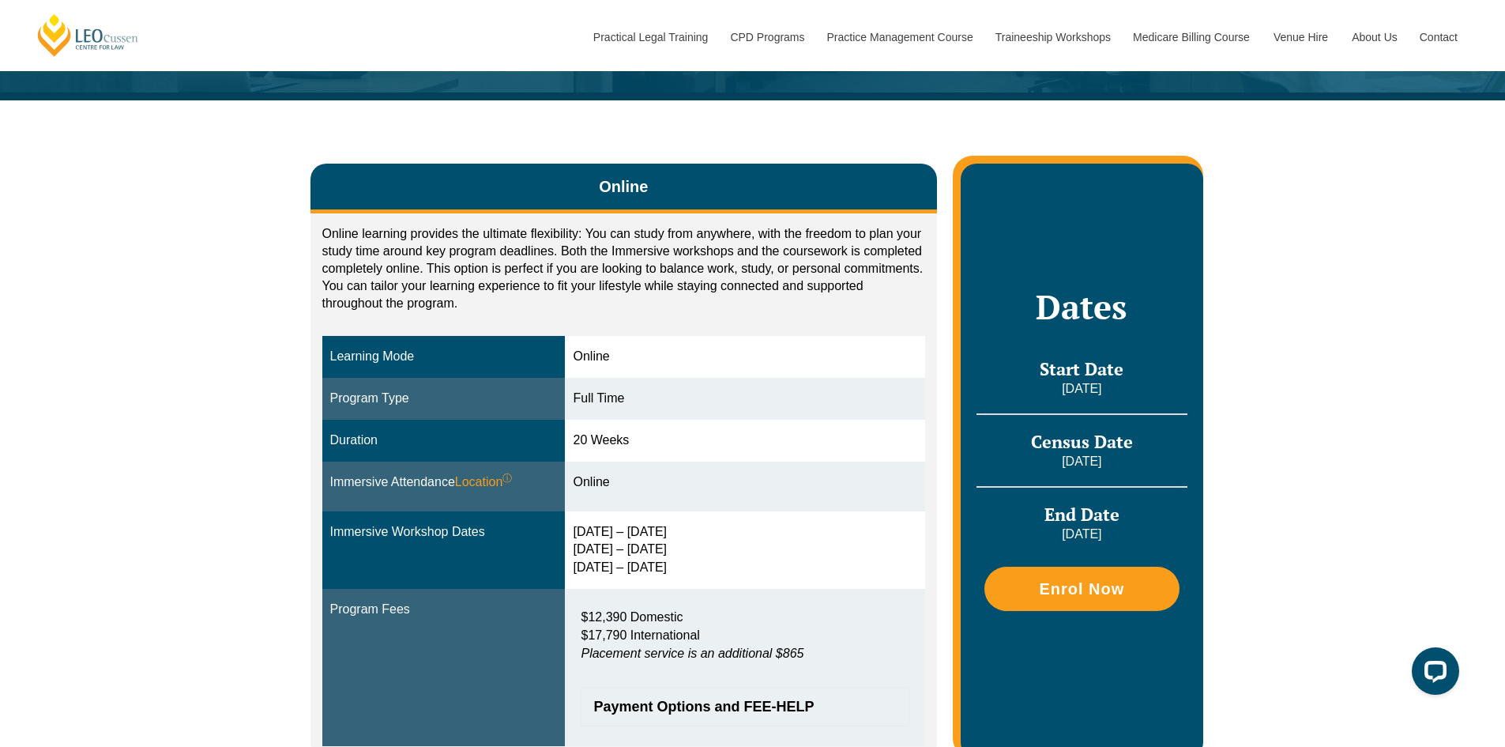
scroll to position [191, 0]
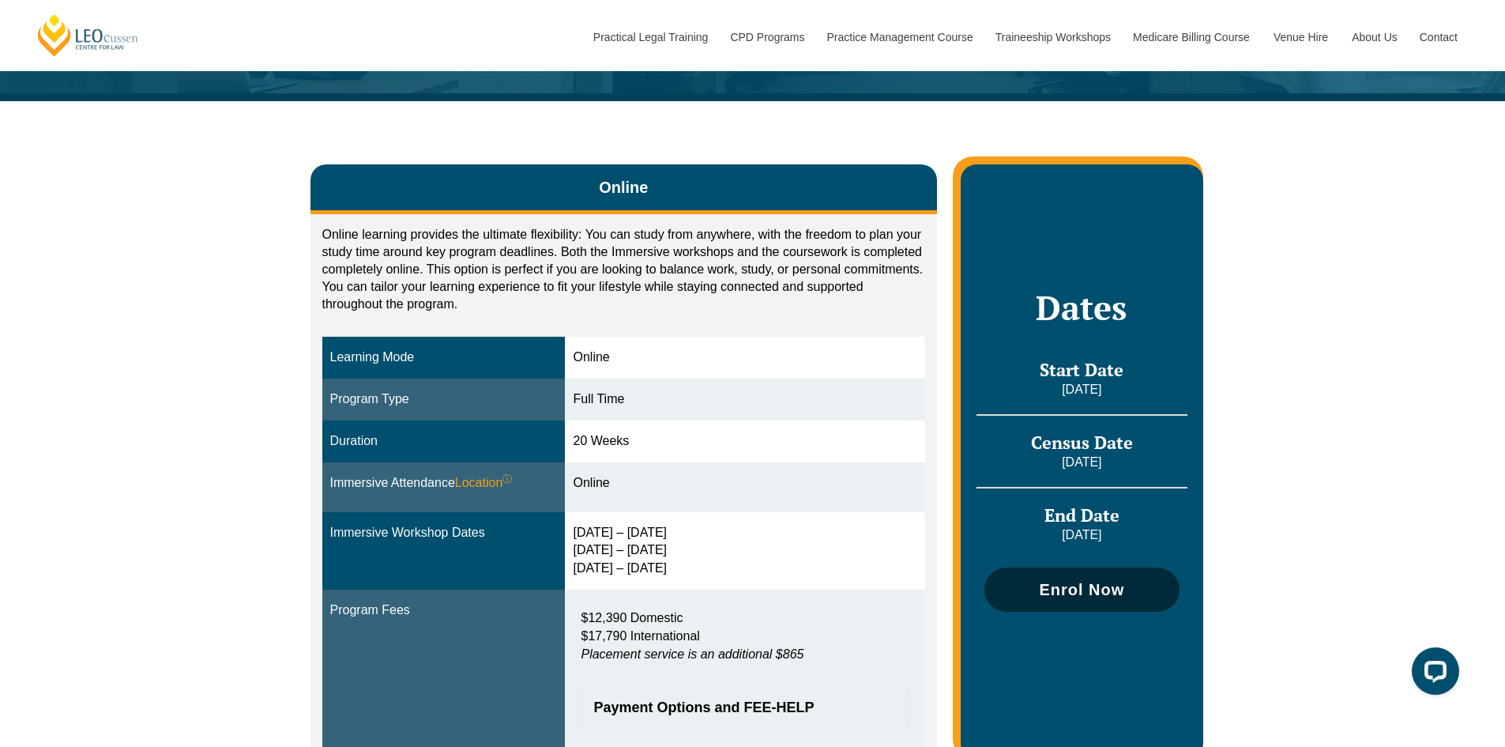
click at [1037, 592] on span "Enrol Now" at bounding box center [1081, 589] width 179 height 16
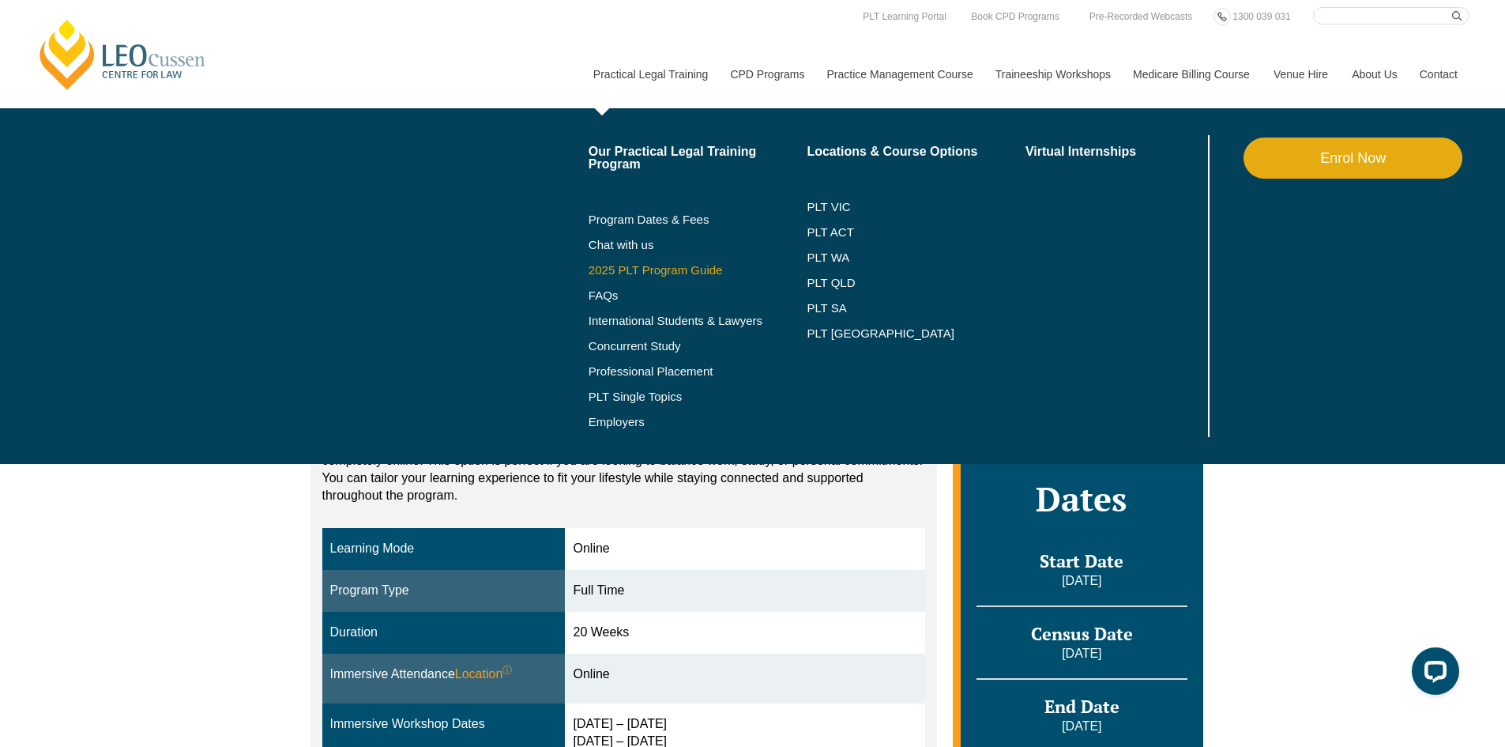
click at [653, 271] on link "2025 PLT Program Guide" at bounding box center [678, 270] width 179 height 13
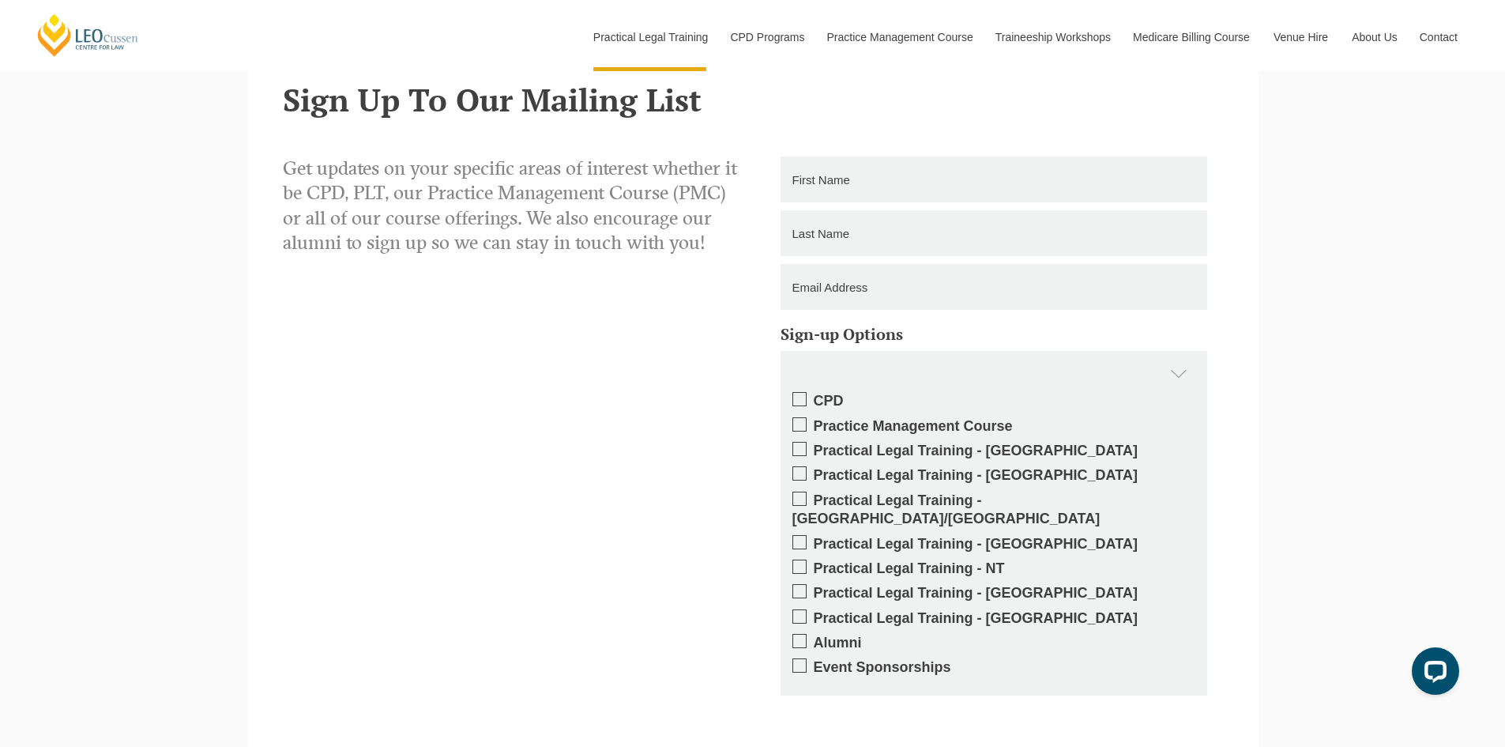
scroll to position [1220, 0]
click at [952, 499] on label "Practical Legal Training - [GEOGRAPHIC_DATA]/[GEOGRAPHIC_DATA]" at bounding box center [993, 508] width 403 height 37
click at [814, 493] on input "Practical Legal Training - [GEOGRAPHIC_DATA]/[GEOGRAPHIC_DATA]" at bounding box center [814, 493] width 0 height 0
click at [952, 499] on label "Practical Legal Training - [GEOGRAPHIC_DATA]/[GEOGRAPHIC_DATA]" at bounding box center [993, 508] width 403 height 37
click at [814, 493] on input "Practical Legal Training - [GEOGRAPHIC_DATA]/[GEOGRAPHIC_DATA]" at bounding box center [814, 493] width 0 height 0
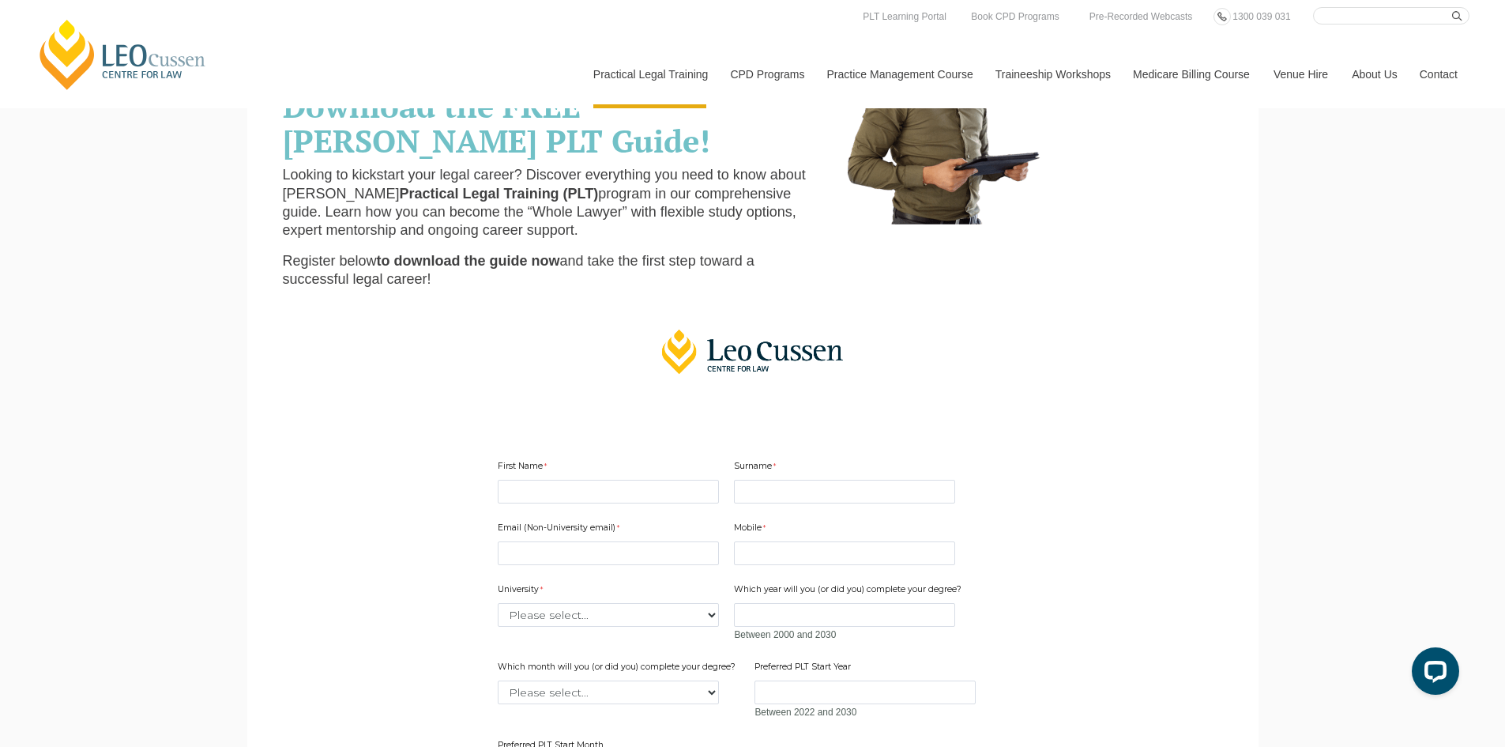
scroll to position [0, 0]
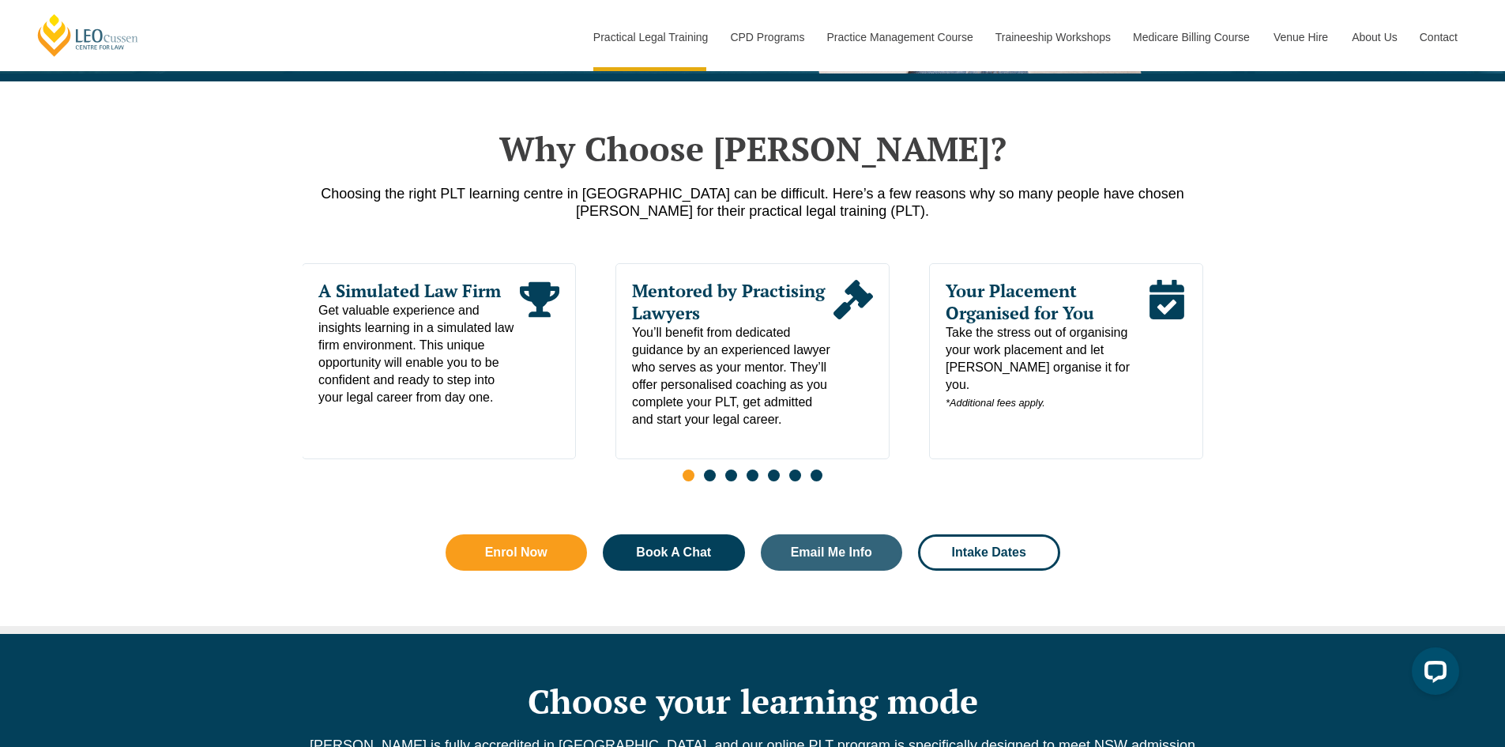
scroll to position [723, 0]
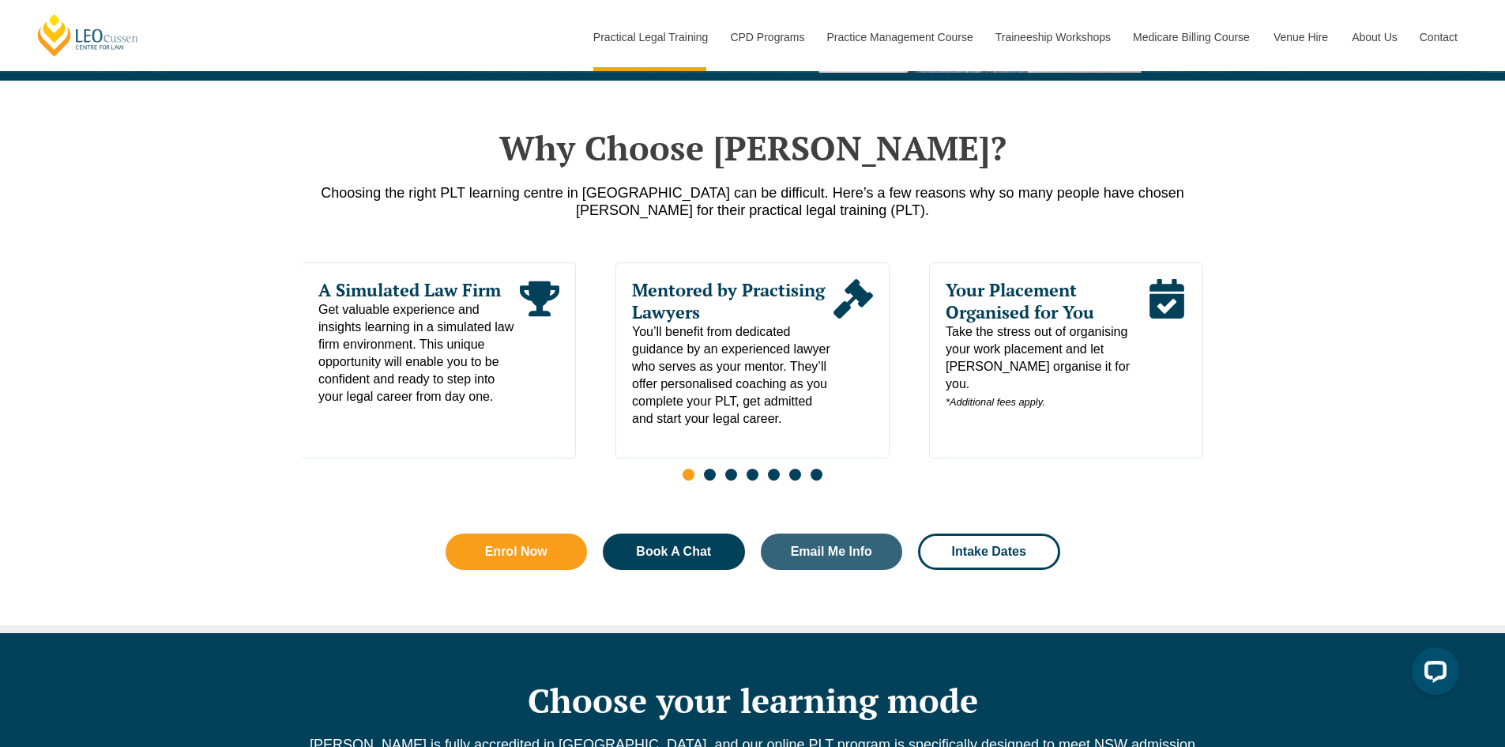
click at [705, 480] on span "Go to slide 2" at bounding box center [710, 474] width 12 height 12
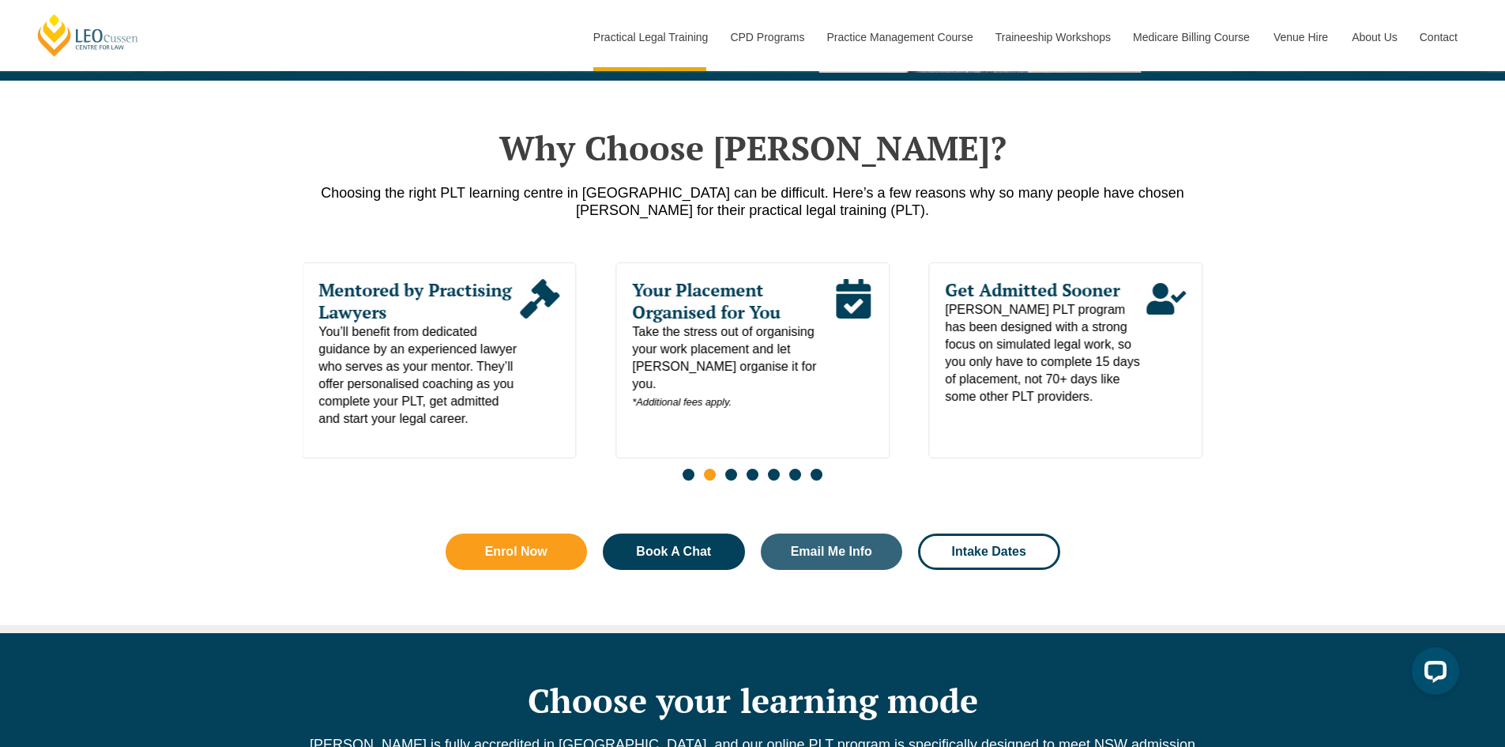
click at [728, 480] on span "Go to slide 3" at bounding box center [731, 474] width 12 height 12
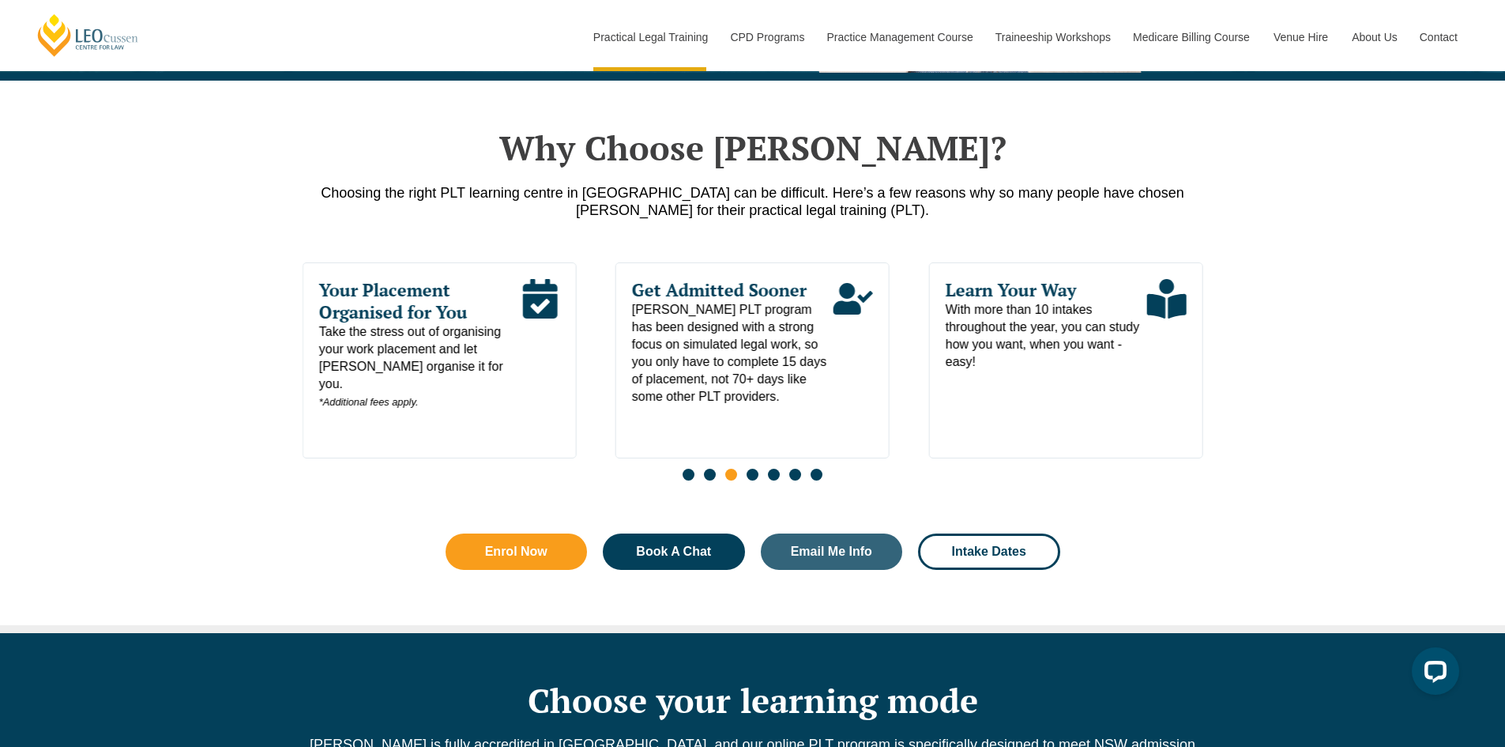
click at [763, 479] on div "Slides" at bounding box center [753, 476] width 901 height 18
click at [751, 480] on span "Go to slide 4" at bounding box center [753, 474] width 12 height 12
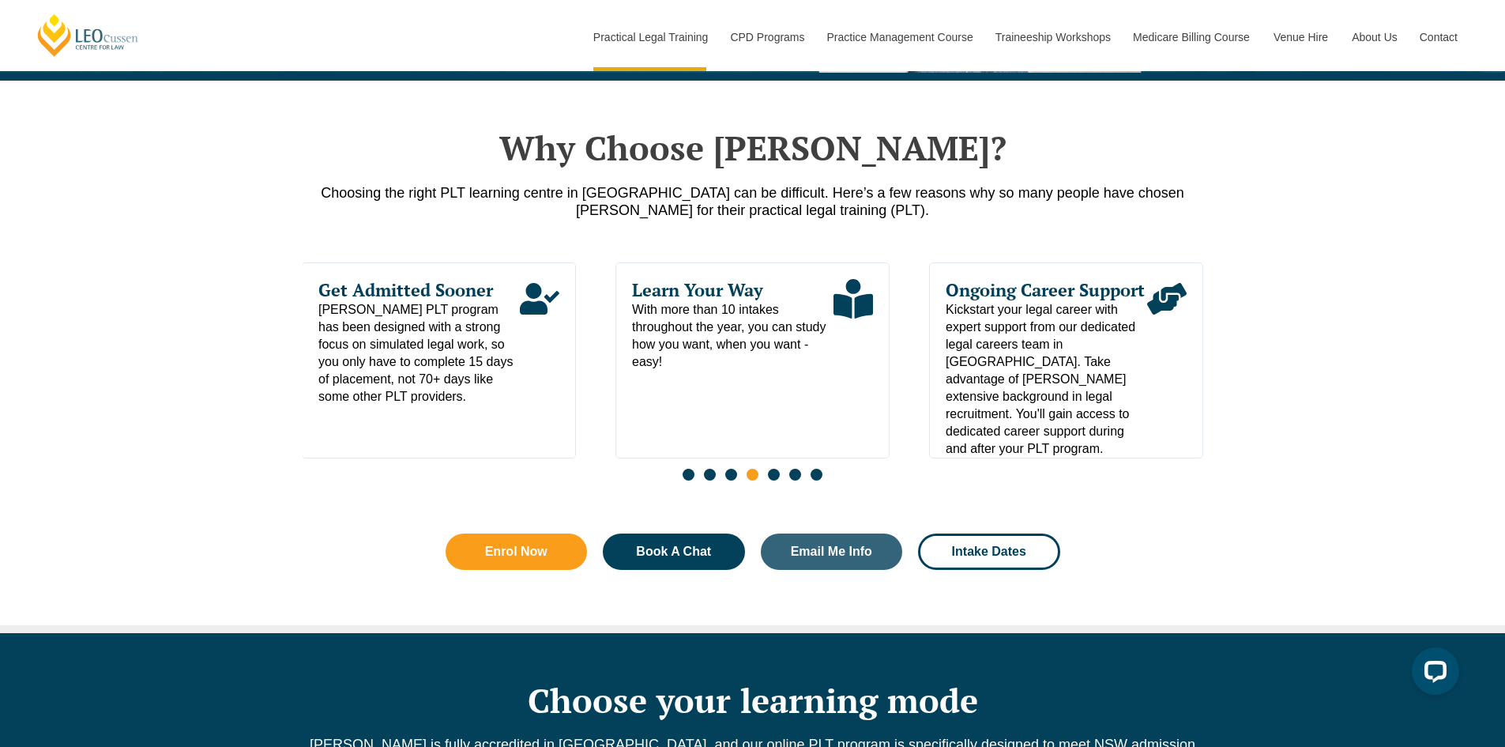
click at [774, 479] on span "Go to slide 5" at bounding box center [774, 474] width 12 height 12
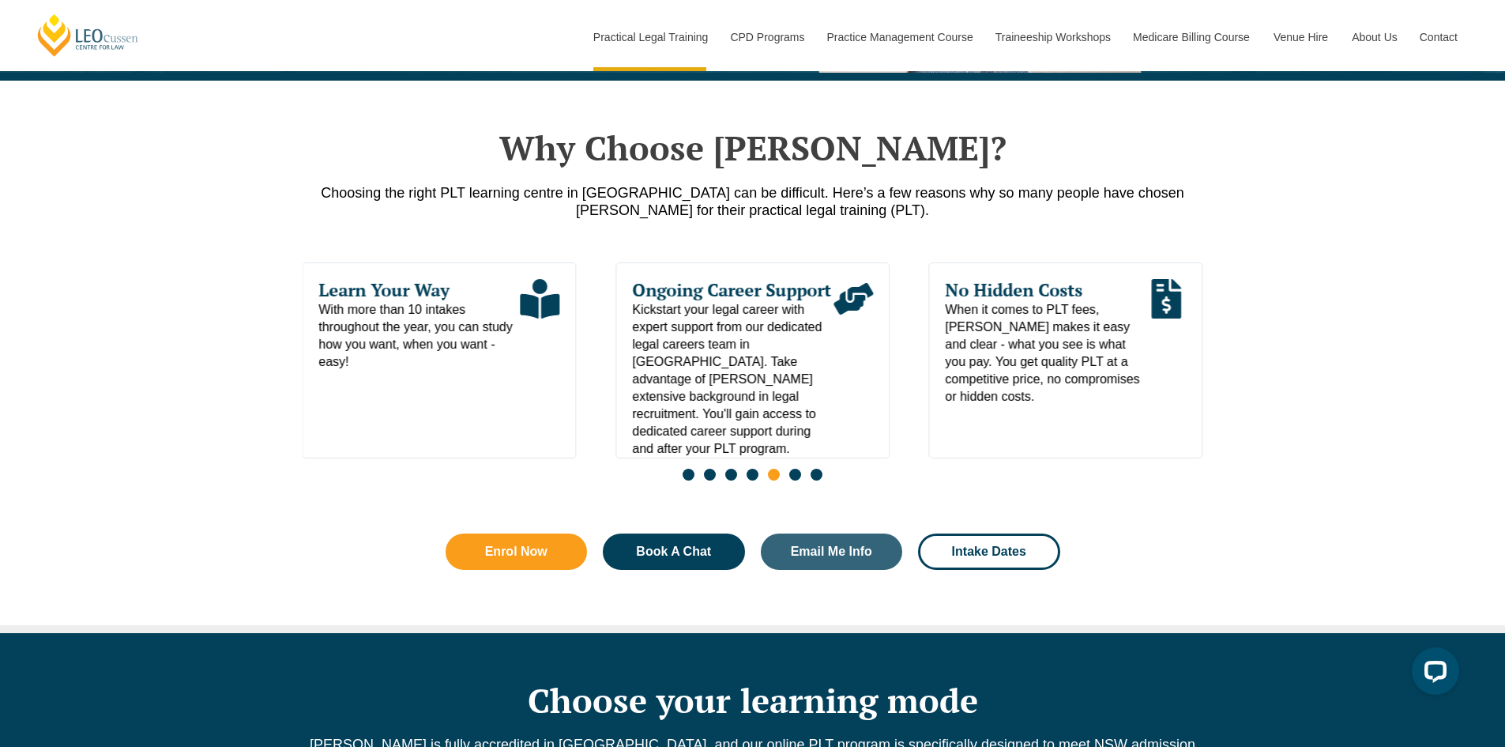
click at [800, 479] on span "Go to slide 6" at bounding box center [795, 474] width 12 height 12
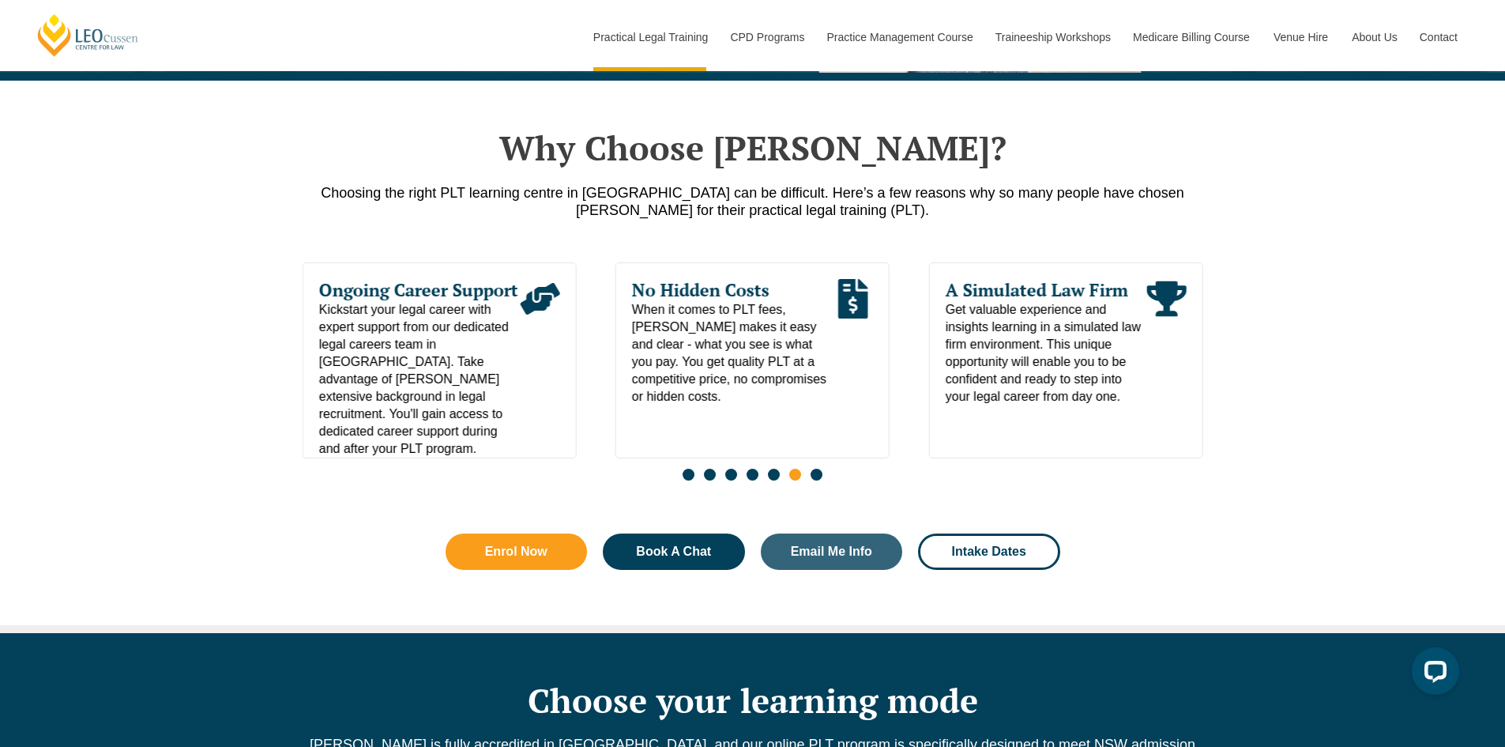
click at [820, 476] on span "Go to slide 7" at bounding box center [817, 474] width 12 height 12
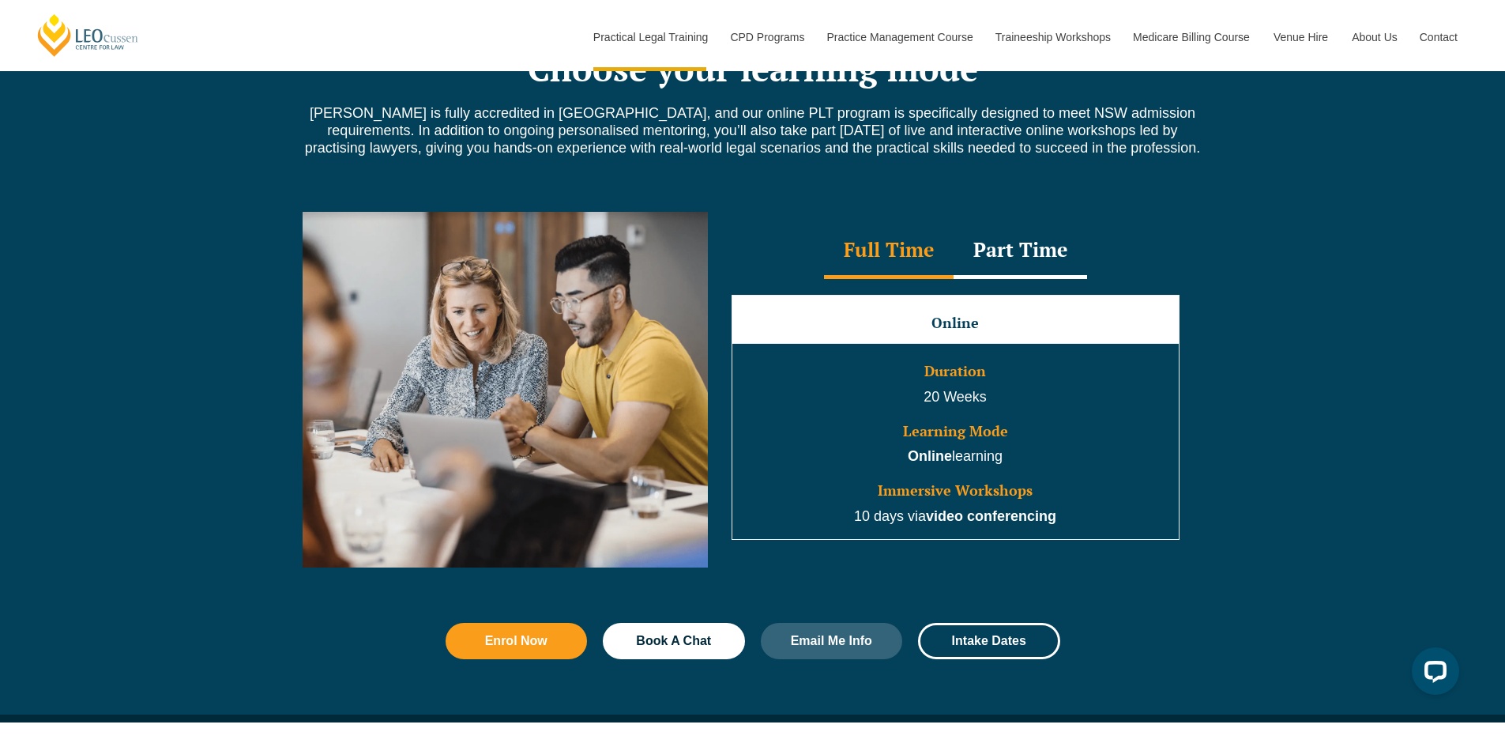
scroll to position [1349, 0]
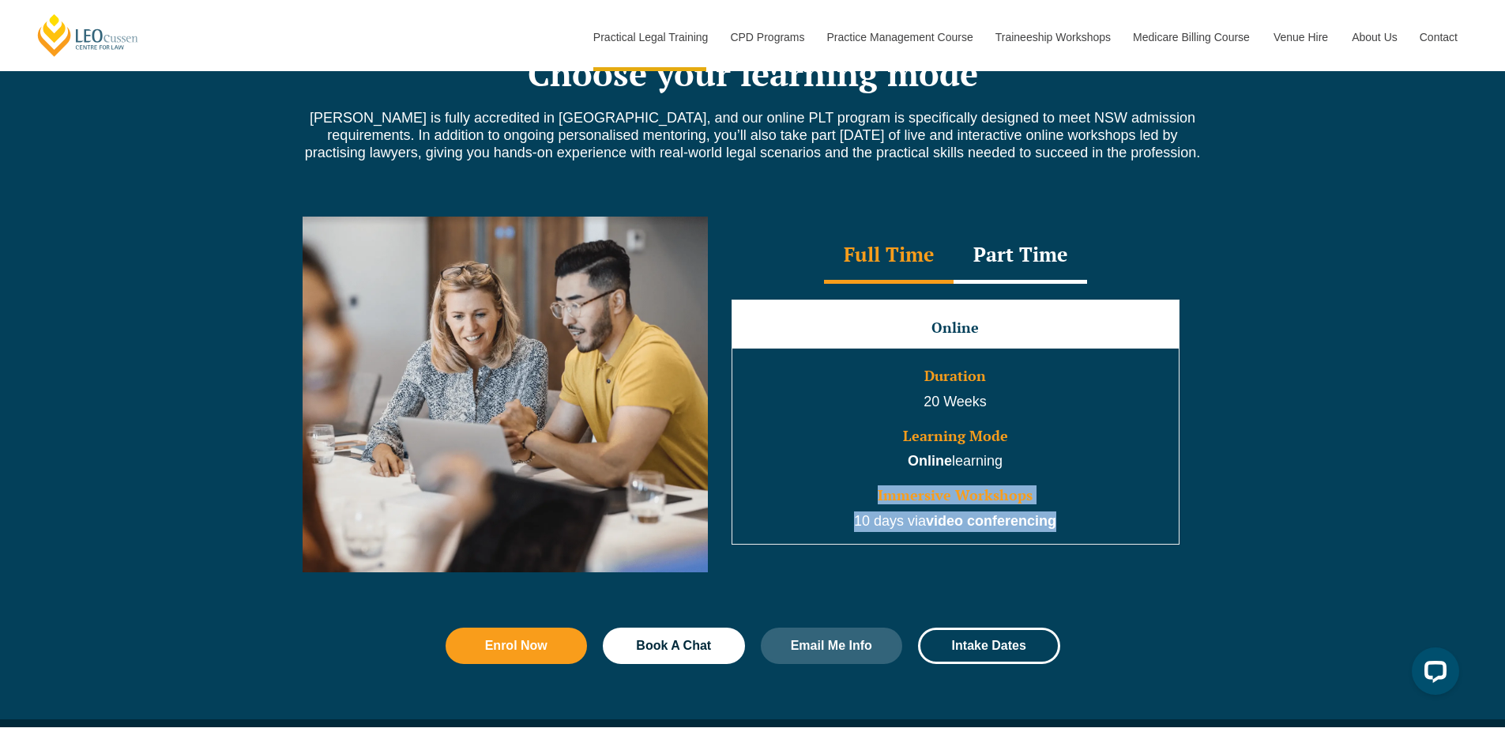
drag, startPoint x: 881, startPoint y: 492, endPoint x: 1063, endPoint y: 523, distance: 185.1
click at [1063, 523] on td "Duration 20 Weeks Learning Mode Online learning Immersive Workshops 10 days via…" at bounding box center [955, 446] width 447 height 196
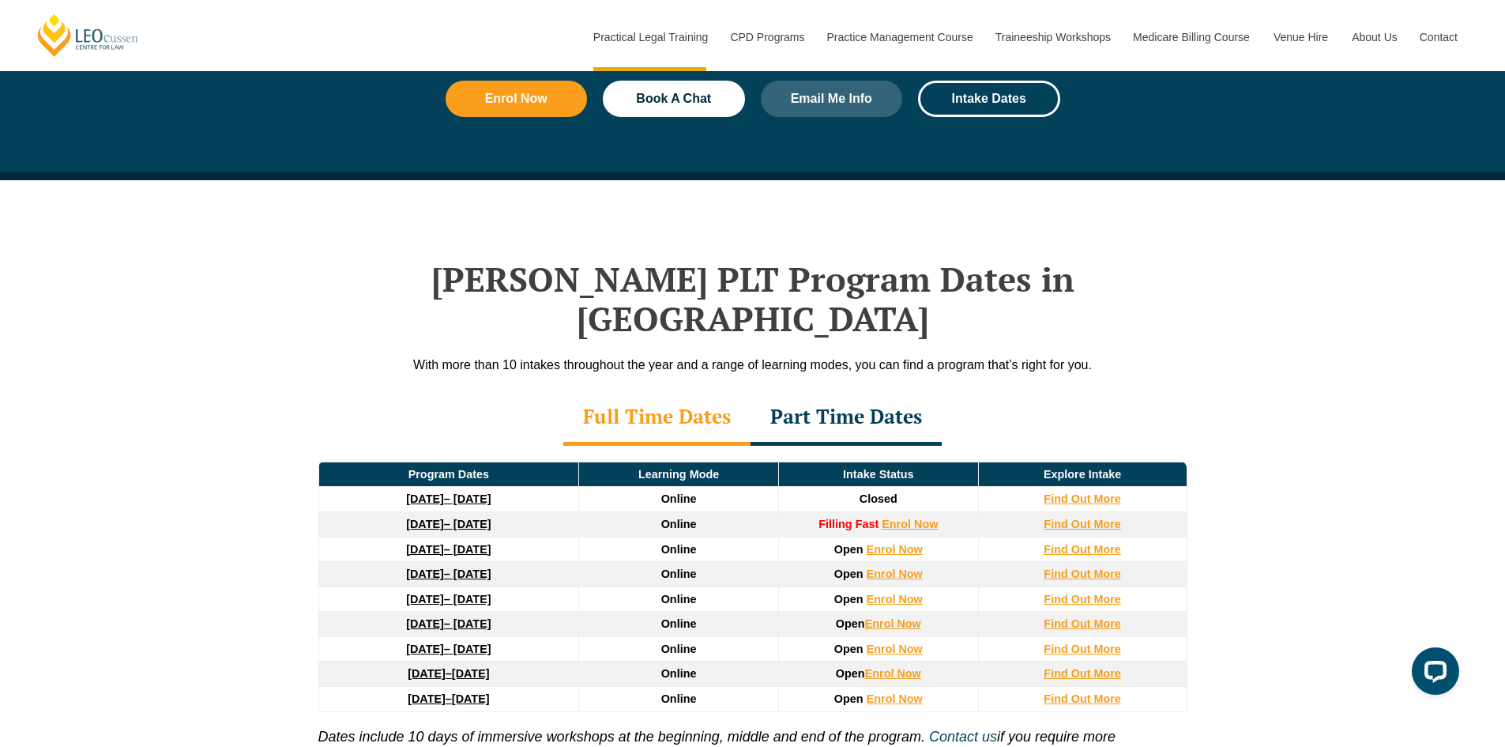
scroll to position [1897, 0]
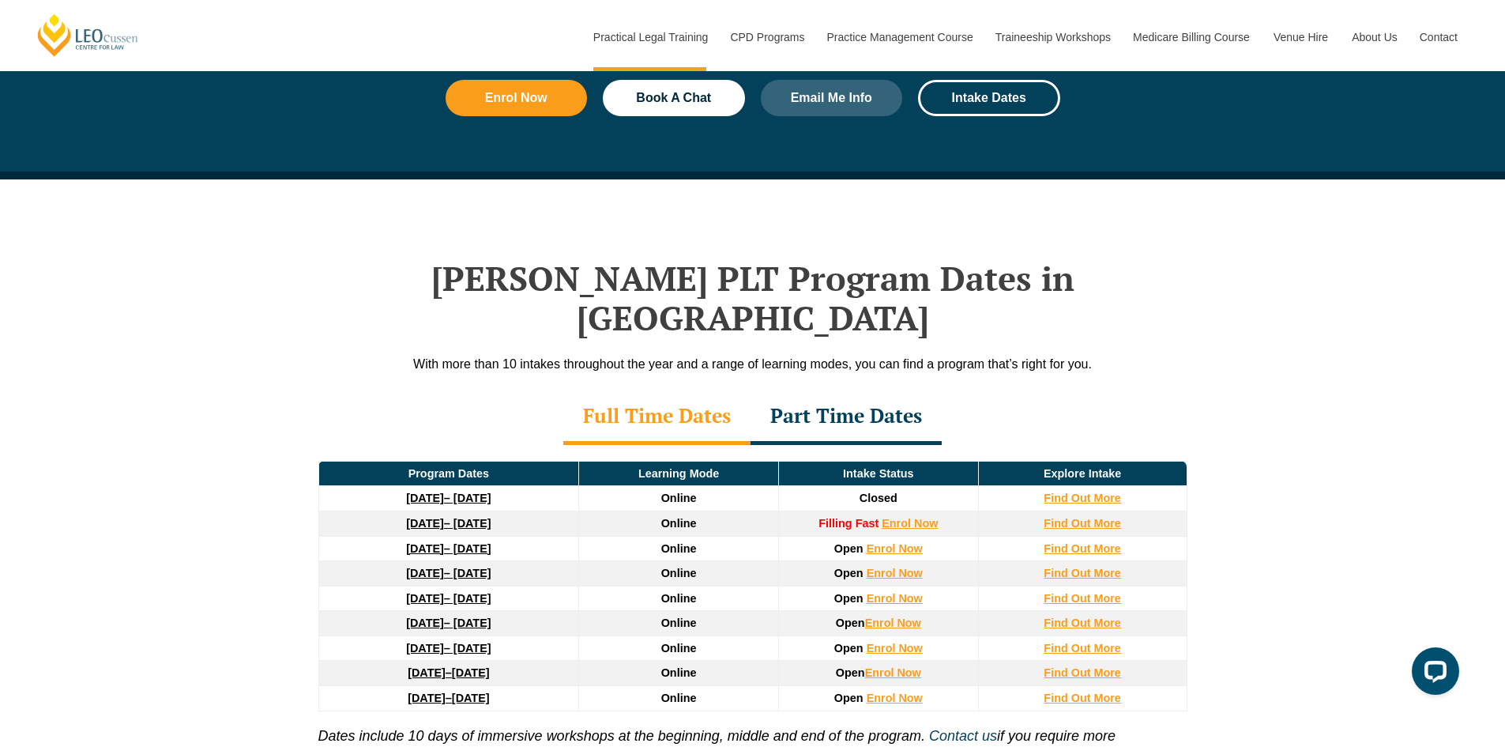
click at [867, 393] on div "Part Time Dates" at bounding box center [846, 416] width 191 height 55
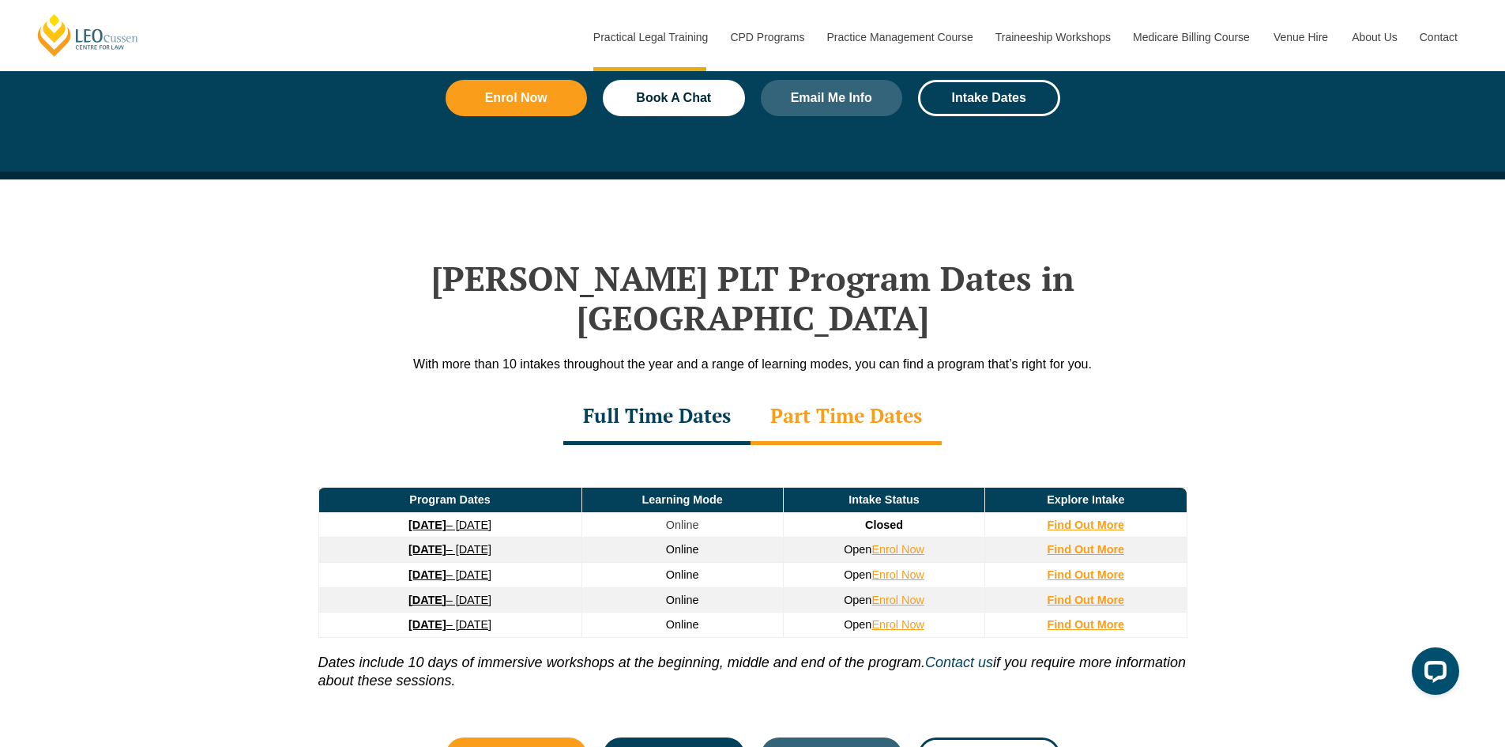
click at [649, 393] on div "Full Time Dates" at bounding box center [656, 416] width 187 height 55
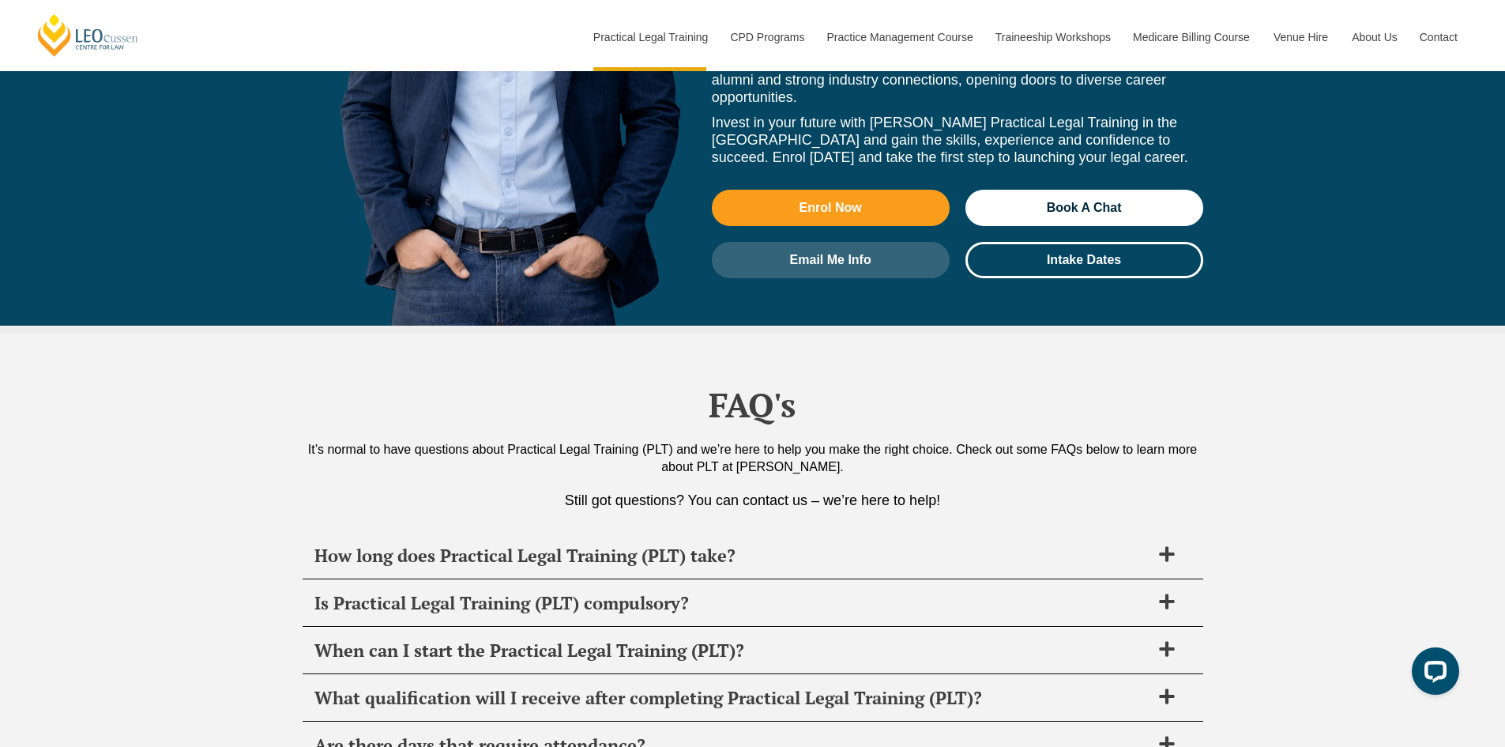
scroll to position [7346, 0]
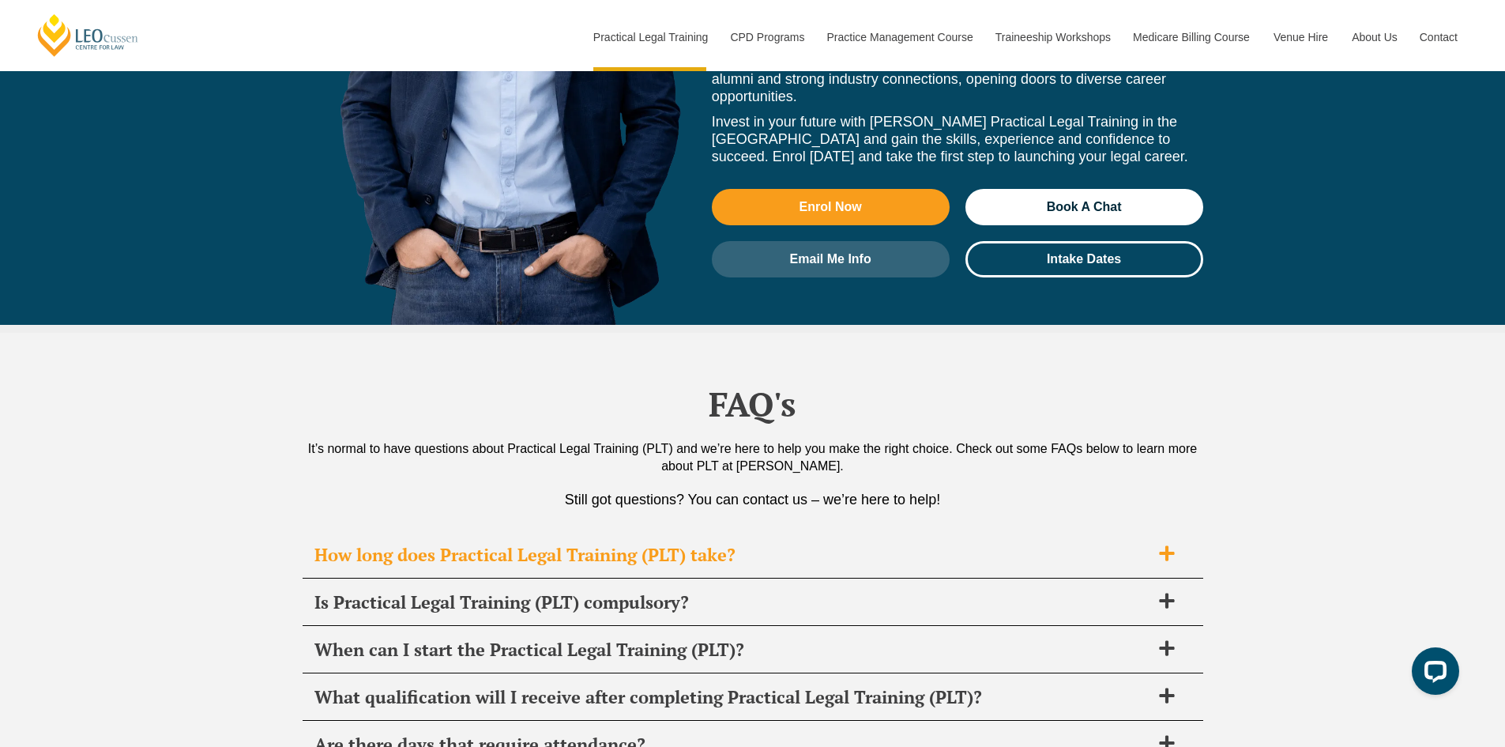
click at [430, 544] on h2 "How long does Practical Legal Training (PLT) take?" at bounding box center [732, 555] width 836 height 22
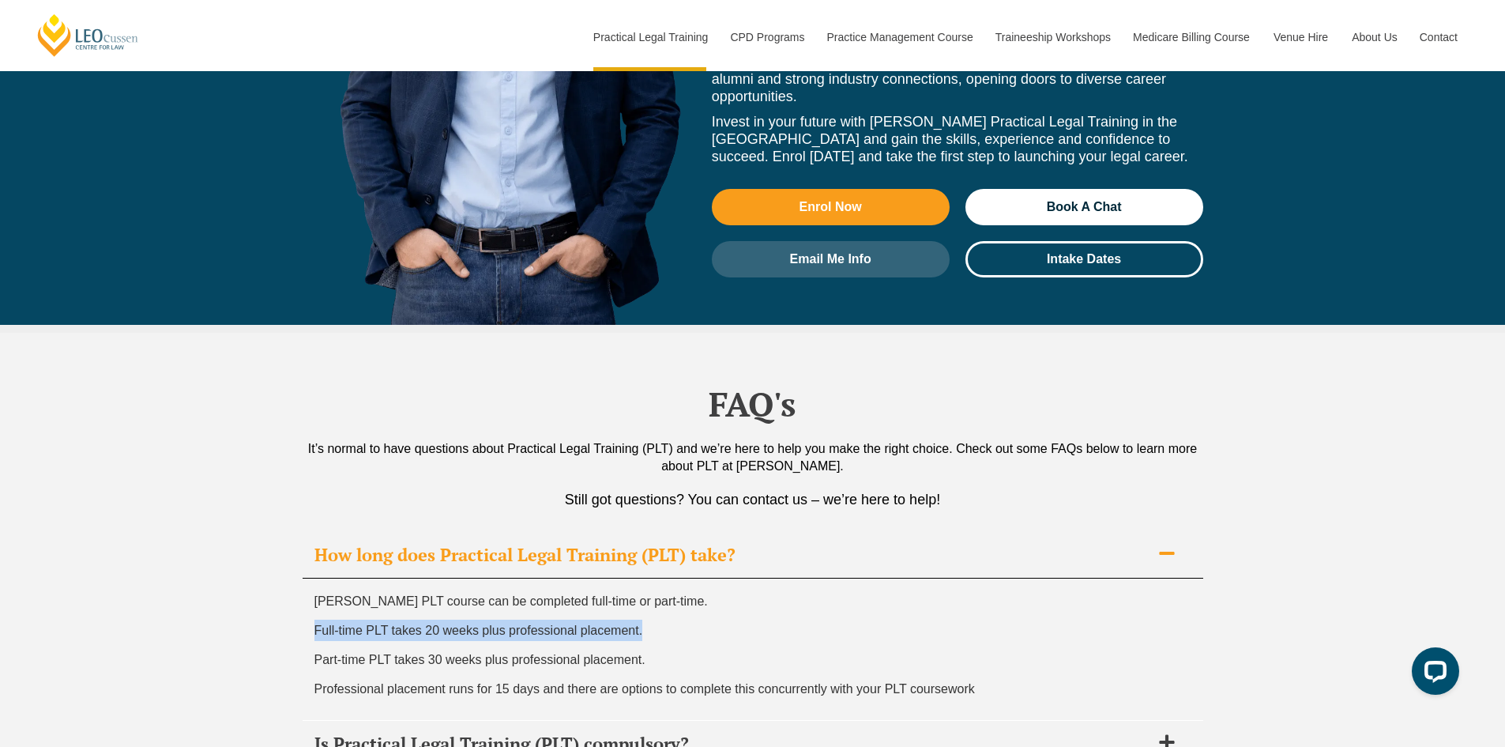
drag, startPoint x: 655, startPoint y: 477, endPoint x: 288, endPoint y: 475, distance: 367.4
click at [343, 544] on h2 "How long does Practical Legal Training (PLT) take?" at bounding box center [732, 555] width 836 height 22
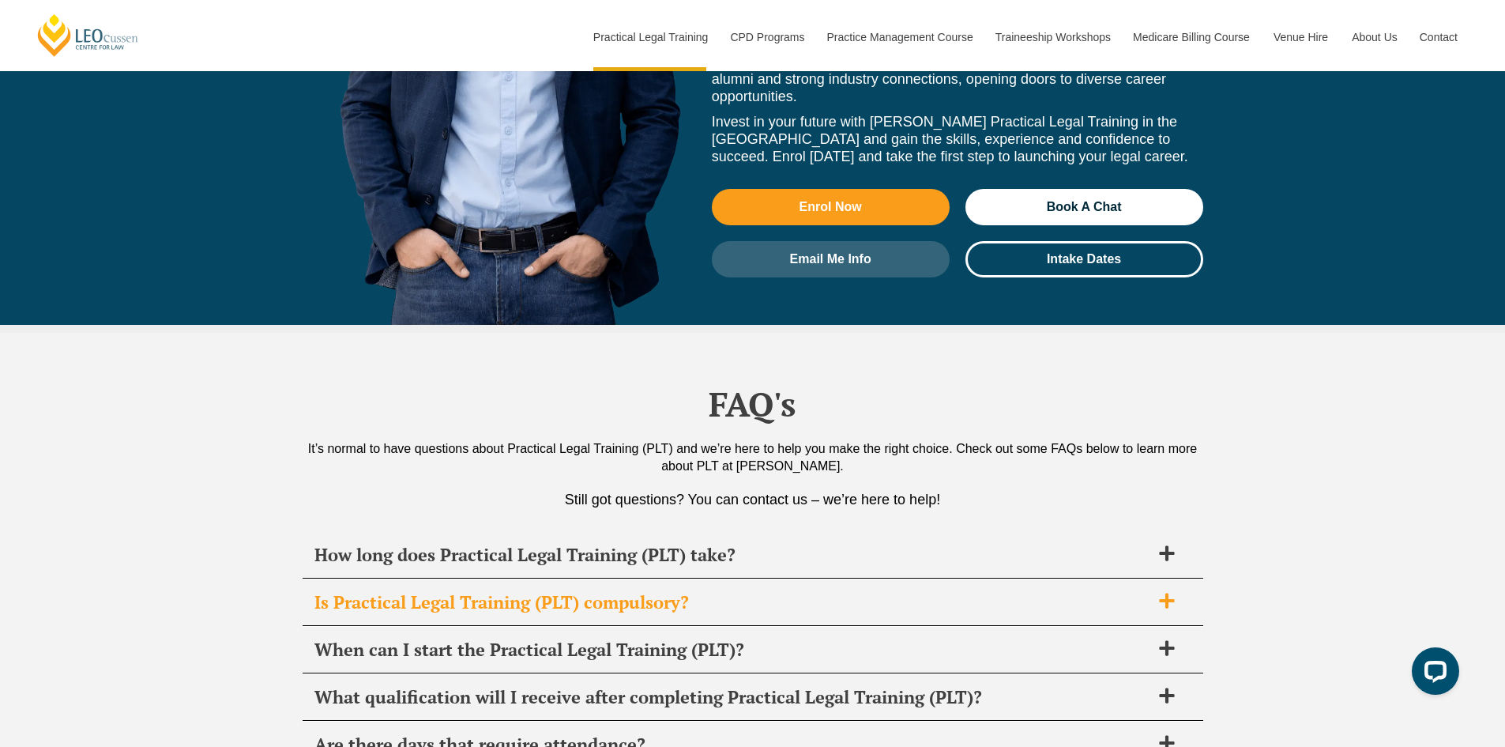
click at [343, 591] on h2 "Is Practical Legal Training (PLT) compulsory?" at bounding box center [732, 602] width 836 height 22
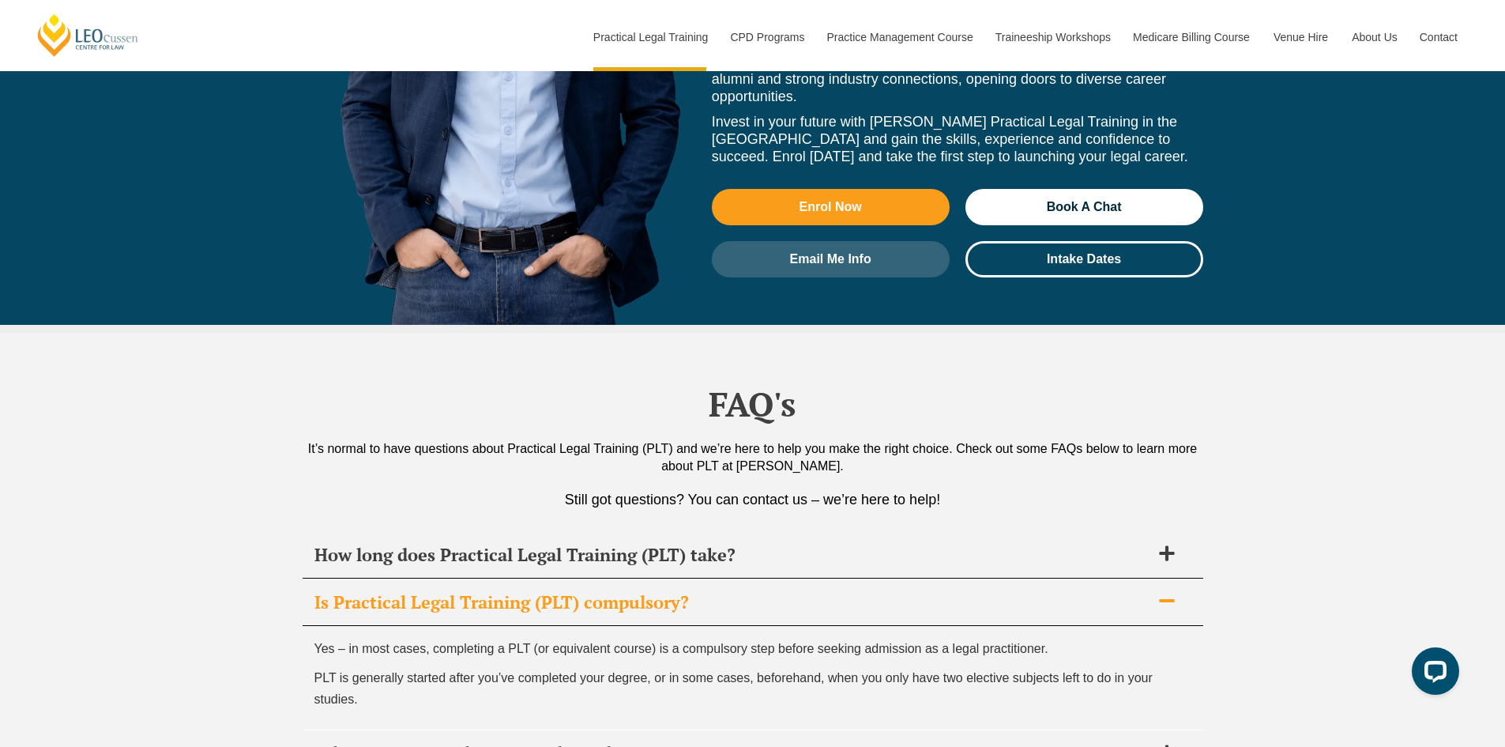
click at [343, 591] on h2 "Is Practical Legal Training (PLT) compulsory?" at bounding box center [732, 602] width 836 height 22
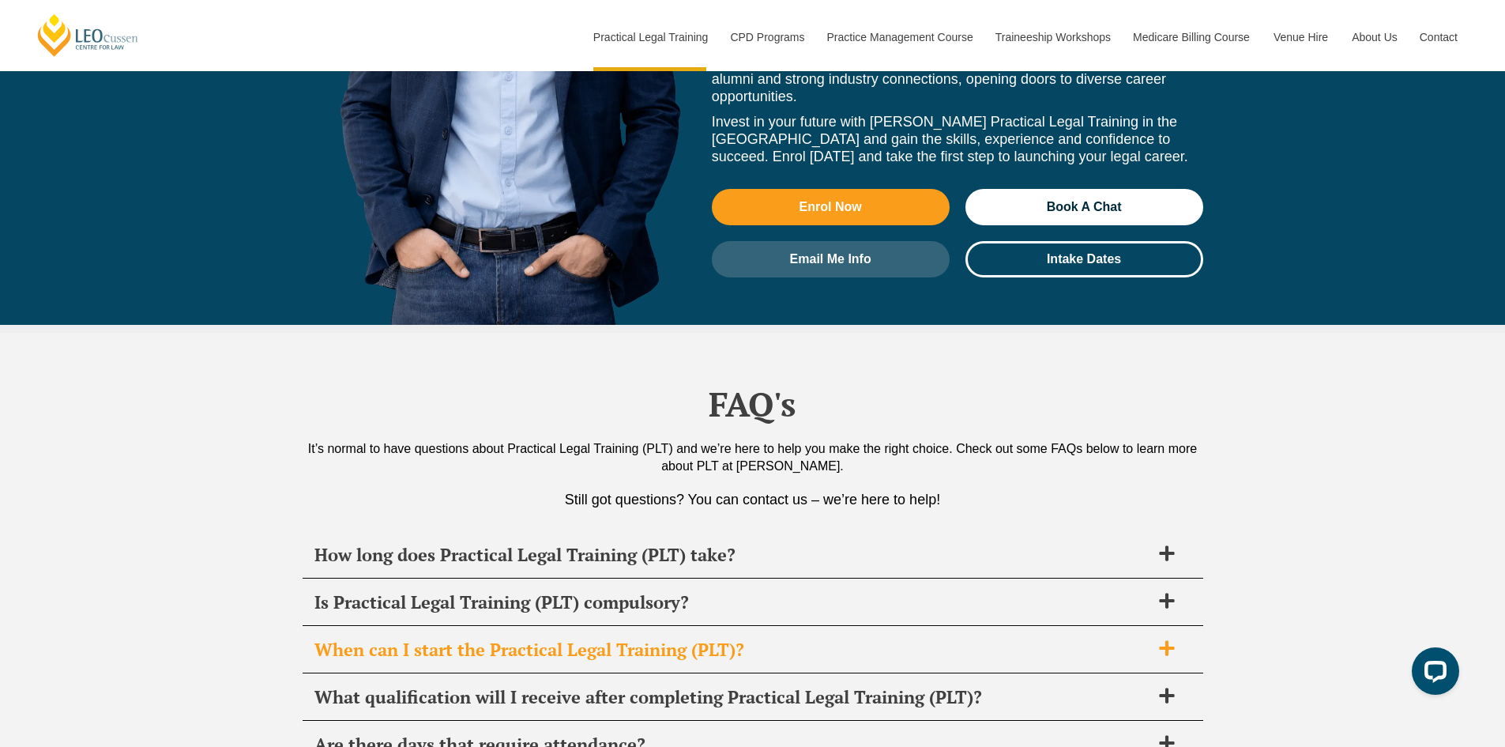
click at [367, 626] on div "When can I start the Practical Legal Training (PLT)?" at bounding box center [753, 649] width 901 height 47
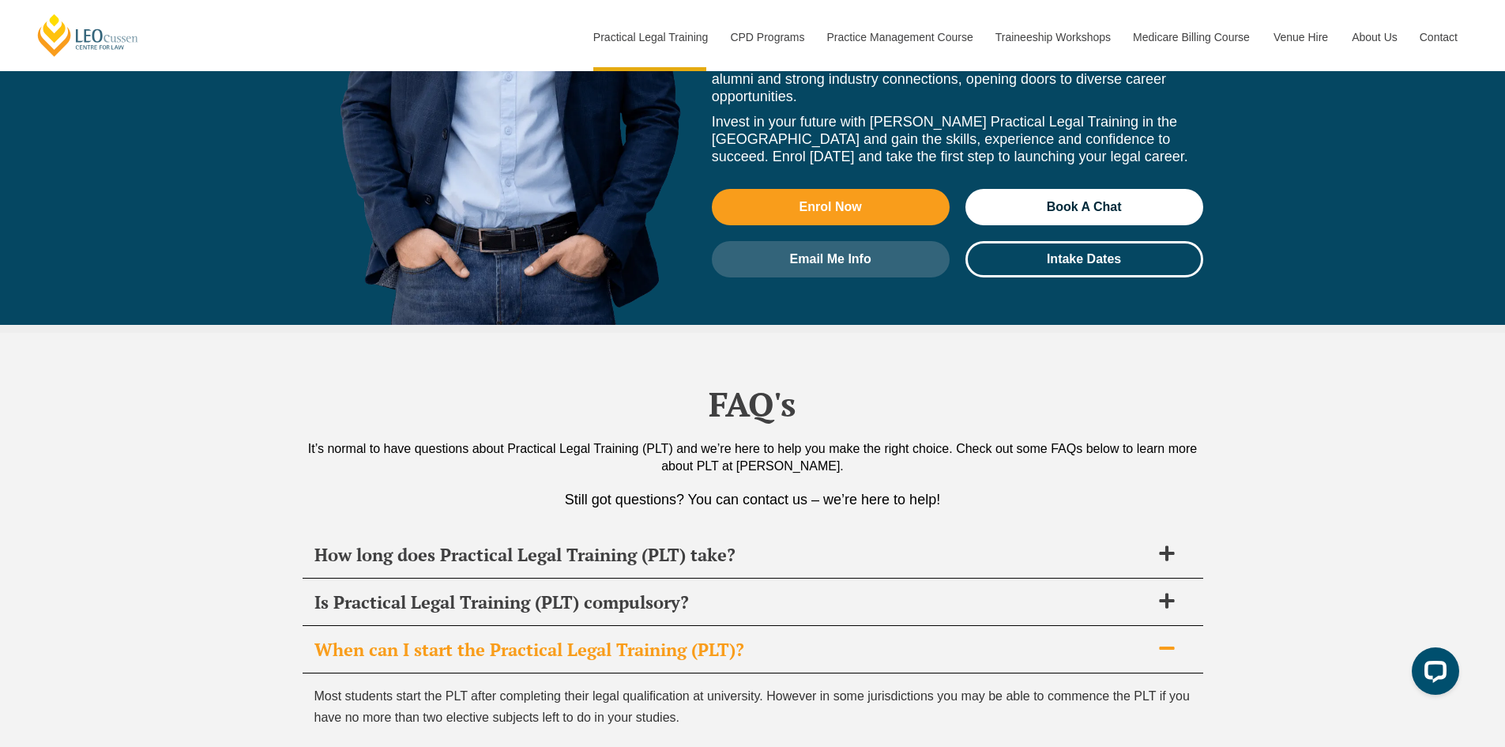
click at [367, 626] on div "When can I start the Practical Legal Training (PLT)?" at bounding box center [753, 649] width 901 height 47
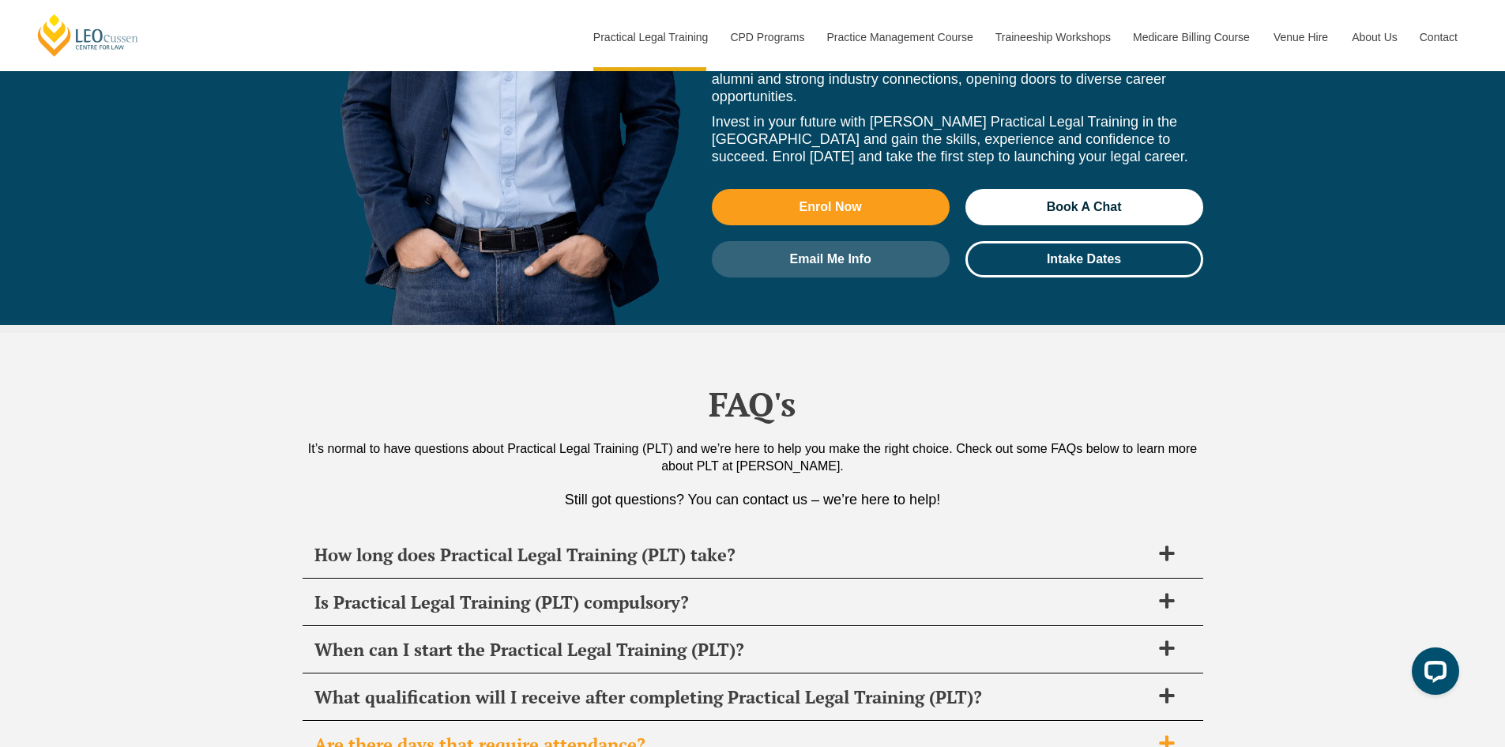
click at [404, 733] on h2 "Are there days that require attendance?" at bounding box center [732, 744] width 836 height 22
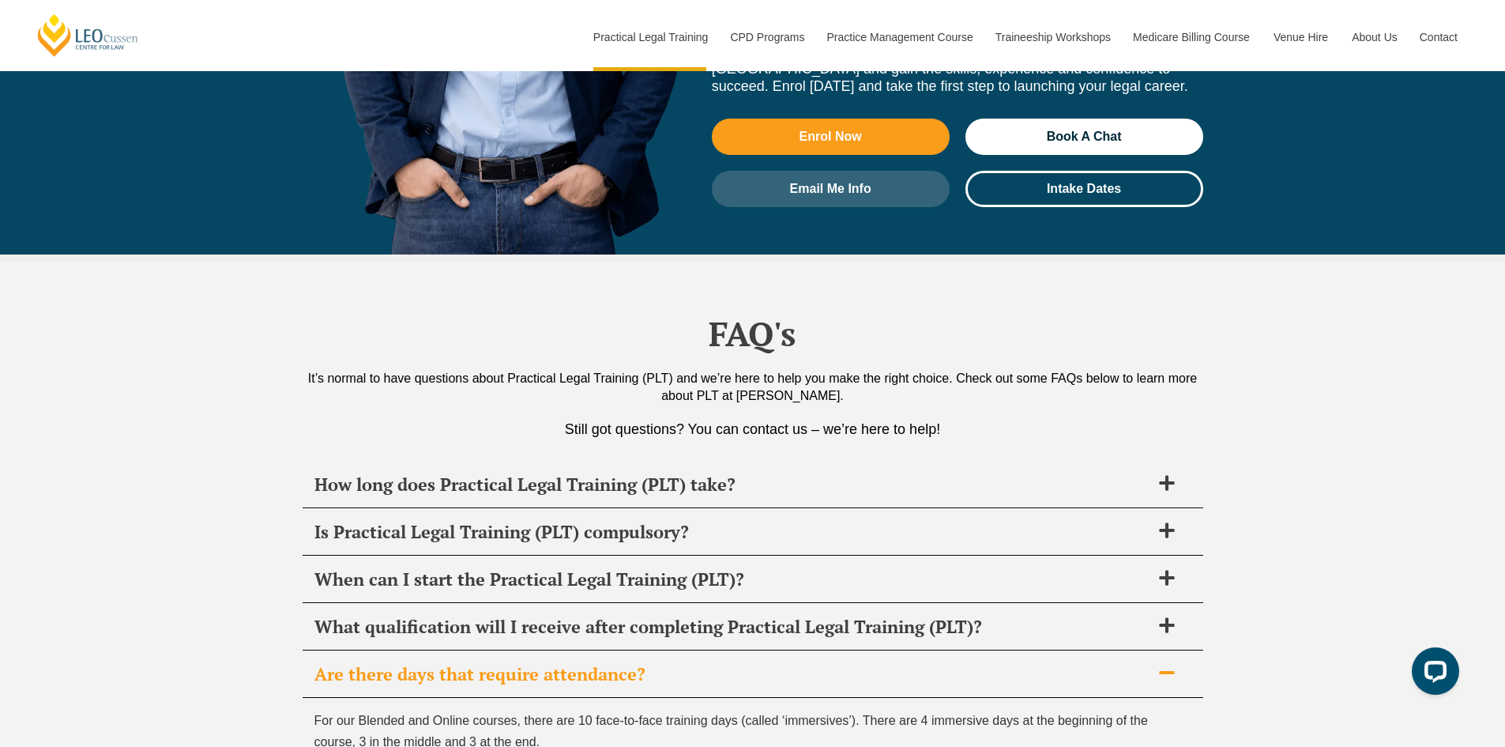
scroll to position [7418, 0]
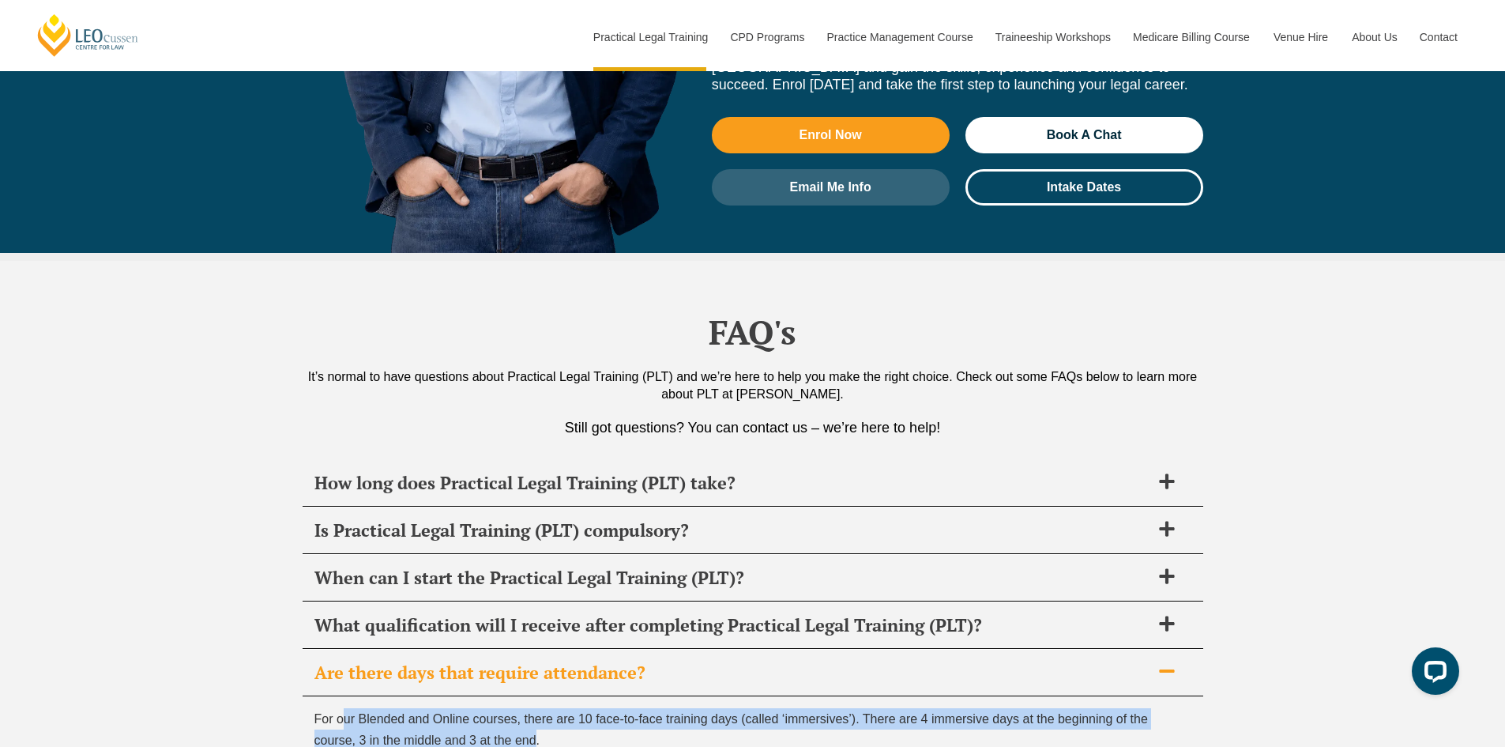
drag, startPoint x: 345, startPoint y: 561, endPoint x: 536, endPoint y: 580, distance: 192.1
click at [536, 712] on span "For our Blended and Online courses, there are 10 face-to-face training days (ca…" at bounding box center [730, 729] width 833 height 35
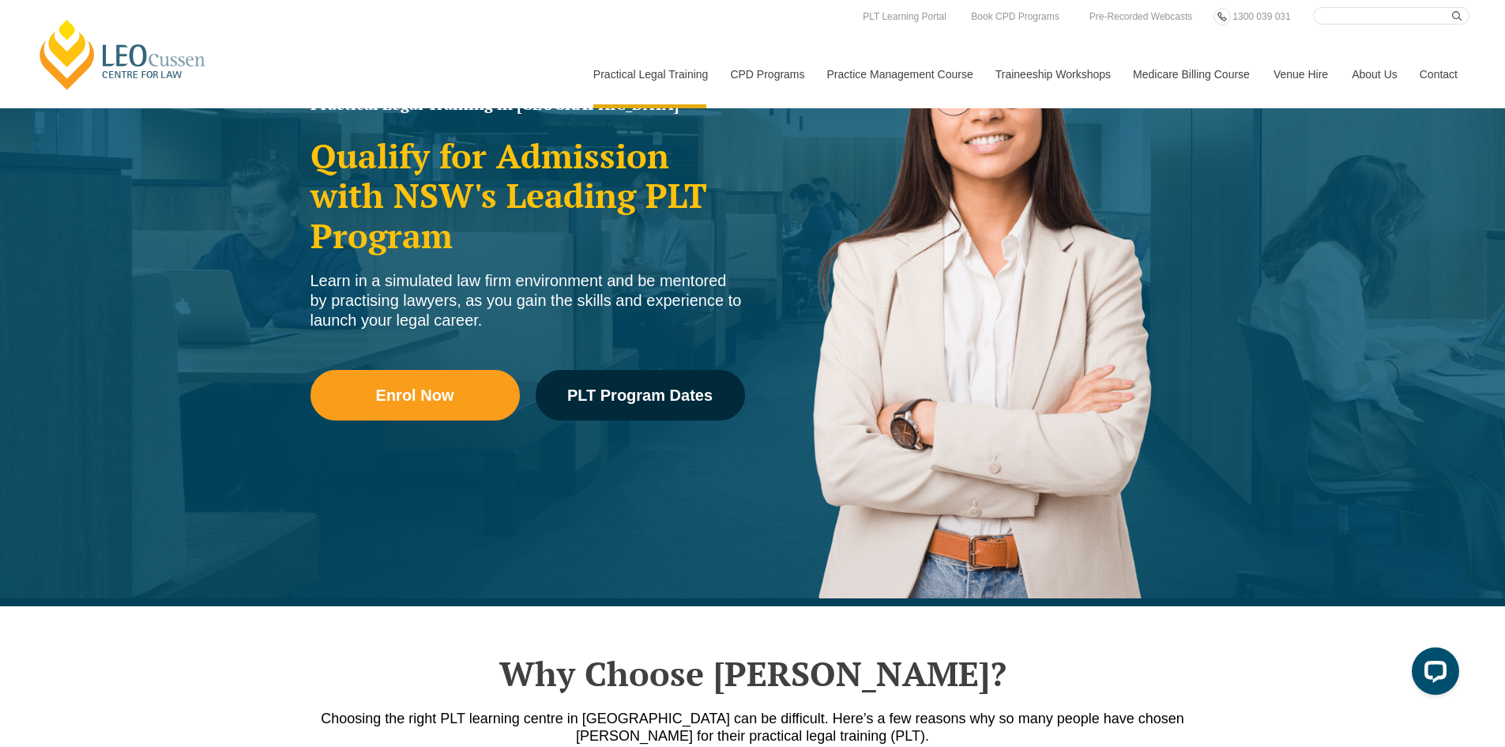
scroll to position [0, 0]
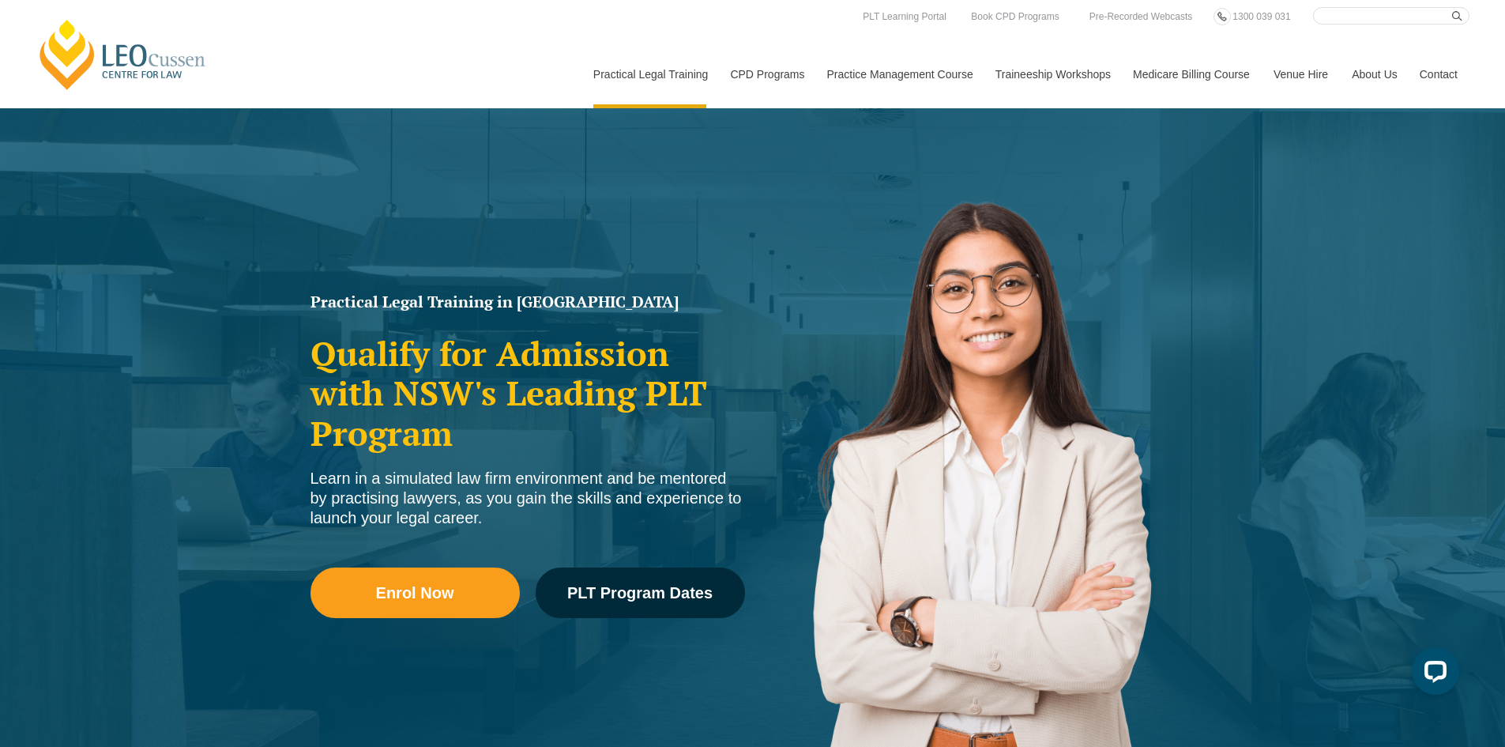
click at [1428, 73] on link "Contact" at bounding box center [1439, 74] width 62 height 68
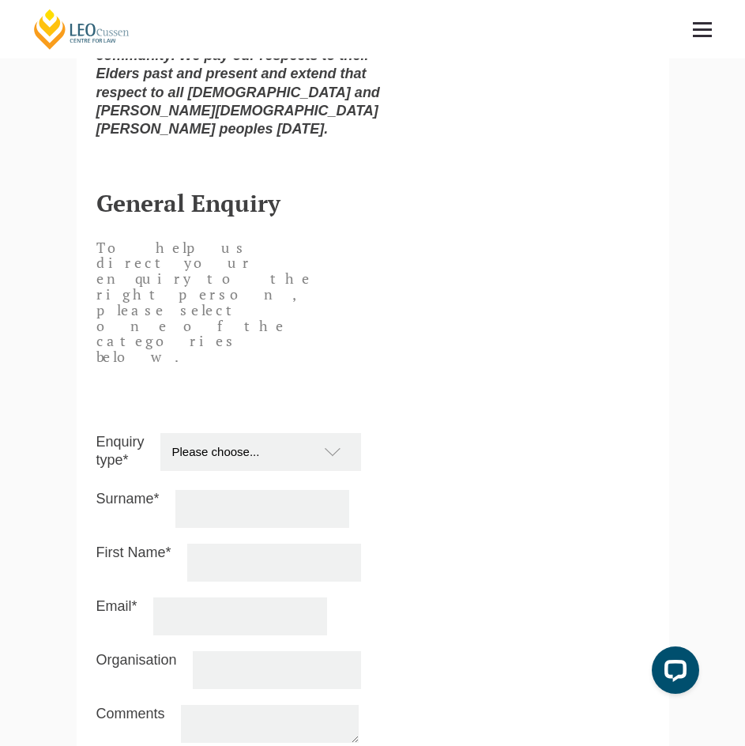
scroll to position [1225, 0]
